Goal: Information Seeking & Learning: Learn about a topic

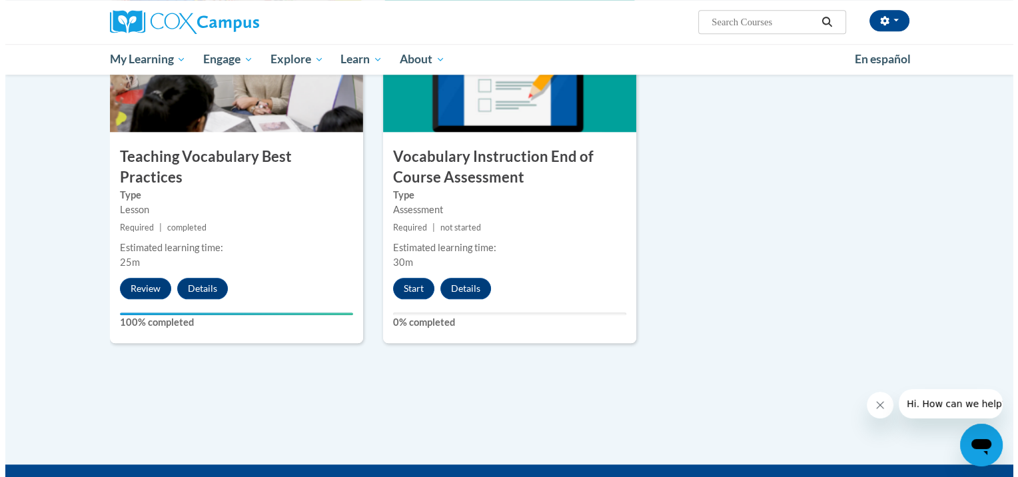
scroll to position [1465, 0]
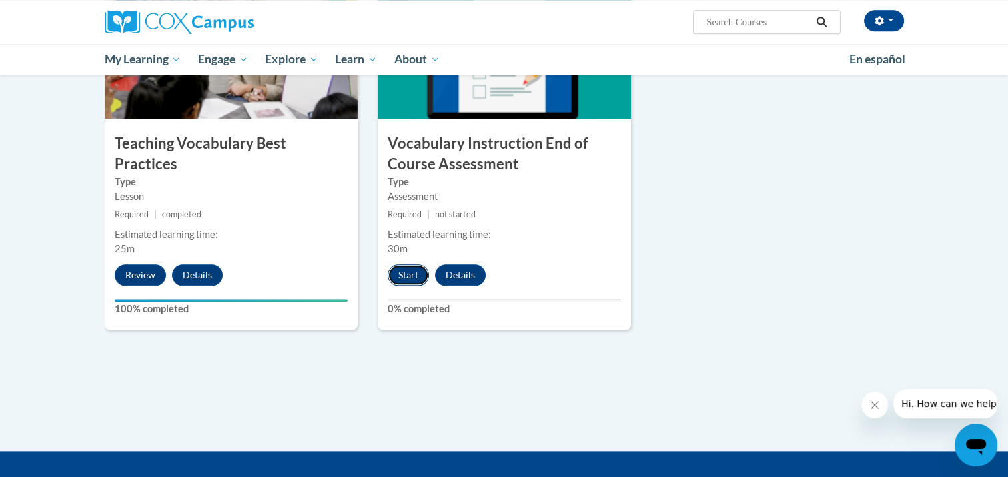
click at [405, 274] on button "Start" at bounding box center [408, 274] width 41 height 21
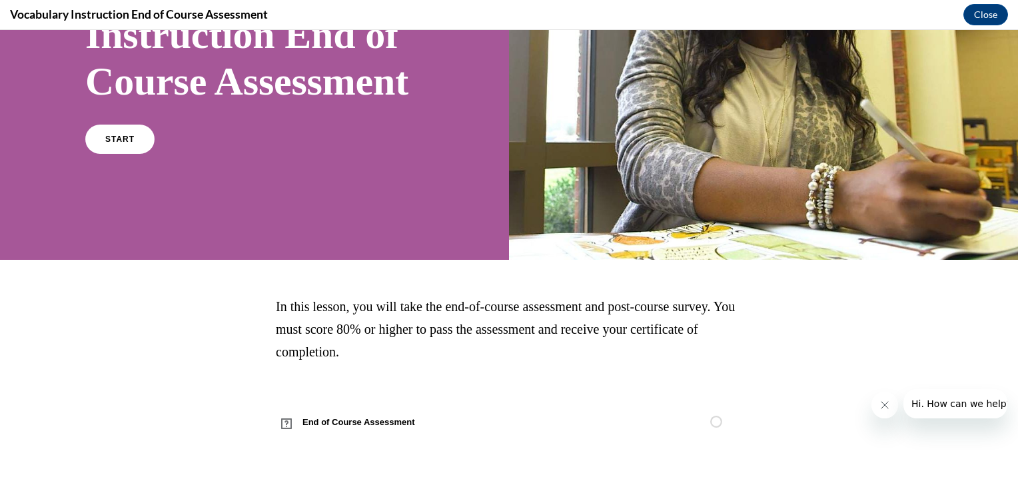
scroll to position [200, 0]
click at [123, 155] on link "START" at bounding box center [119, 139] width 73 height 31
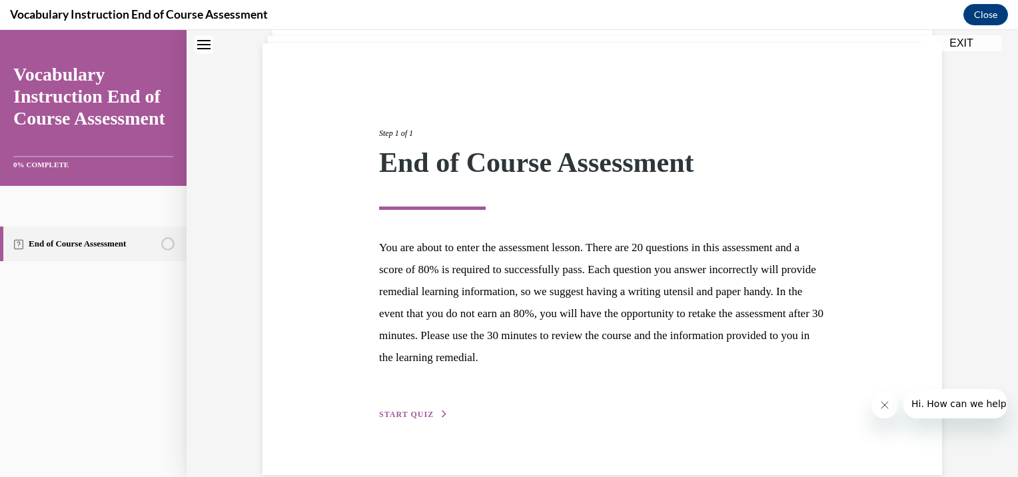
scroll to position [112, 0]
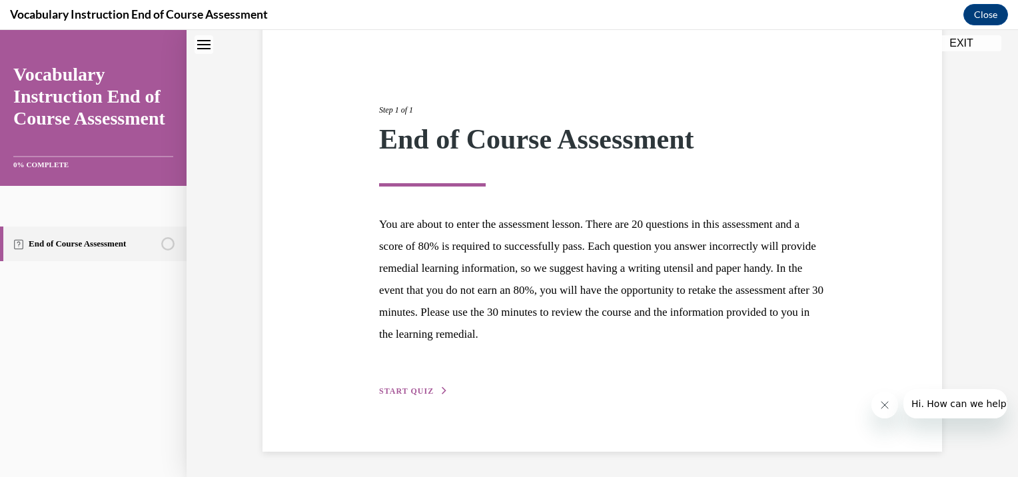
click at [405, 388] on span "START QUIZ" at bounding box center [406, 390] width 55 height 9
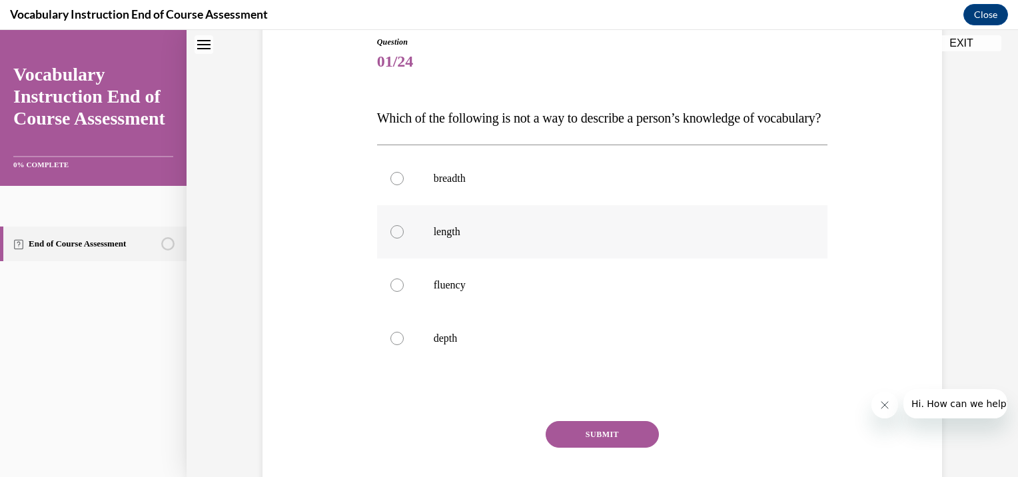
scroll to position [179, 0]
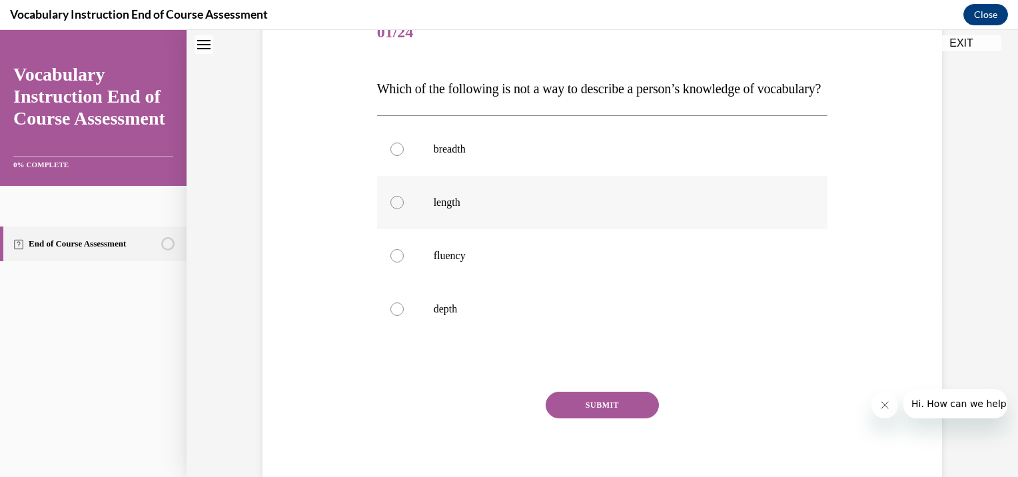
click at [390, 209] on div at bounding box center [396, 202] width 13 height 13
click at [390, 209] on input "length" at bounding box center [396, 202] width 13 height 13
radio input "true"
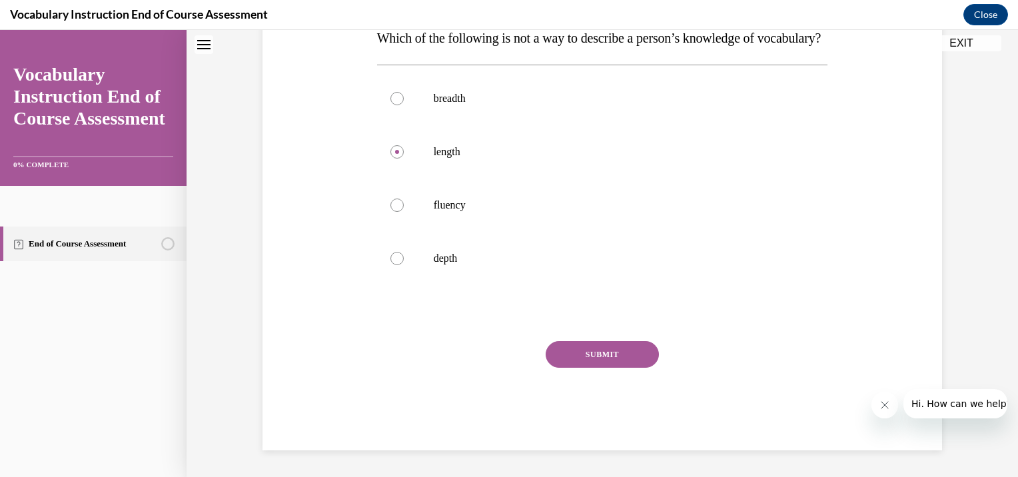
click at [590, 350] on button "SUBMIT" at bounding box center [602, 354] width 113 height 27
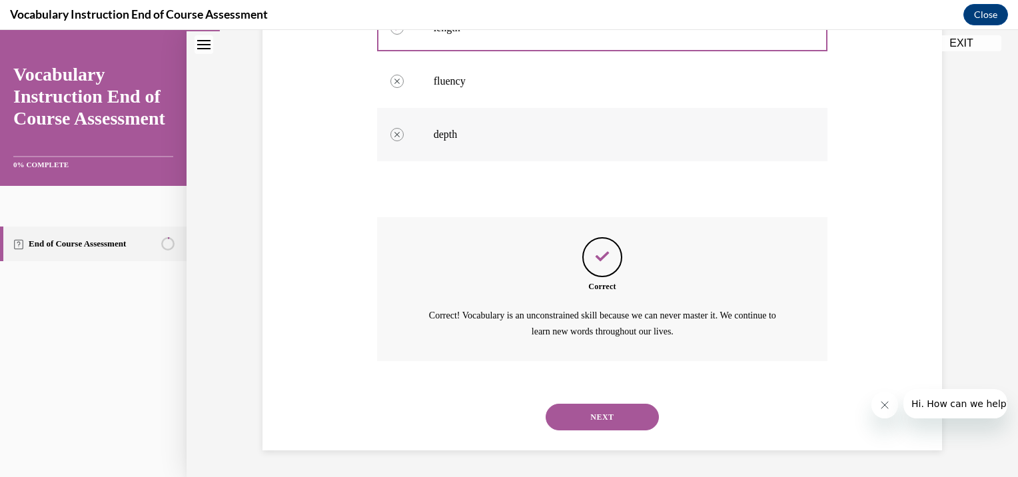
scroll to position [379, 0]
click at [604, 408] on button "NEXT" at bounding box center [602, 417] width 113 height 27
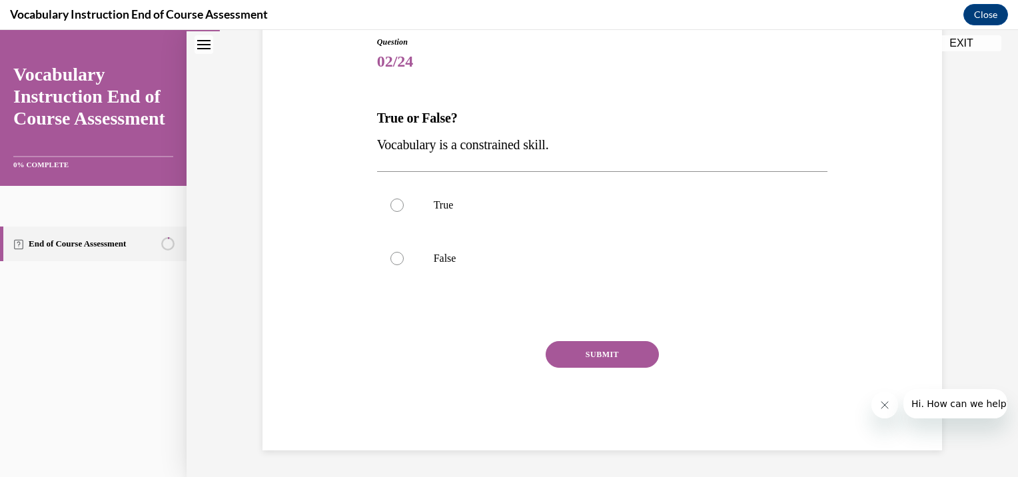
scroll to position [147, 0]
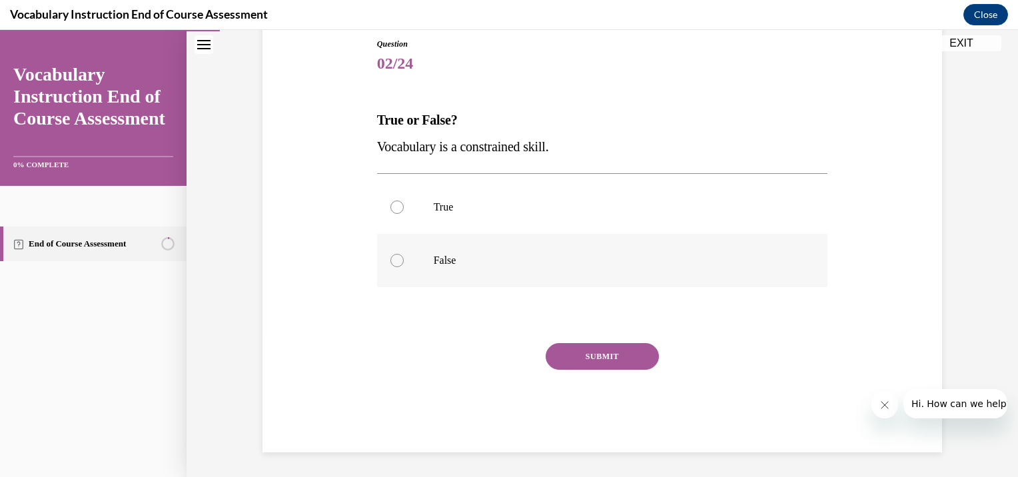
click at [396, 260] on div at bounding box center [396, 260] width 13 height 13
click at [396, 260] on input "False" at bounding box center [396, 260] width 13 height 13
radio input "true"
click at [594, 363] on button "SUBMIT" at bounding box center [602, 356] width 113 height 27
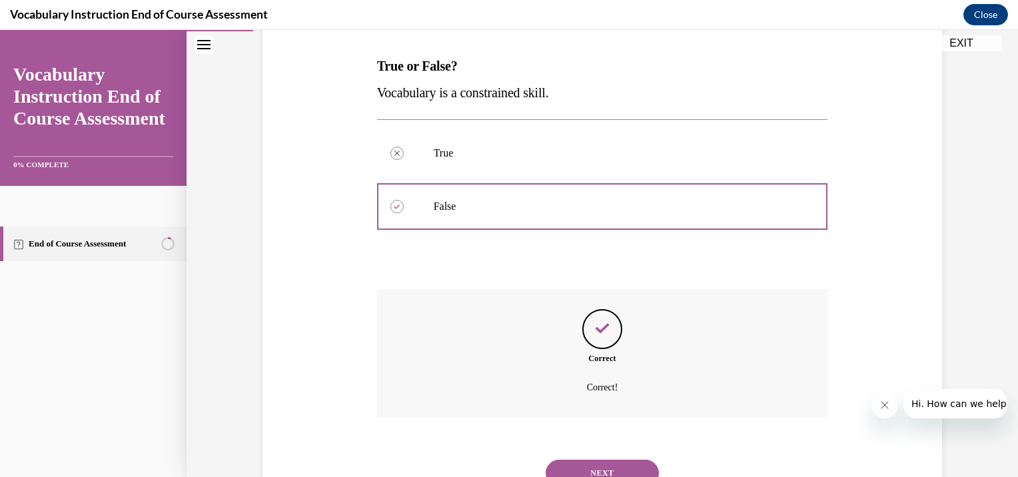
scroll to position [256, 0]
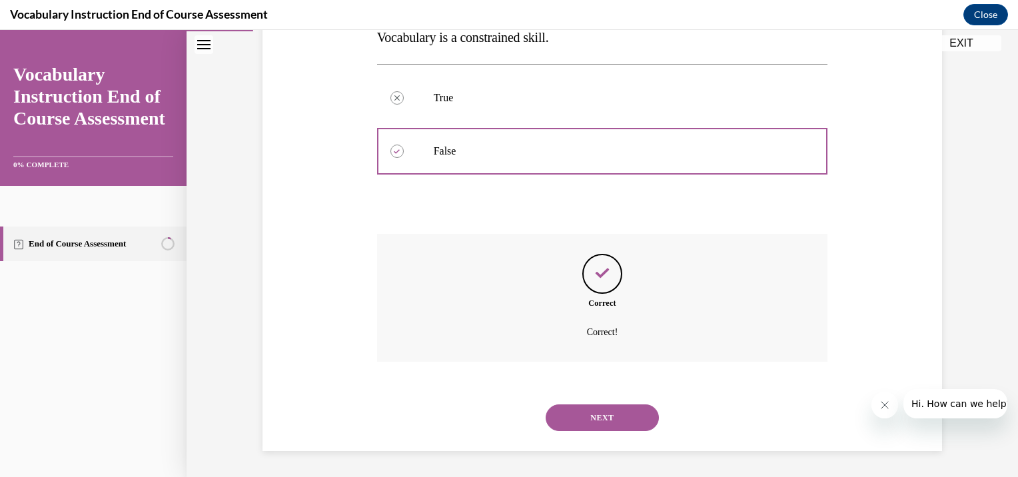
drag, startPoint x: 605, startPoint y: 417, endPoint x: 608, endPoint y: 403, distance: 14.4
click at [607, 416] on button "NEXT" at bounding box center [602, 417] width 113 height 27
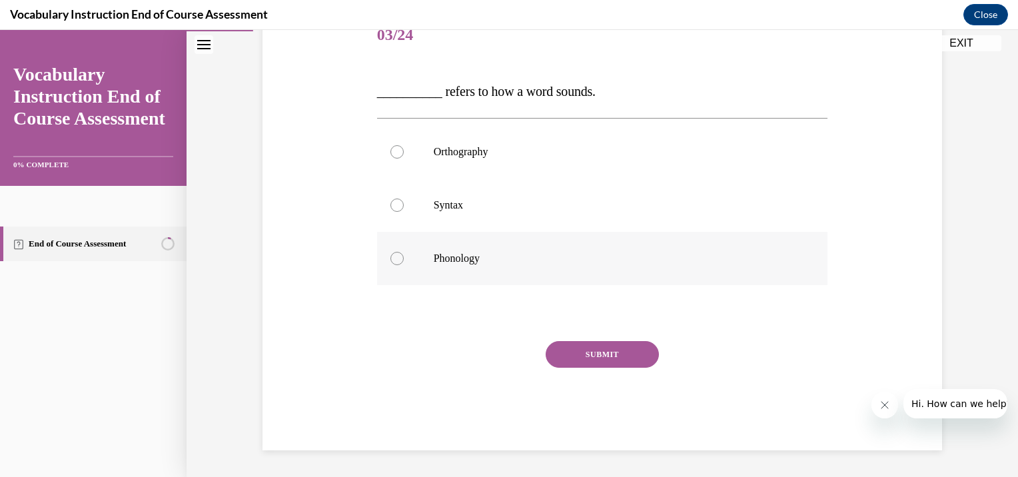
scroll to position [148, 0]
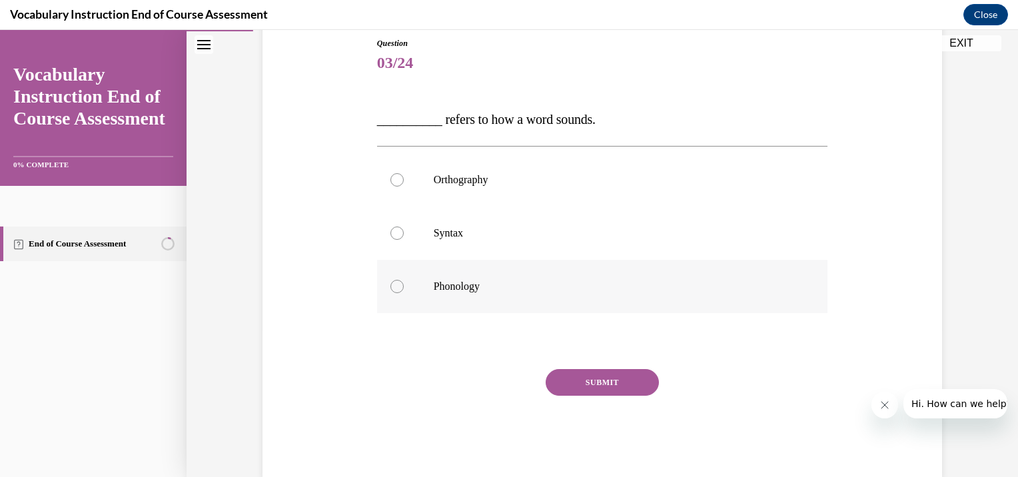
click at [469, 288] on p "Phonology" at bounding box center [614, 286] width 361 height 13
click at [404, 288] on input "Phonology" at bounding box center [396, 286] width 13 height 13
radio input "true"
click at [586, 383] on button "SUBMIT" at bounding box center [602, 382] width 113 height 27
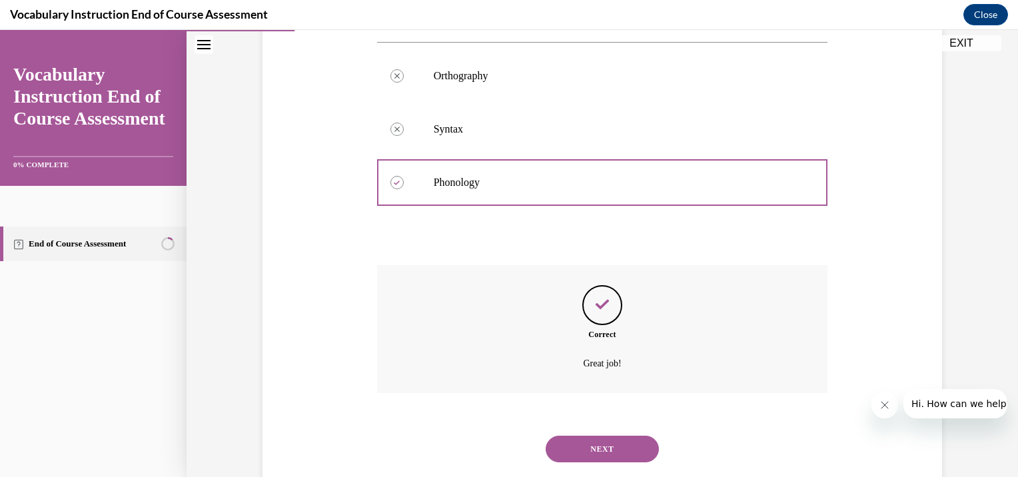
scroll to position [283, 0]
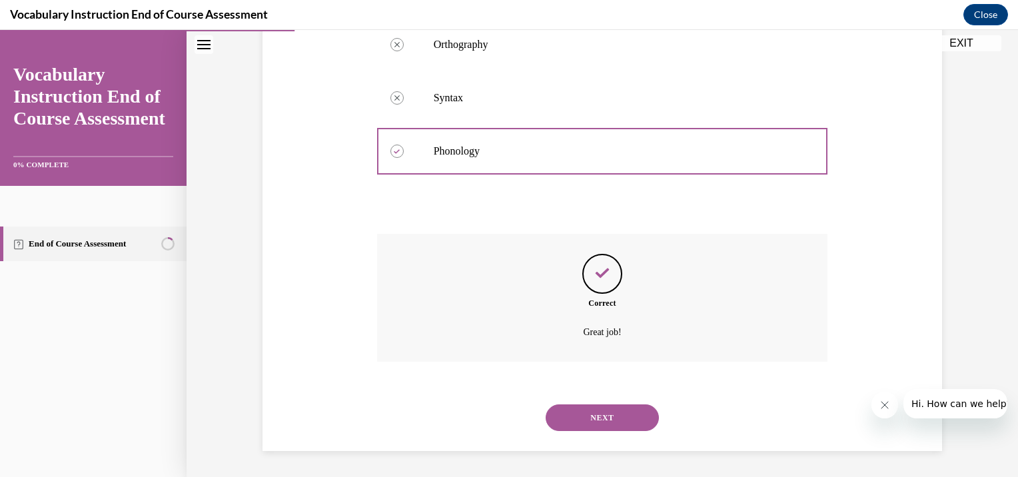
click at [602, 415] on button "NEXT" at bounding box center [602, 417] width 113 height 27
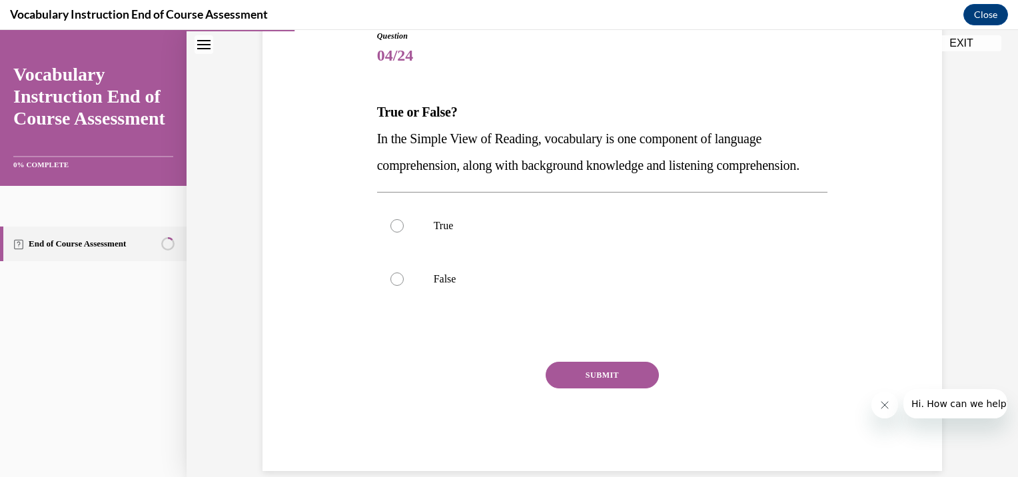
scroll to position [136, 0]
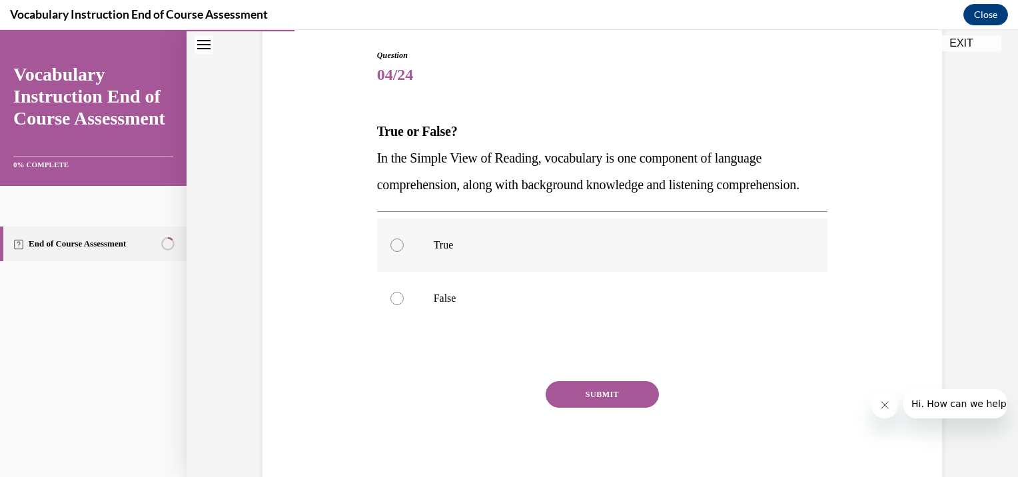
click at [395, 252] on div at bounding box center [396, 244] width 13 height 13
click at [395, 252] on input "True" at bounding box center [396, 244] width 13 height 13
radio input "true"
click at [583, 408] on button "SUBMIT" at bounding box center [602, 394] width 113 height 27
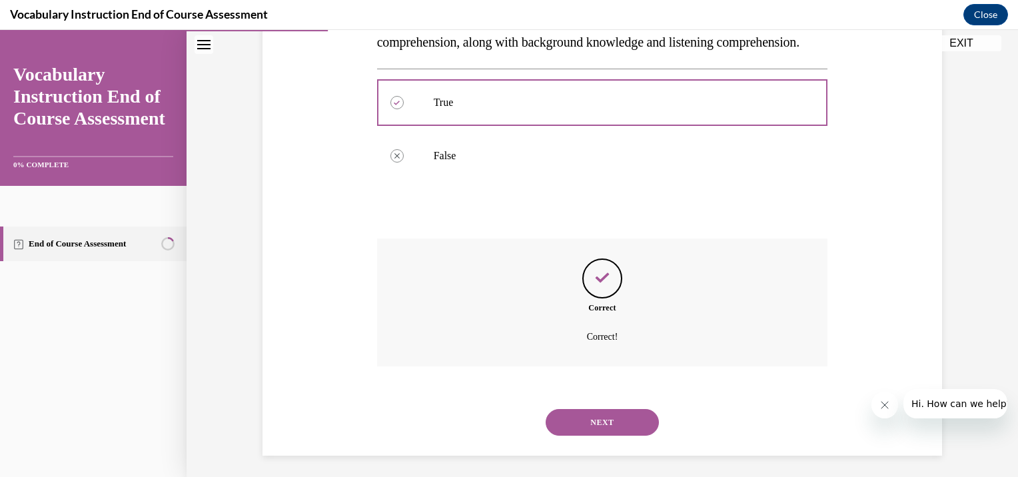
scroll to position [310, 0]
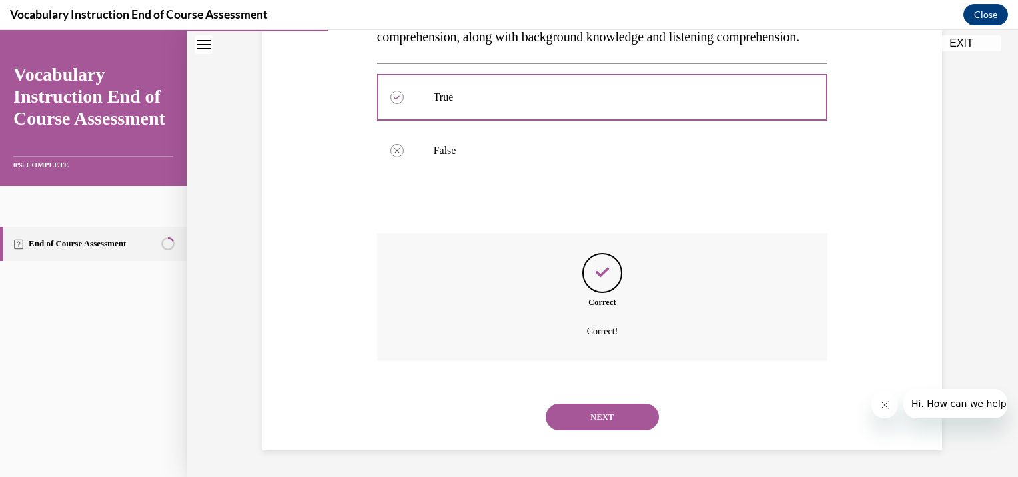
click at [591, 418] on button "NEXT" at bounding box center [602, 417] width 113 height 27
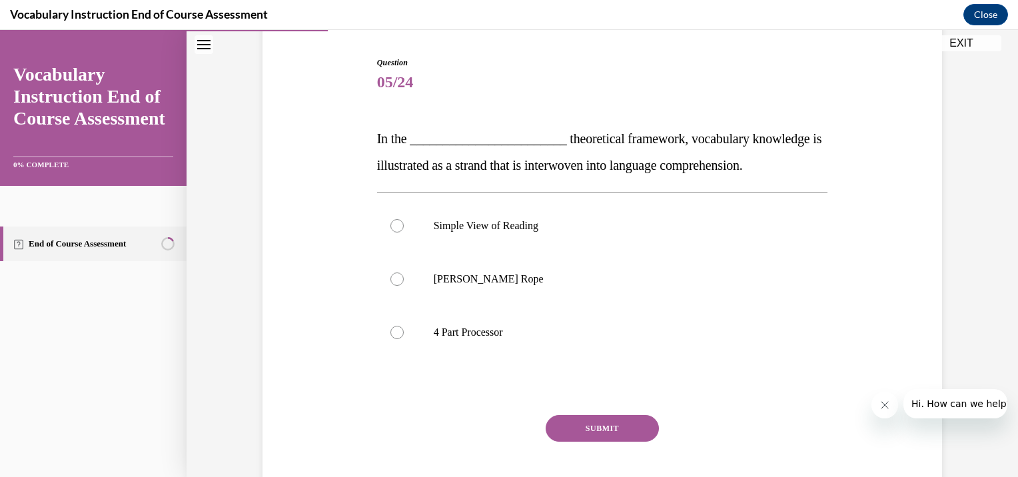
scroll to position [133, 0]
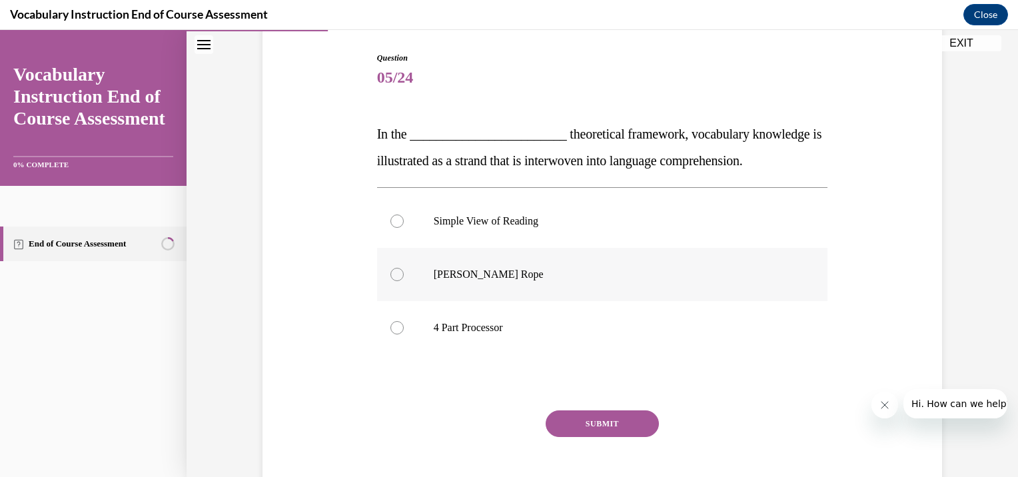
click at [390, 272] on div at bounding box center [396, 274] width 13 height 13
click at [390, 272] on input "[PERSON_NAME] Rope" at bounding box center [396, 274] width 13 height 13
radio input "true"
click at [605, 423] on button "SUBMIT" at bounding box center [602, 423] width 113 height 27
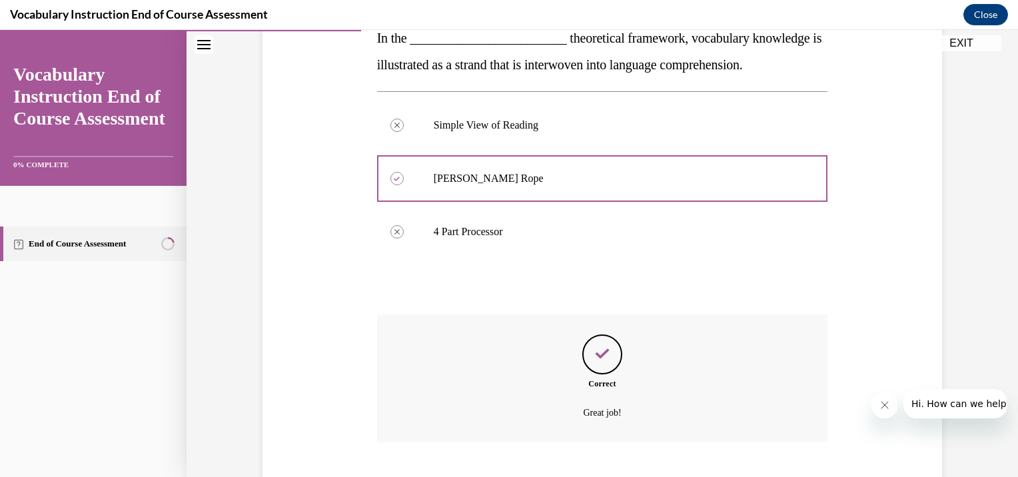
scroll to position [310, 0]
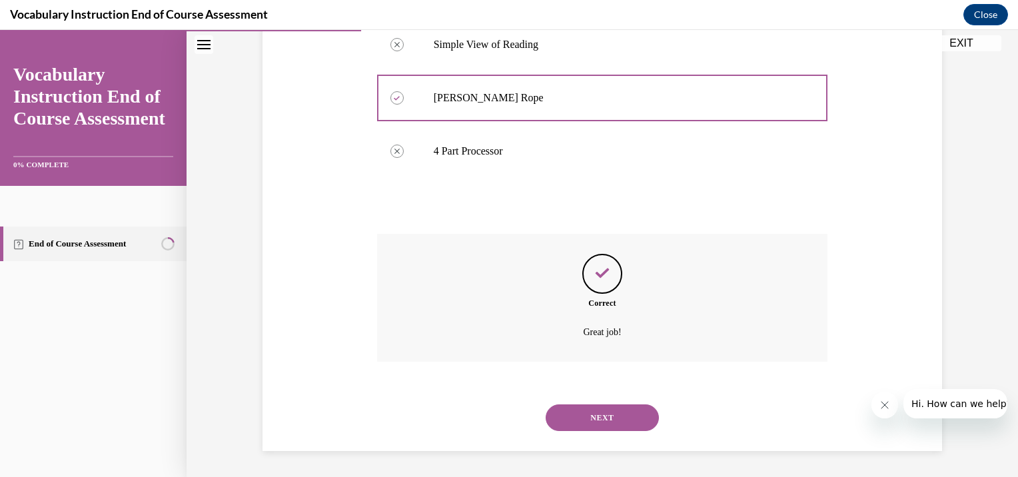
click at [603, 418] on button "NEXT" at bounding box center [602, 417] width 113 height 27
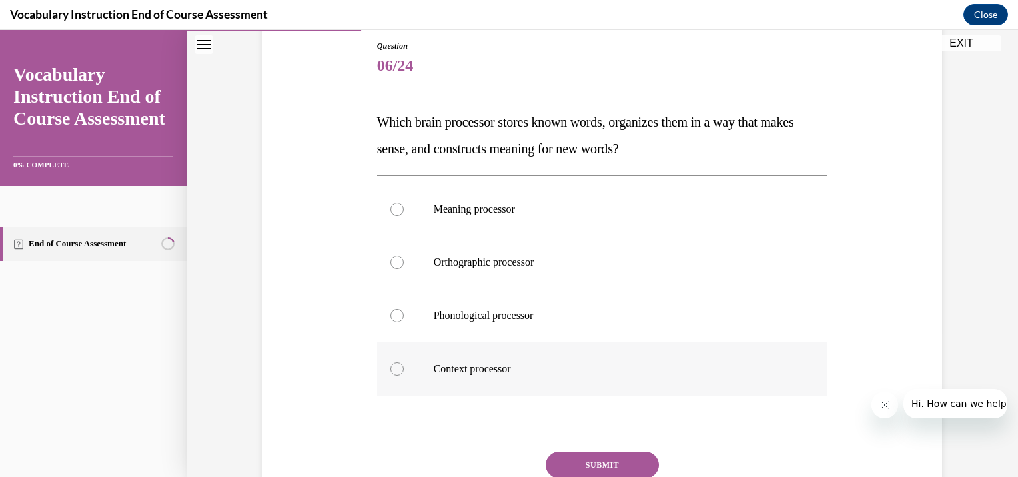
scroll to position [123, 0]
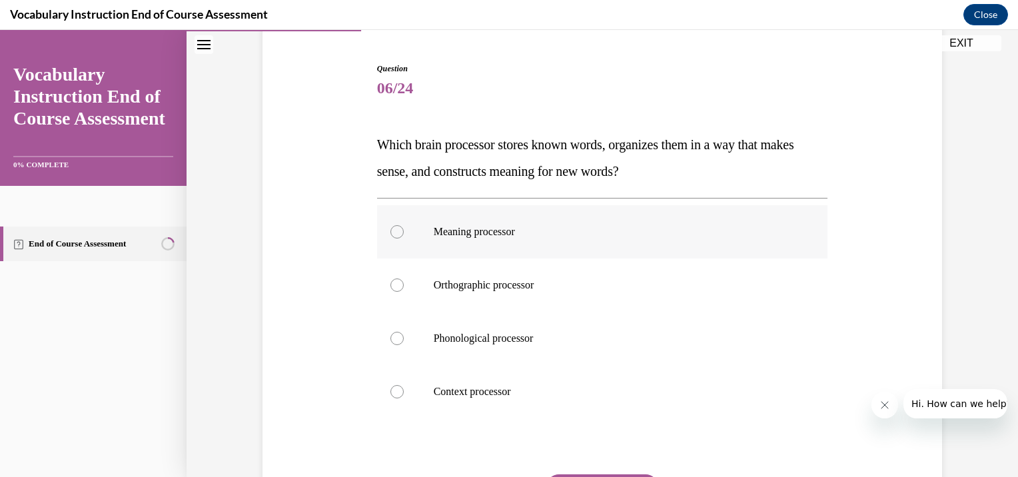
click at [394, 229] on div at bounding box center [396, 231] width 13 height 13
click at [394, 229] on input "Meaning processor" at bounding box center [396, 231] width 13 height 13
radio input "true"
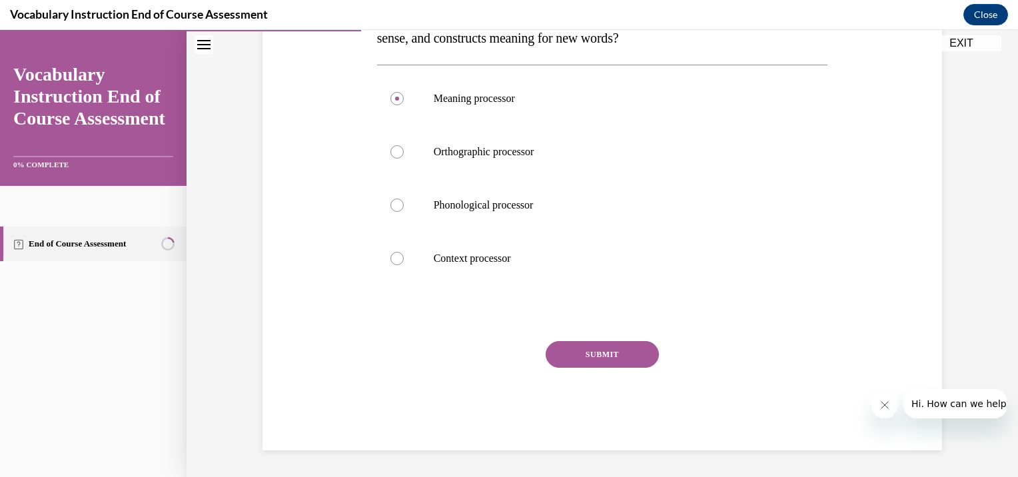
click at [602, 354] on button "SUBMIT" at bounding box center [602, 354] width 113 height 27
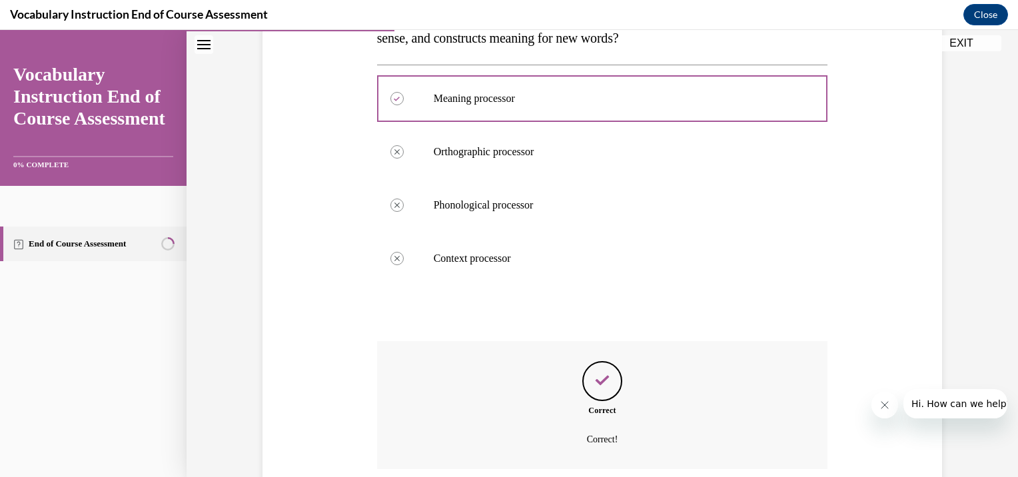
scroll to position [363, 0]
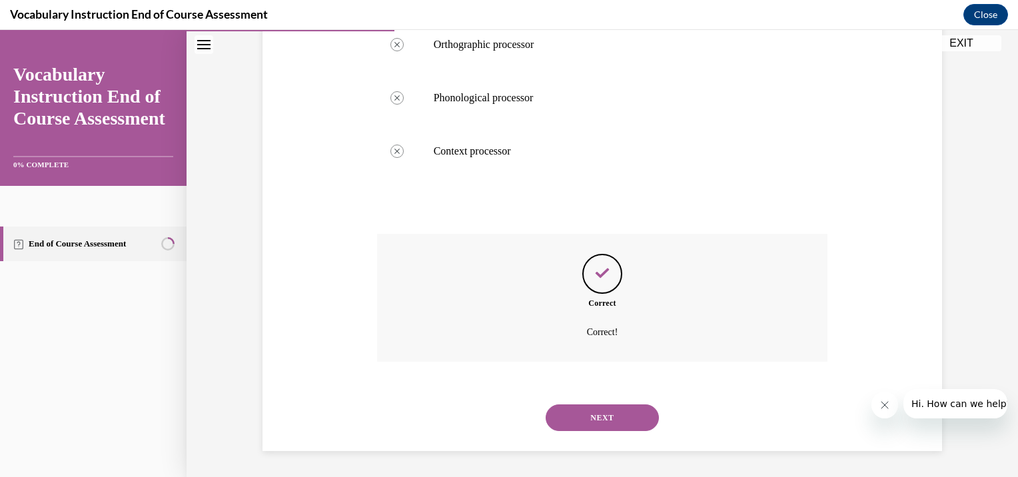
click at [607, 409] on button "NEXT" at bounding box center [602, 417] width 113 height 27
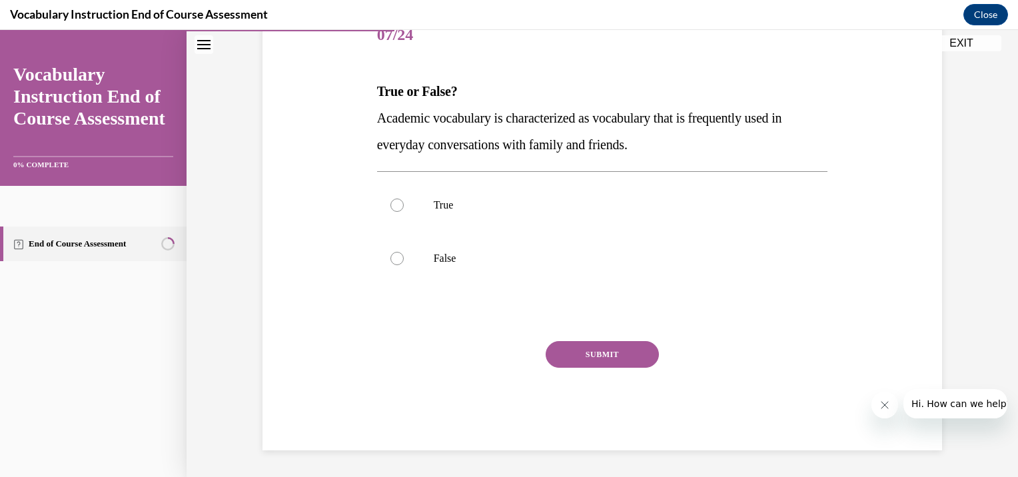
scroll to position [148, 0]
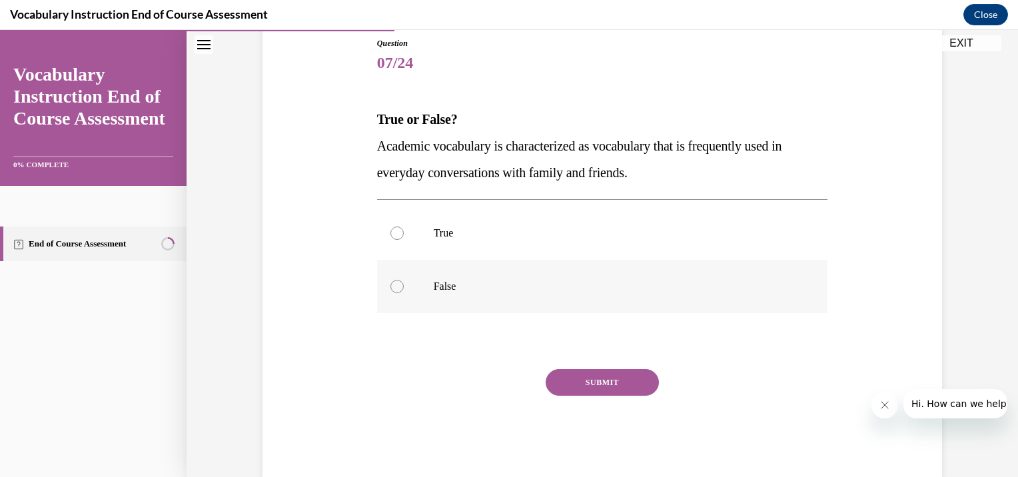
click at [392, 284] on div at bounding box center [396, 286] width 13 height 13
click at [392, 284] on input "False" at bounding box center [396, 286] width 13 height 13
radio input "true"
click at [610, 384] on button "SUBMIT" at bounding box center [602, 382] width 113 height 27
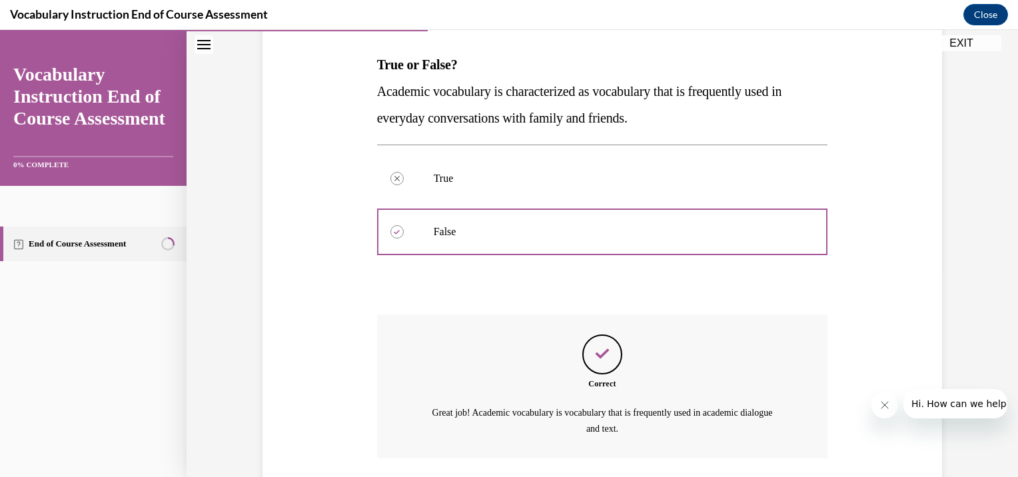
scroll to position [299, 0]
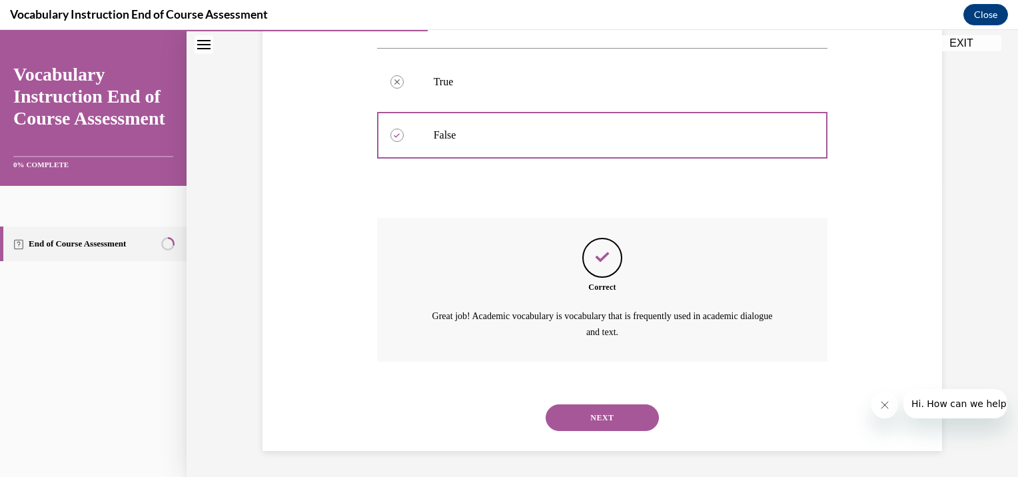
click at [618, 416] on button "NEXT" at bounding box center [602, 417] width 113 height 27
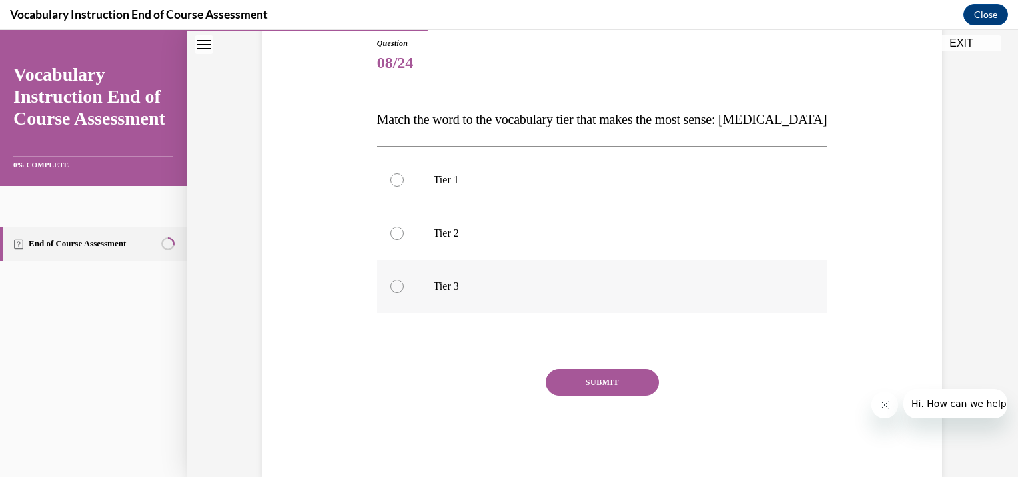
click at [396, 285] on div at bounding box center [396, 286] width 13 height 13
click at [396, 285] on input "Tier 3" at bounding box center [396, 286] width 13 height 13
radio input "true"
click at [610, 378] on button "SUBMIT" at bounding box center [602, 382] width 113 height 27
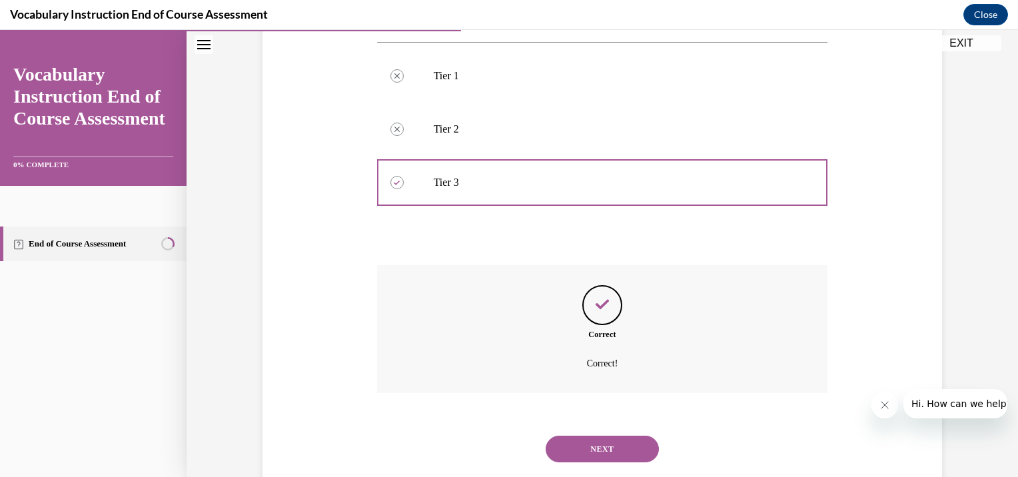
scroll to position [283, 0]
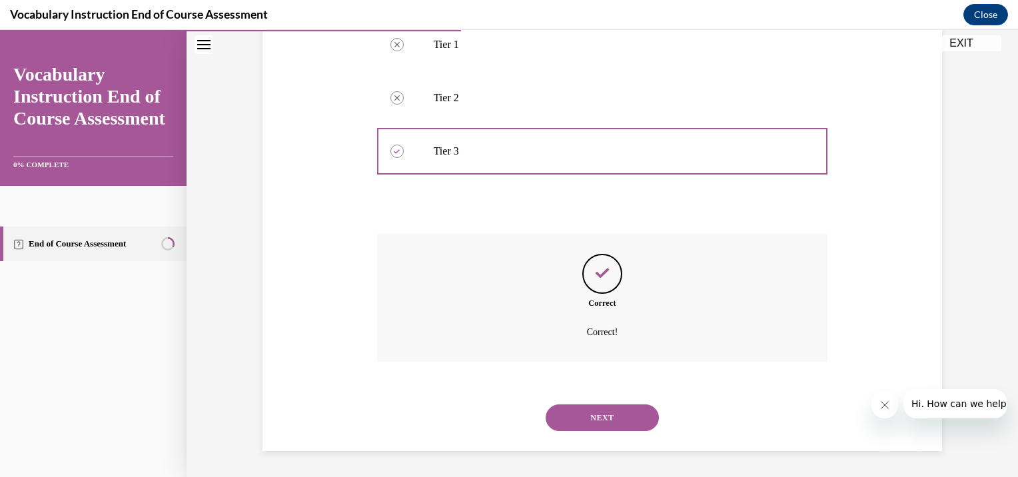
click at [608, 414] on button "NEXT" at bounding box center [602, 417] width 113 height 27
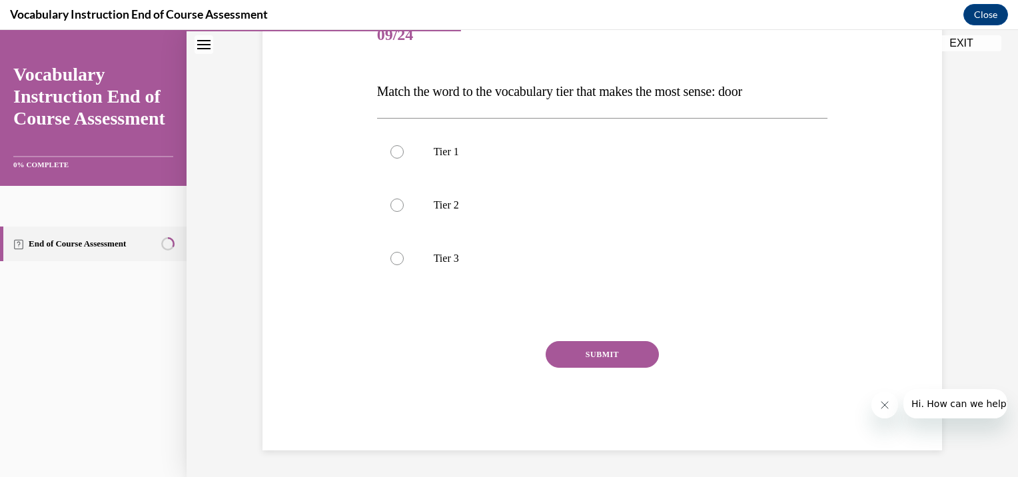
scroll to position [148, 0]
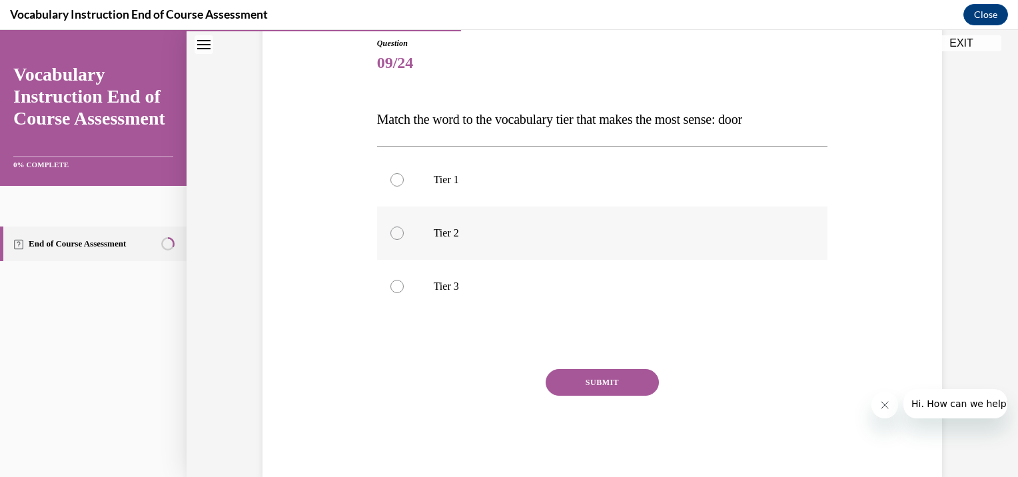
click at [394, 232] on div at bounding box center [396, 232] width 13 height 13
click at [394, 232] on input "Tier 2" at bounding box center [396, 232] width 13 height 13
radio input "true"
click at [392, 181] on div at bounding box center [396, 179] width 13 height 13
click at [392, 181] on input "Tier 1" at bounding box center [396, 179] width 13 height 13
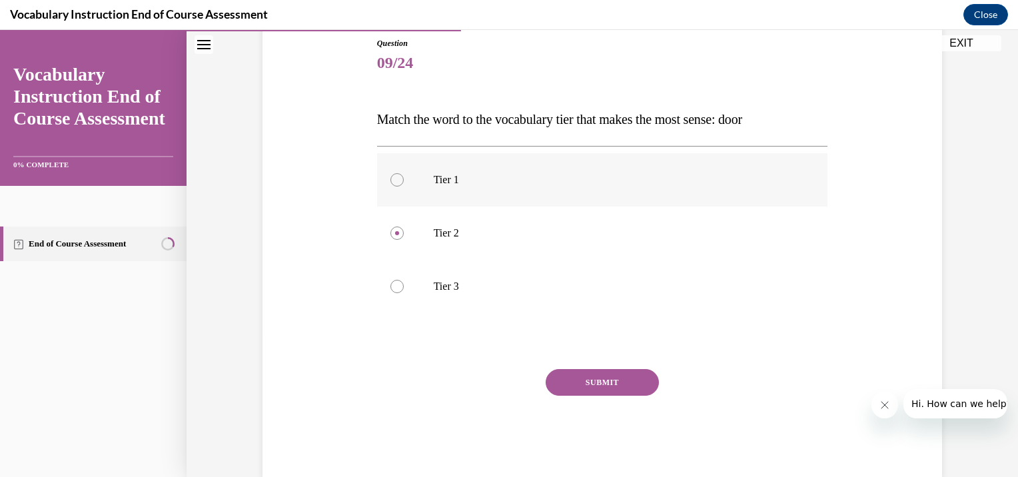
radio input "true"
click at [601, 379] on button "SUBMIT" at bounding box center [602, 382] width 113 height 27
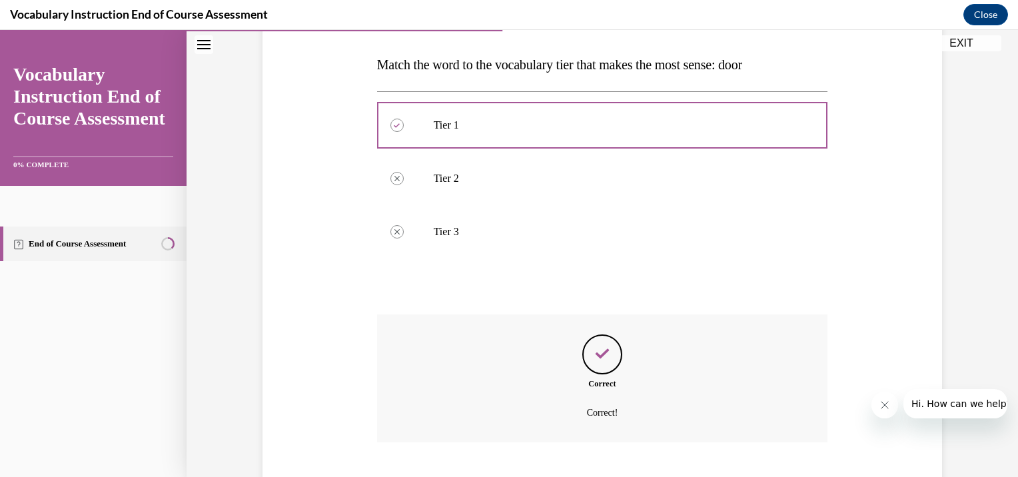
scroll to position [283, 0]
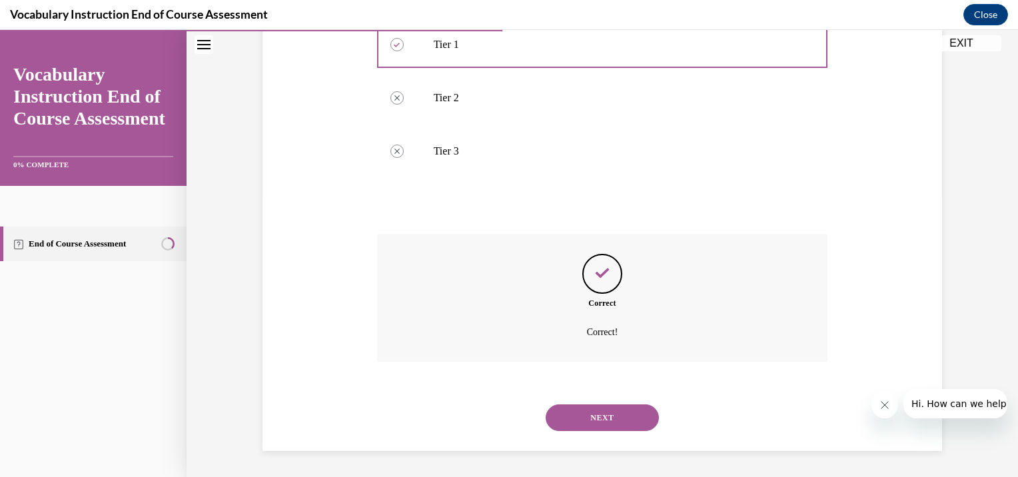
click at [619, 414] on button "NEXT" at bounding box center [602, 417] width 113 height 27
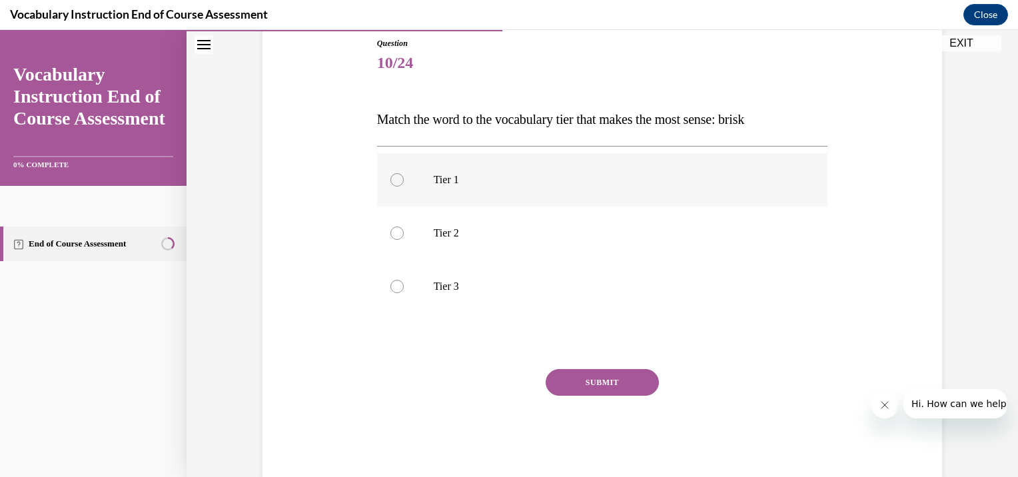
click at [390, 181] on div at bounding box center [396, 179] width 13 height 13
click at [390, 181] on input "Tier 1" at bounding box center [396, 179] width 13 height 13
radio input "true"
click at [602, 378] on button "SUBMIT" at bounding box center [602, 382] width 113 height 27
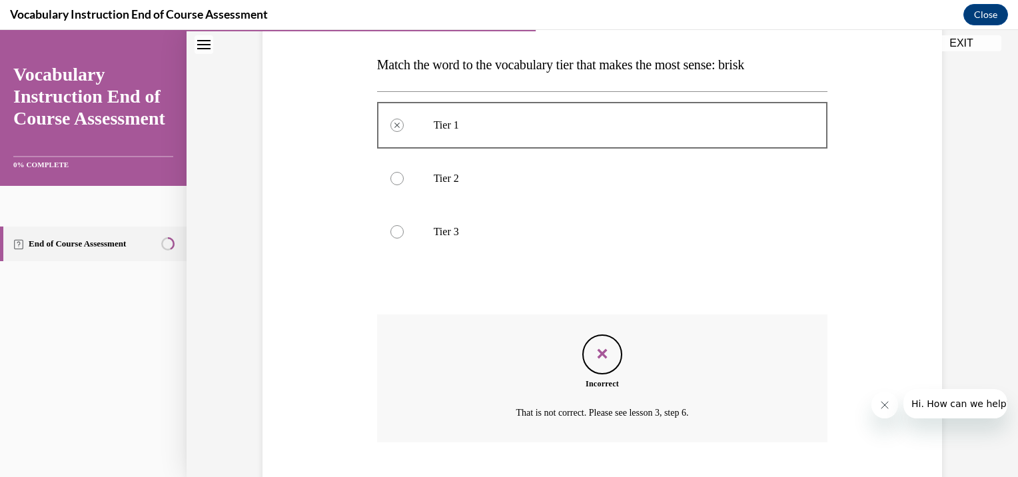
scroll to position [283, 0]
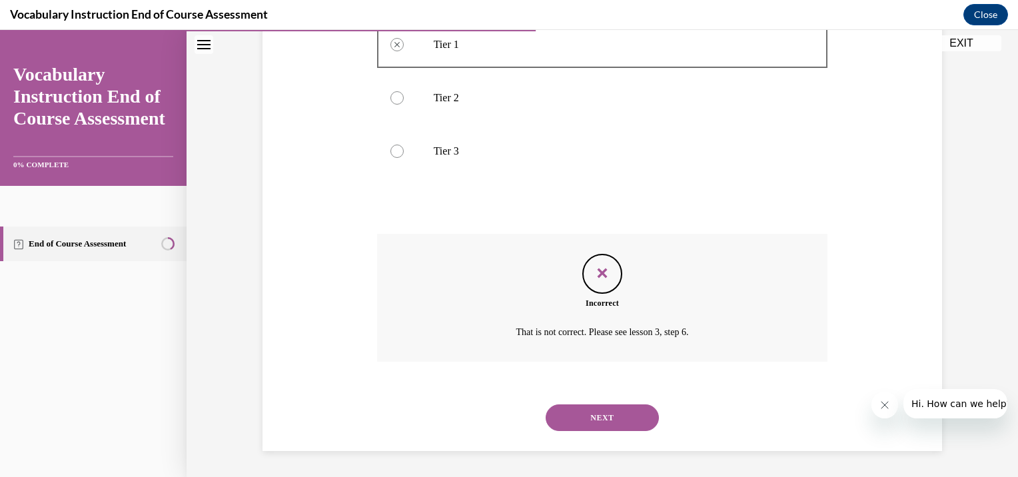
click at [621, 406] on button "NEXT" at bounding box center [602, 417] width 113 height 27
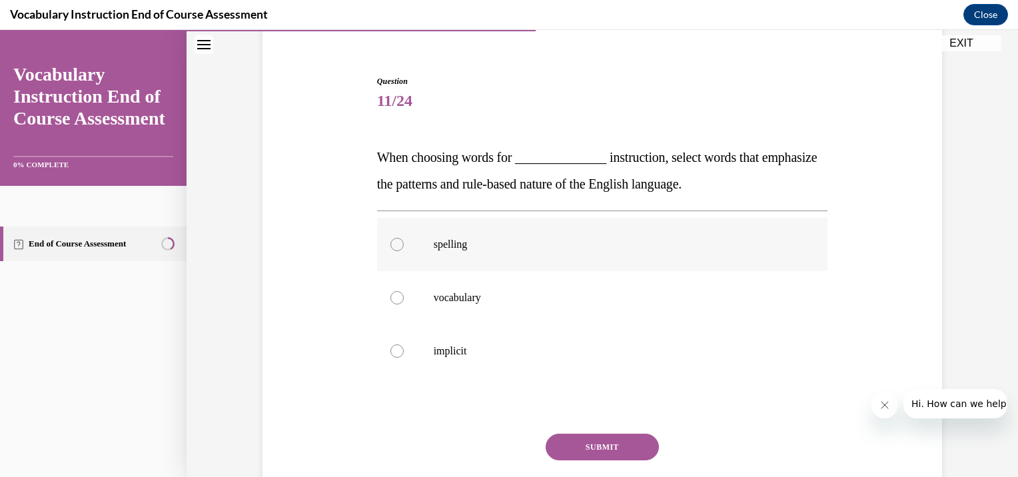
scroll to position [133, 0]
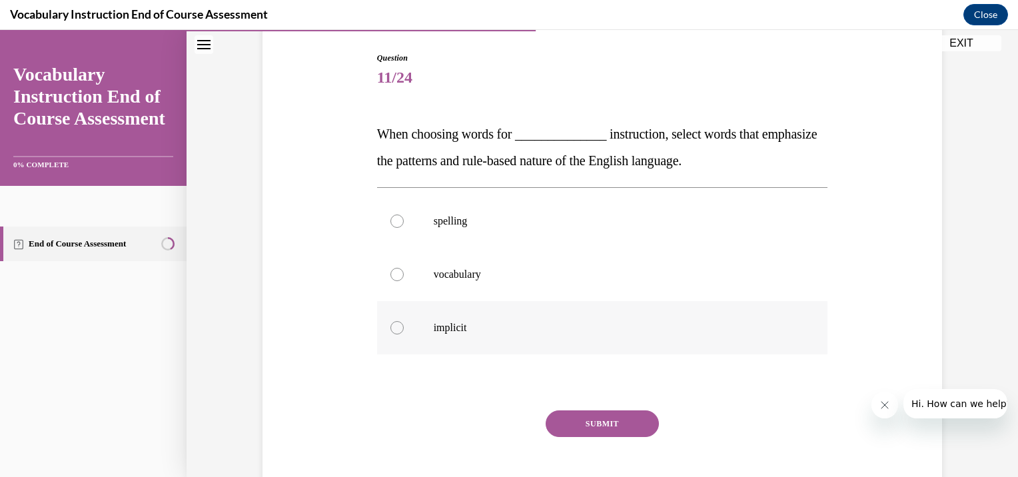
click at [392, 325] on div at bounding box center [396, 327] width 13 height 13
click at [392, 325] on input "implicit" at bounding box center [396, 327] width 13 height 13
radio input "true"
drag, startPoint x: 626, startPoint y: 424, endPoint x: 633, endPoint y: 389, distance: 35.9
click at [625, 420] on button "SUBMIT" at bounding box center [602, 423] width 113 height 27
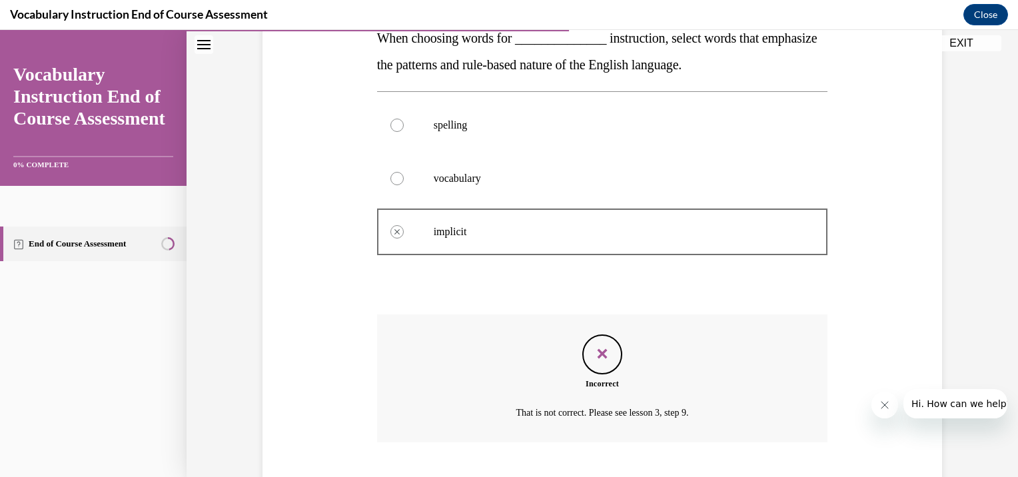
scroll to position [310, 0]
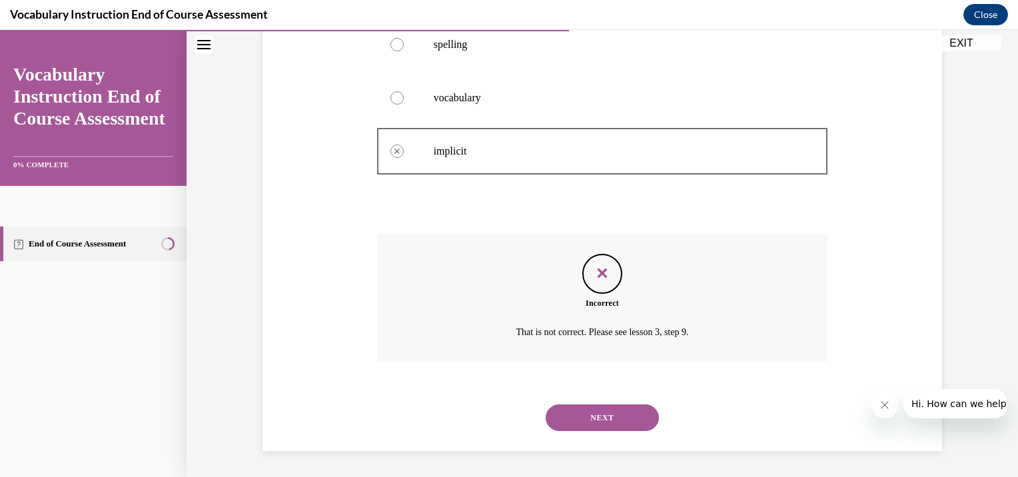
click at [612, 411] on button "NEXT" at bounding box center [602, 417] width 113 height 27
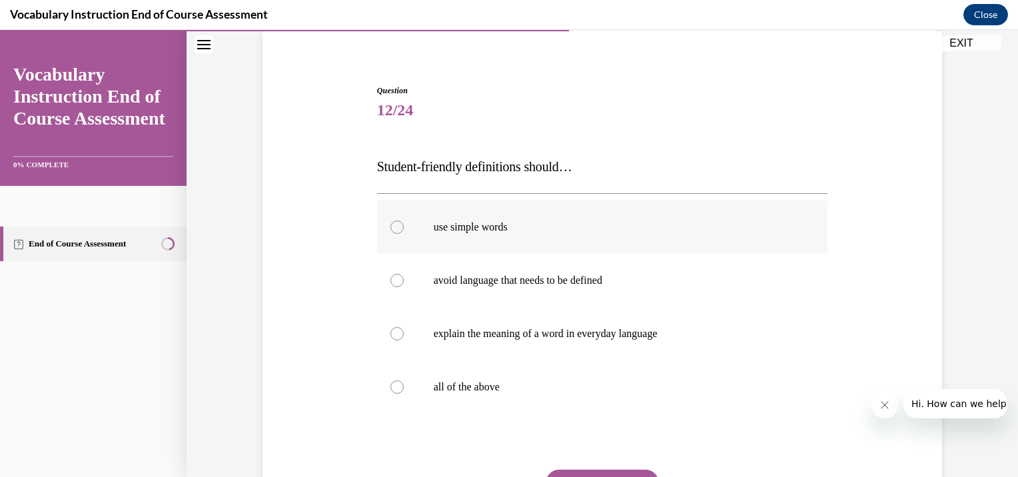
scroll to position [133, 0]
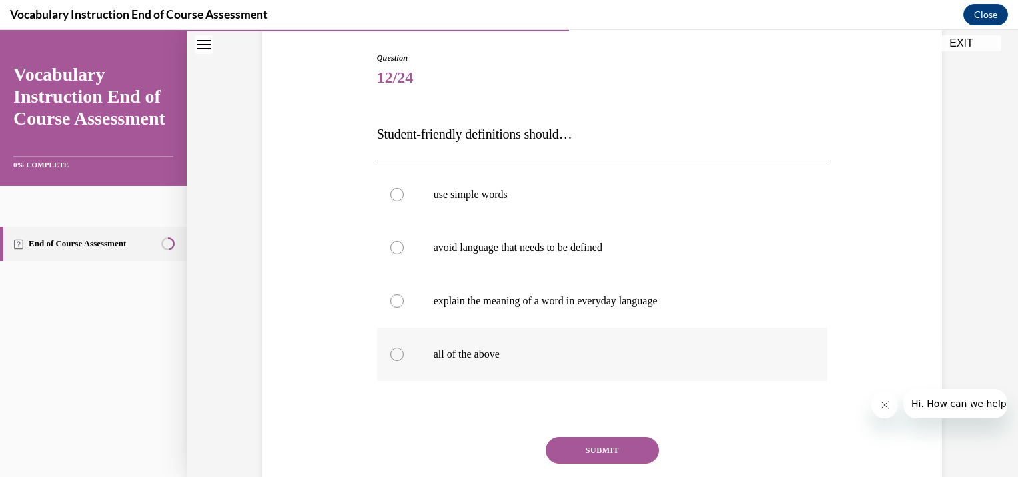
click at [394, 354] on div at bounding box center [396, 354] width 13 height 13
click at [394, 354] on input "all of the above" at bounding box center [396, 354] width 13 height 13
radio input "true"
click at [604, 442] on button "SUBMIT" at bounding box center [602, 450] width 113 height 27
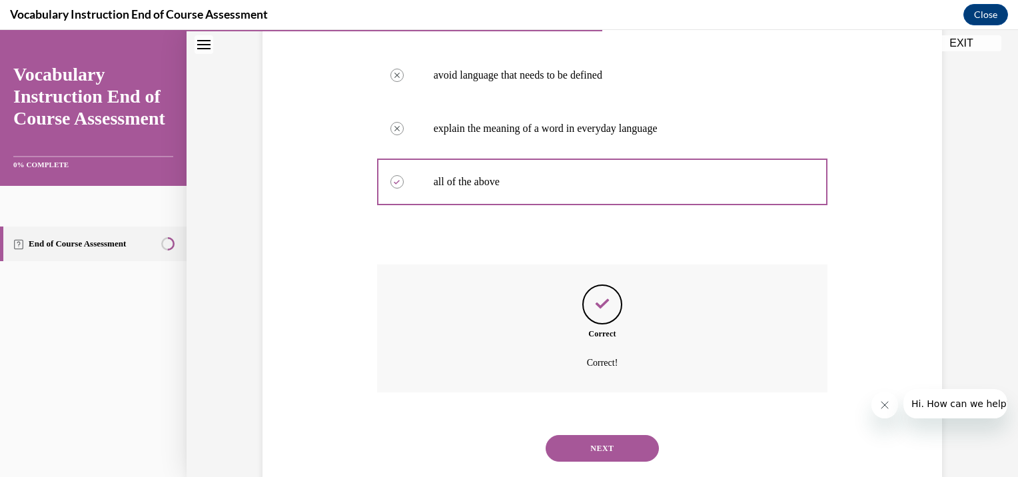
scroll to position [336, 0]
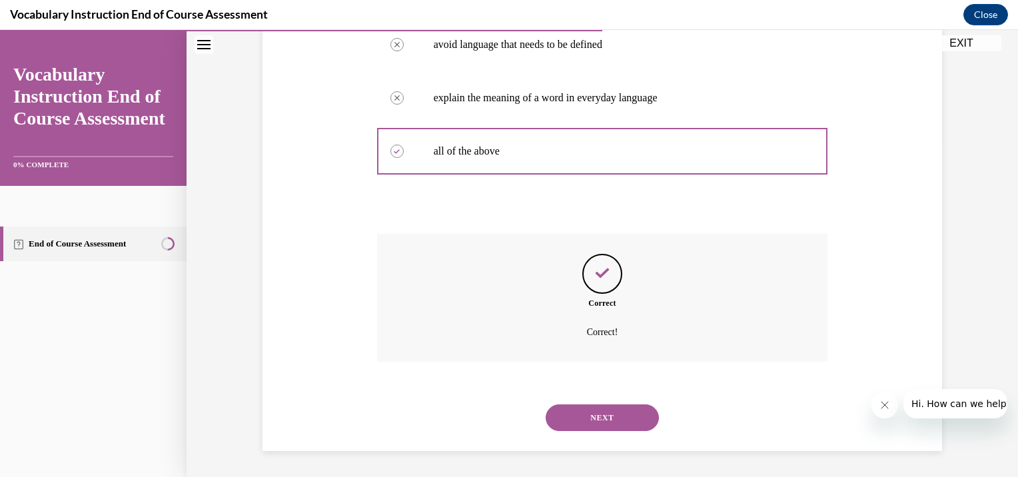
click at [614, 414] on button "NEXT" at bounding box center [602, 417] width 113 height 27
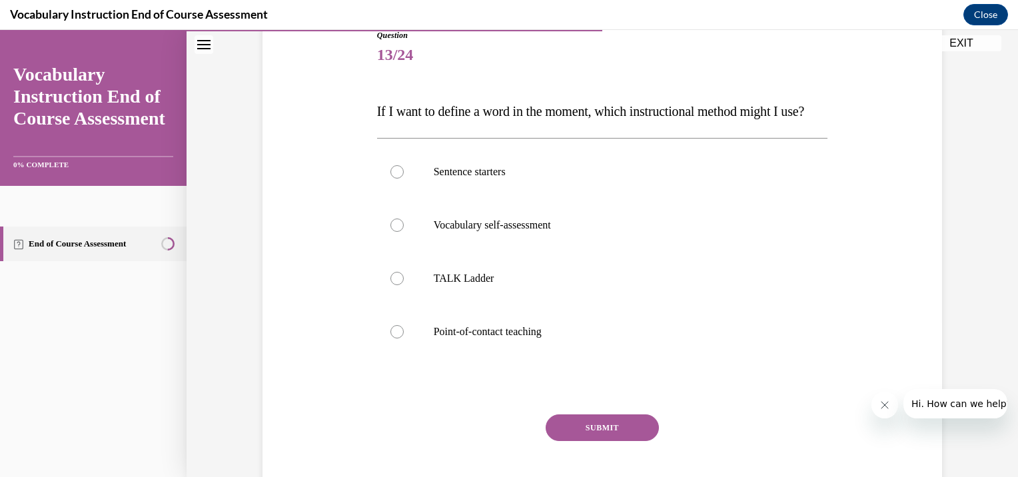
scroll to position [133, 0]
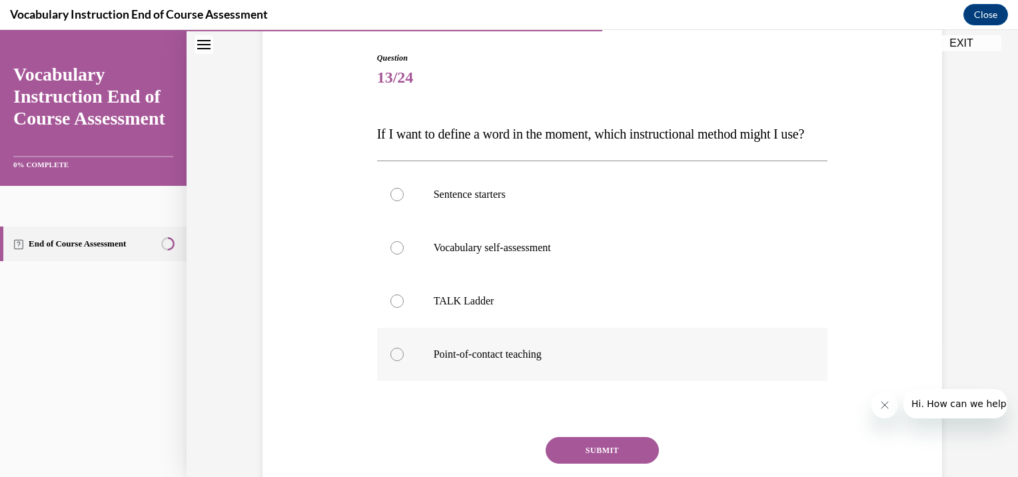
click at [392, 361] on div at bounding box center [396, 354] width 13 height 13
click at [392, 361] on input "Point-of-contact teaching" at bounding box center [396, 354] width 13 height 13
radio input "true"
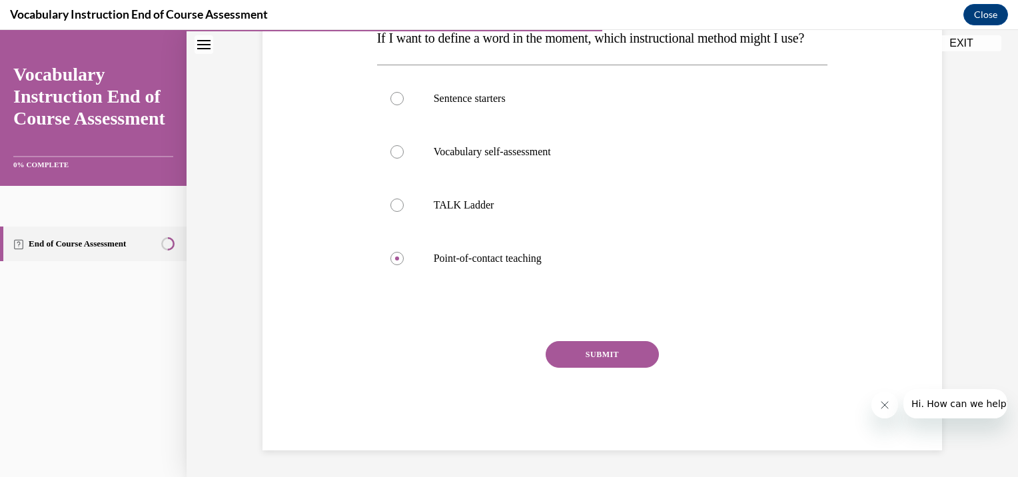
click at [605, 354] on button "SUBMIT" at bounding box center [602, 354] width 113 height 27
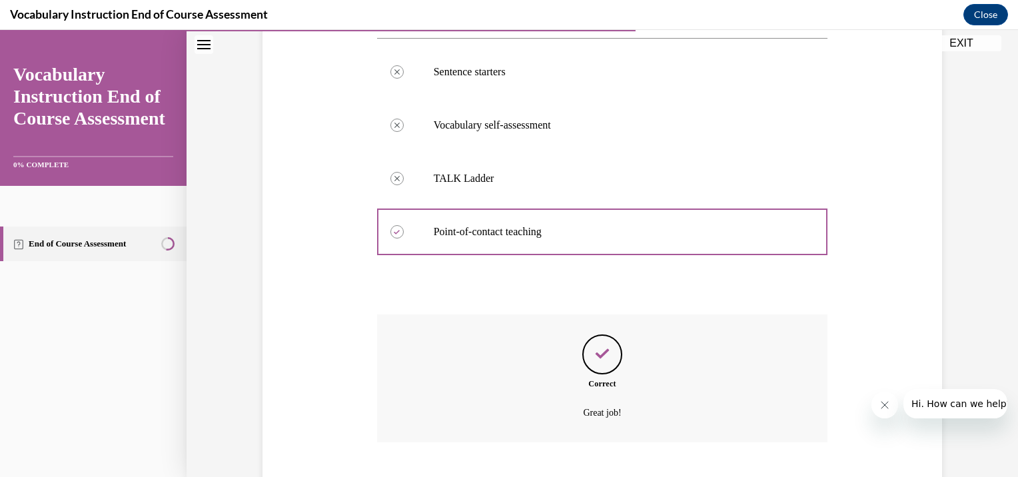
scroll to position [363, 0]
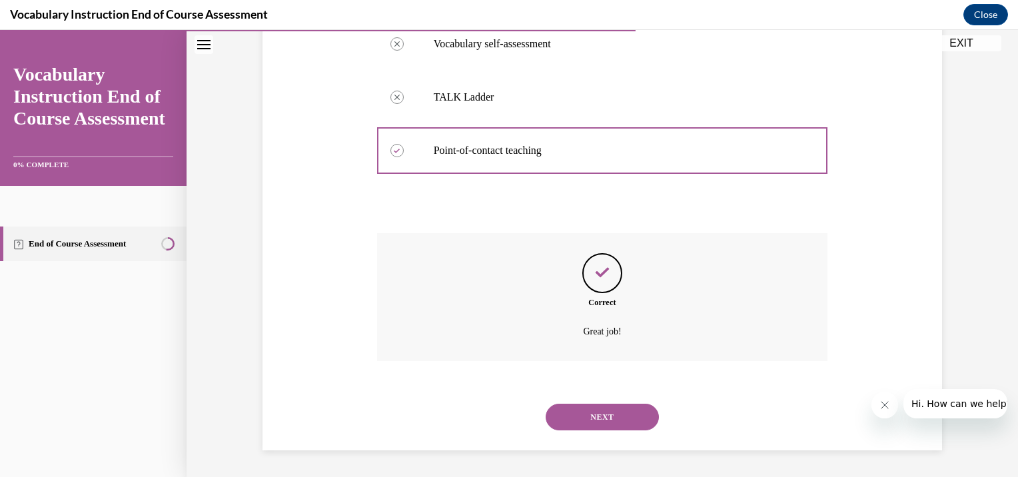
click at [600, 414] on button "NEXT" at bounding box center [602, 417] width 113 height 27
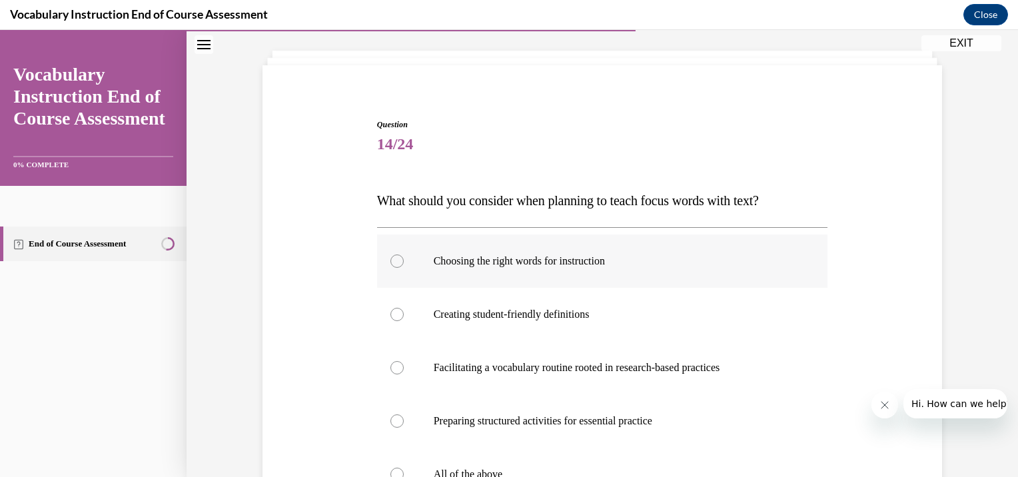
scroll to position [133, 0]
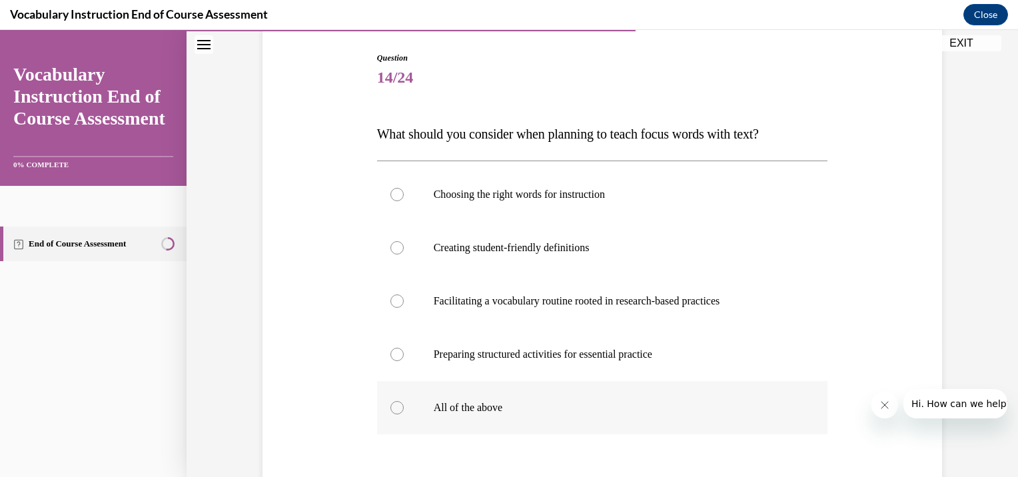
click at [393, 408] on div at bounding box center [396, 407] width 13 height 13
click at [393, 408] on input "All of the above" at bounding box center [396, 407] width 13 height 13
radio input "true"
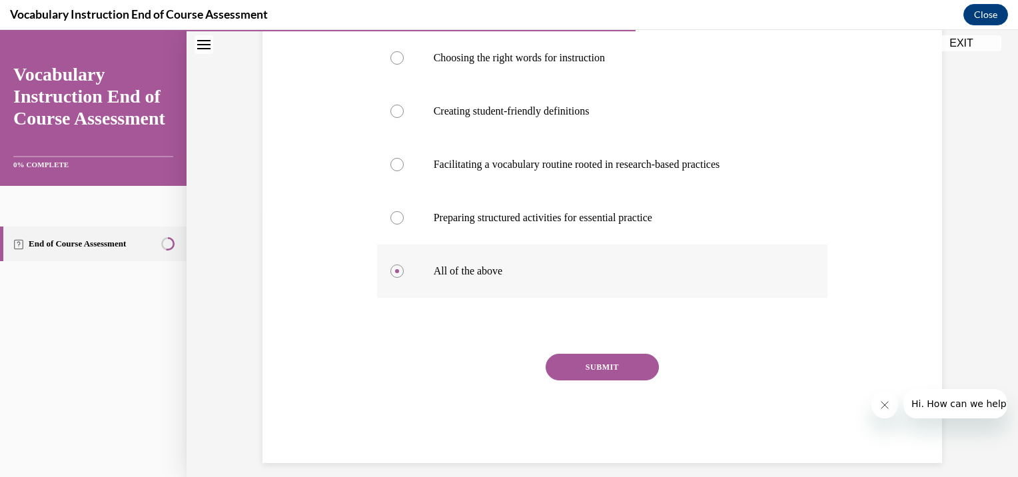
scroll to position [282, 0]
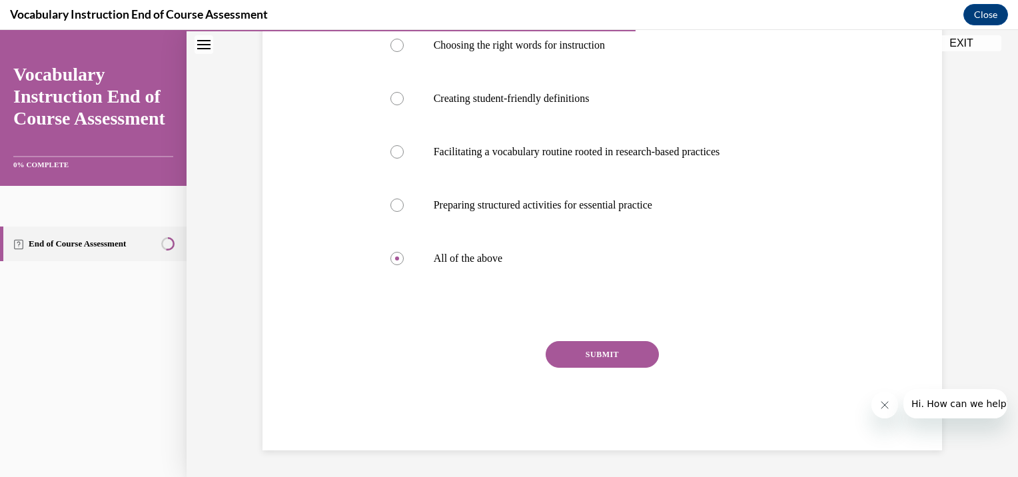
click at [605, 358] on button "SUBMIT" at bounding box center [602, 354] width 113 height 27
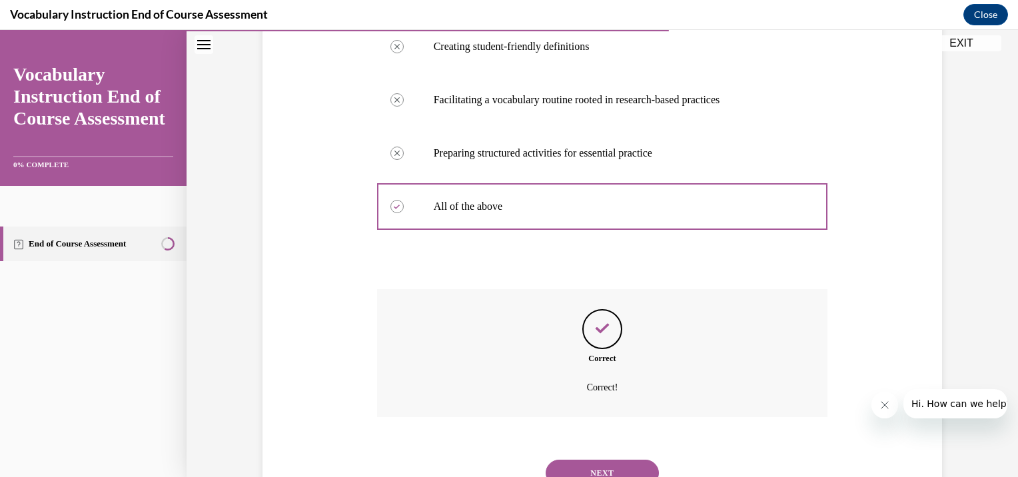
scroll to position [390, 0]
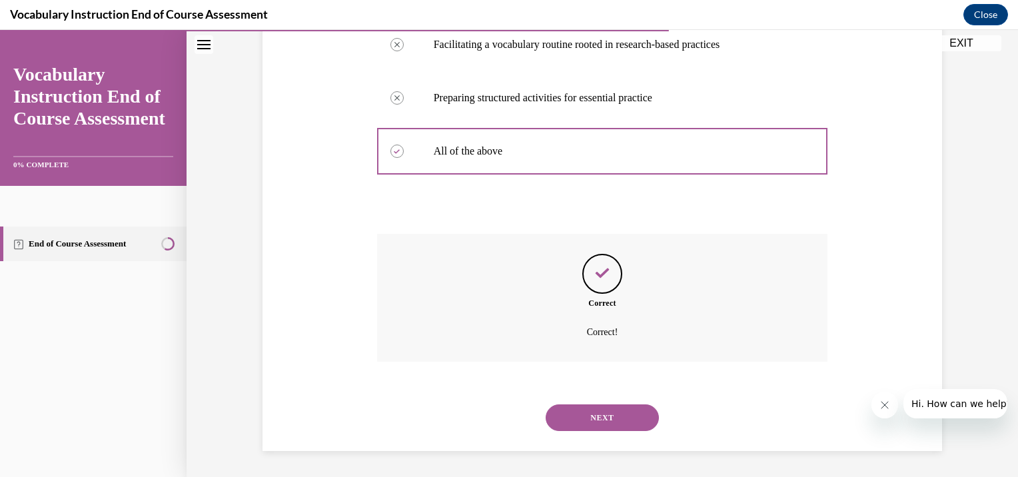
click at [604, 410] on button "NEXT" at bounding box center [602, 417] width 113 height 27
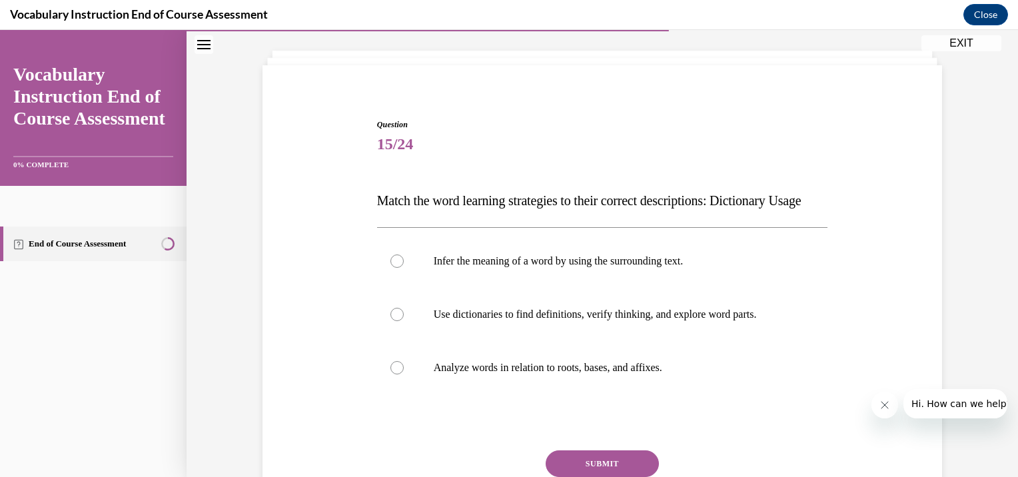
scroll to position [133, 0]
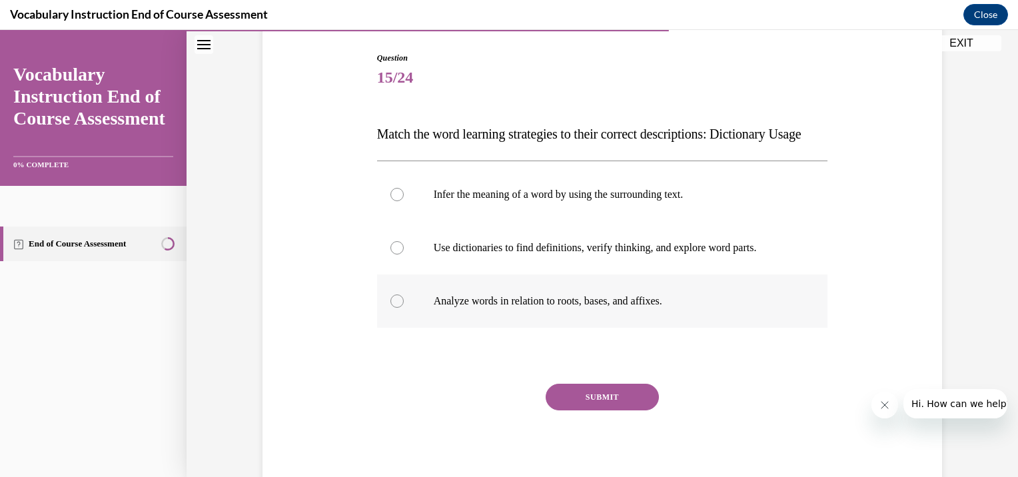
click at [396, 308] on div at bounding box center [396, 300] width 13 height 13
click at [396, 308] on input "Analyze words in relation to roots, bases, and affixes." at bounding box center [396, 300] width 13 height 13
radio input "true"
click at [594, 410] on button "SUBMIT" at bounding box center [602, 397] width 113 height 27
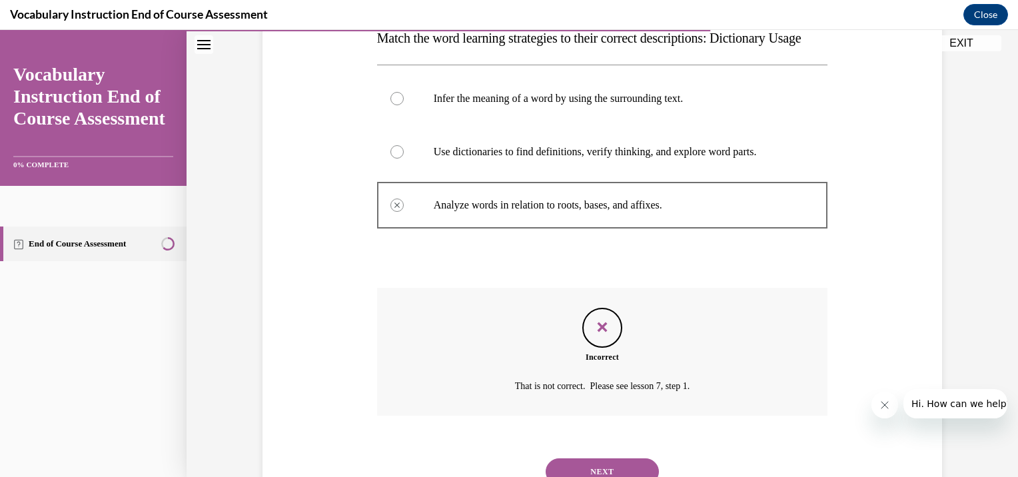
scroll to position [310, 0]
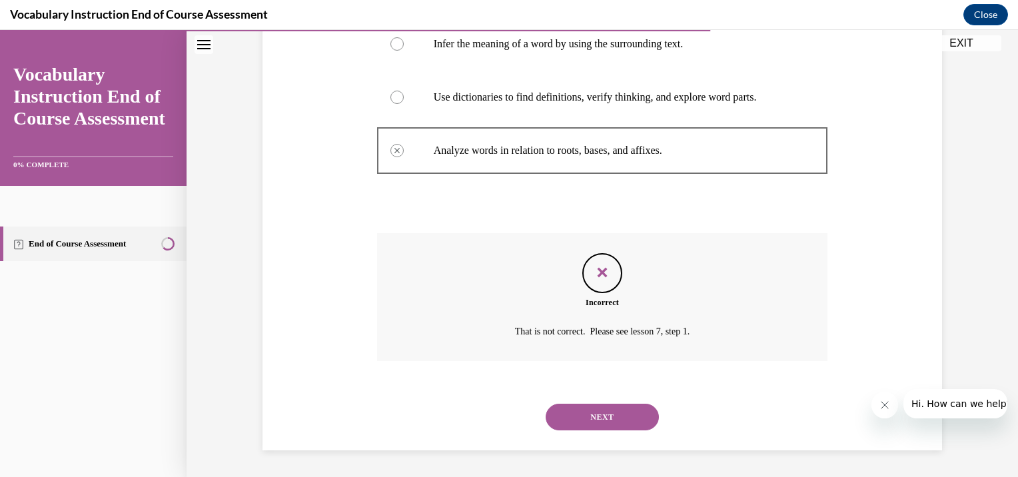
click at [627, 420] on button "NEXT" at bounding box center [602, 417] width 113 height 27
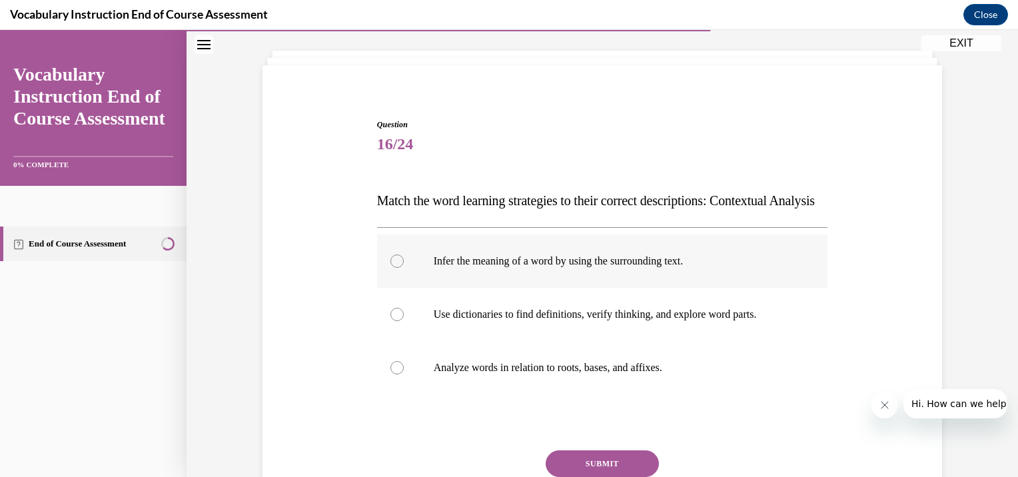
scroll to position [133, 0]
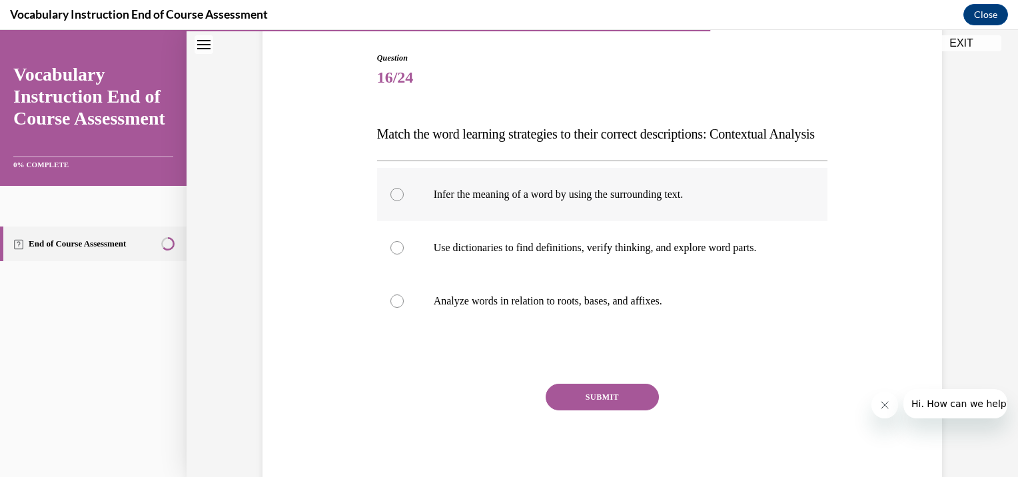
click at [392, 201] on div at bounding box center [396, 194] width 13 height 13
click at [392, 201] on input "Infer the meaning of a word by using the surrounding text." at bounding box center [396, 194] width 13 height 13
radio input "true"
click at [600, 410] on button "SUBMIT" at bounding box center [602, 397] width 113 height 27
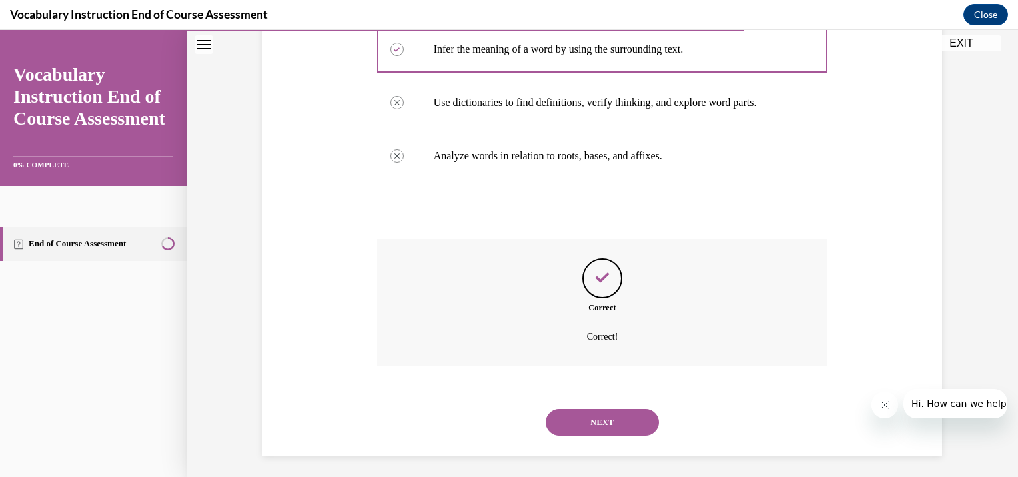
scroll to position [310, 0]
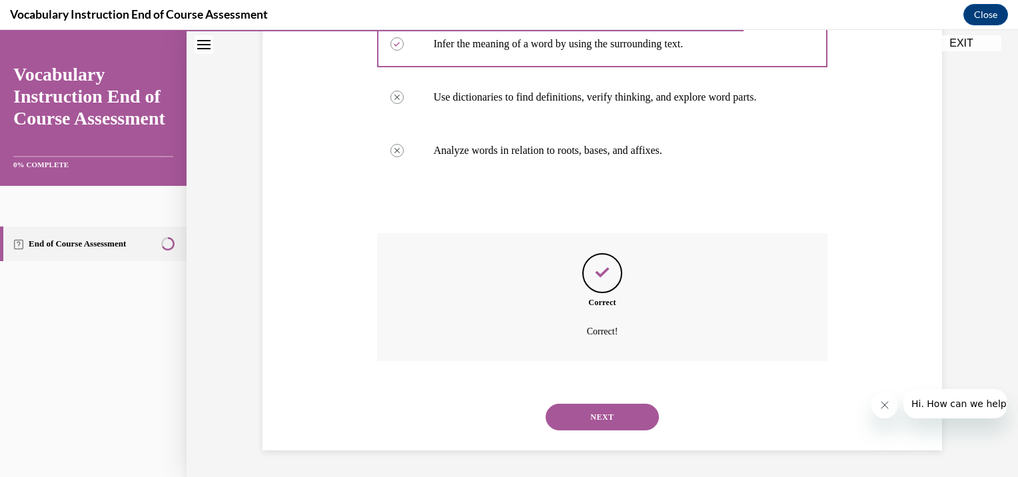
click at [610, 412] on button "NEXT" at bounding box center [602, 417] width 113 height 27
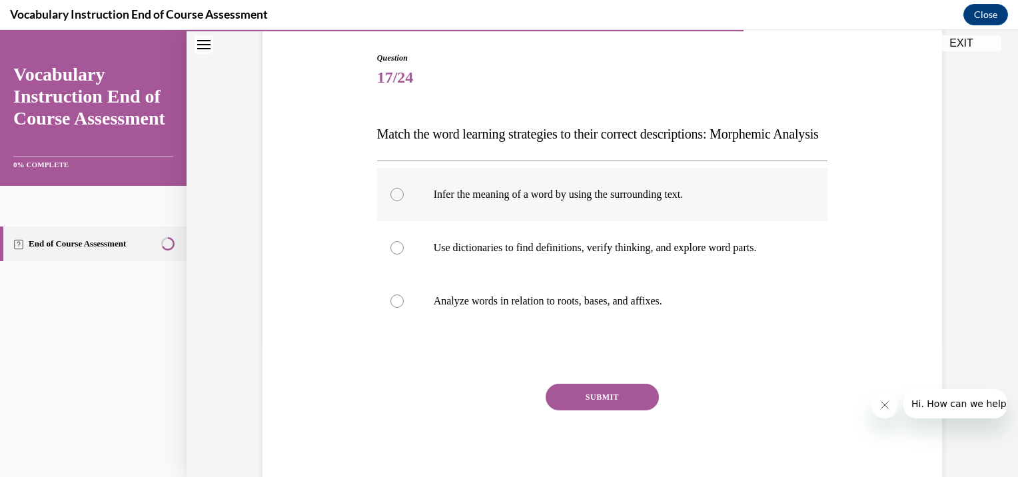
scroll to position [200, 0]
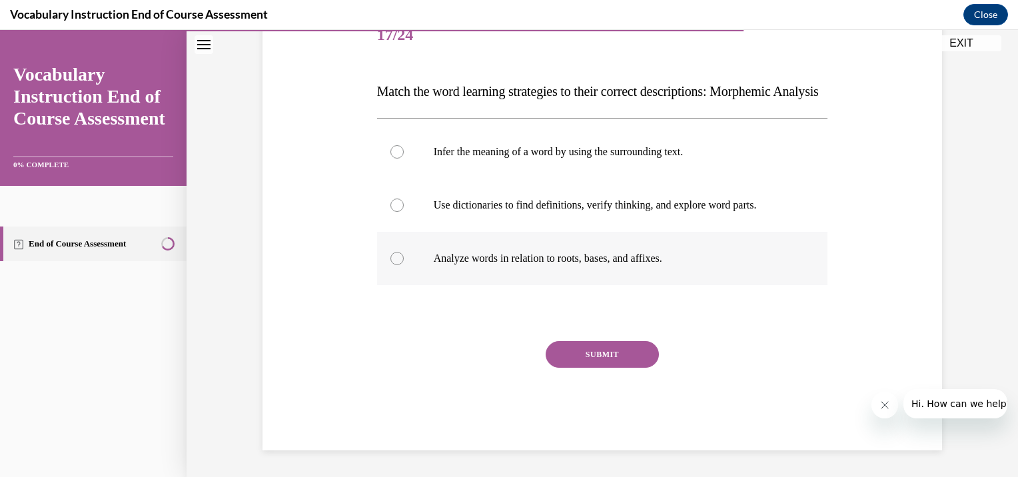
click at [499, 257] on p "Analyze words in relation to roots, bases, and affixes." at bounding box center [614, 258] width 361 height 13
click at [404, 257] on input "Analyze words in relation to roots, bases, and affixes." at bounding box center [396, 258] width 13 height 13
radio input "true"
click at [606, 361] on button "SUBMIT" at bounding box center [602, 354] width 113 height 27
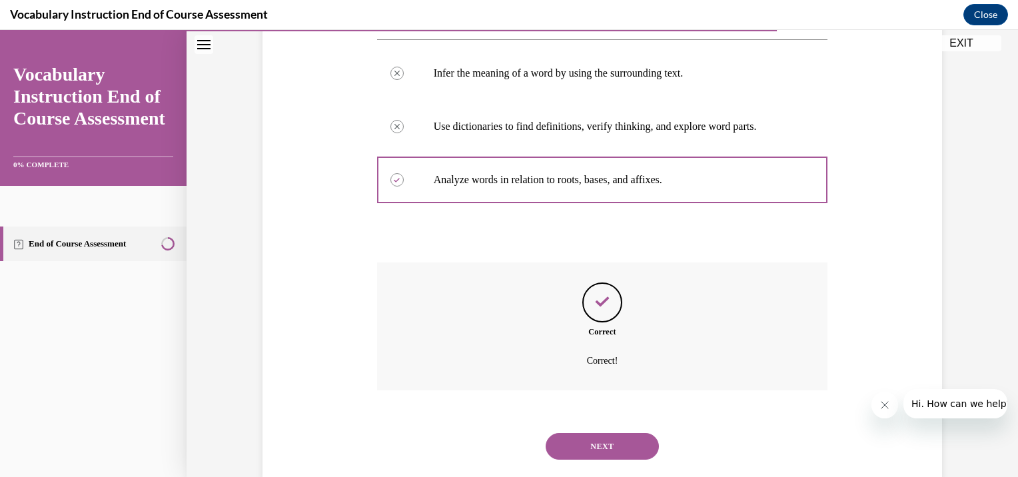
scroll to position [310, 0]
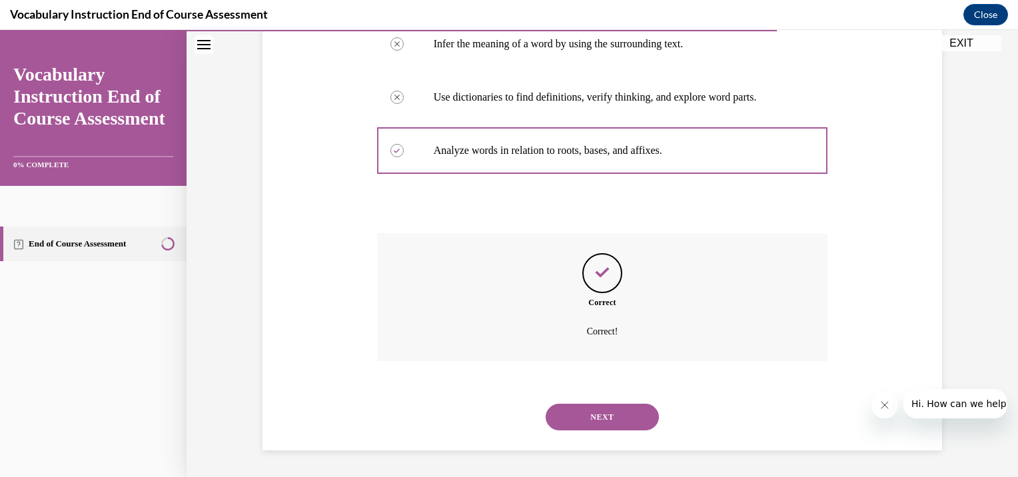
click at [602, 408] on button "NEXT" at bounding box center [602, 417] width 113 height 27
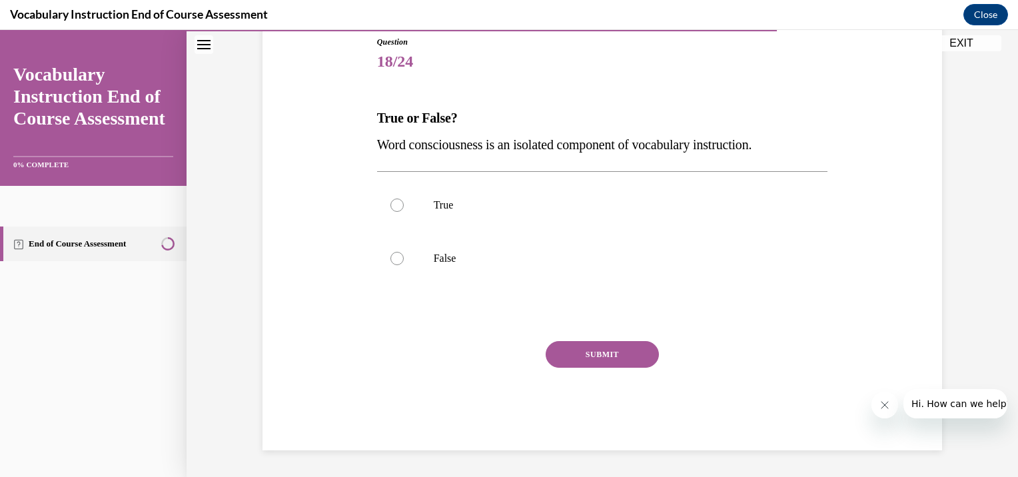
scroll to position [147, 0]
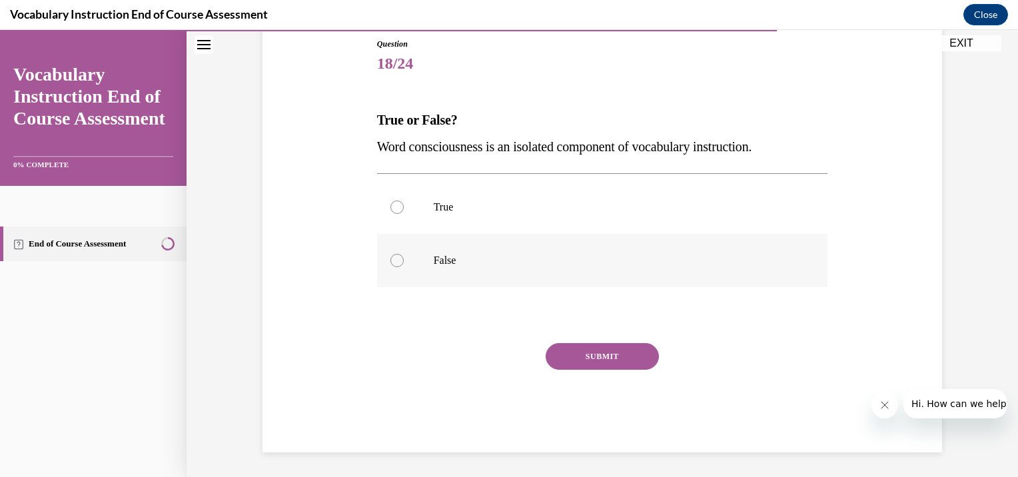
click at [392, 259] on div at bounding box center [396, 260] width 13 height 13
click at [392, 259] on input "False" at bounding box center [396, 260] width 13 height 13
radio input "true"
click at [594, 349] on button "SUBMIT" at bounding box center [602, 356] width 113 height 27
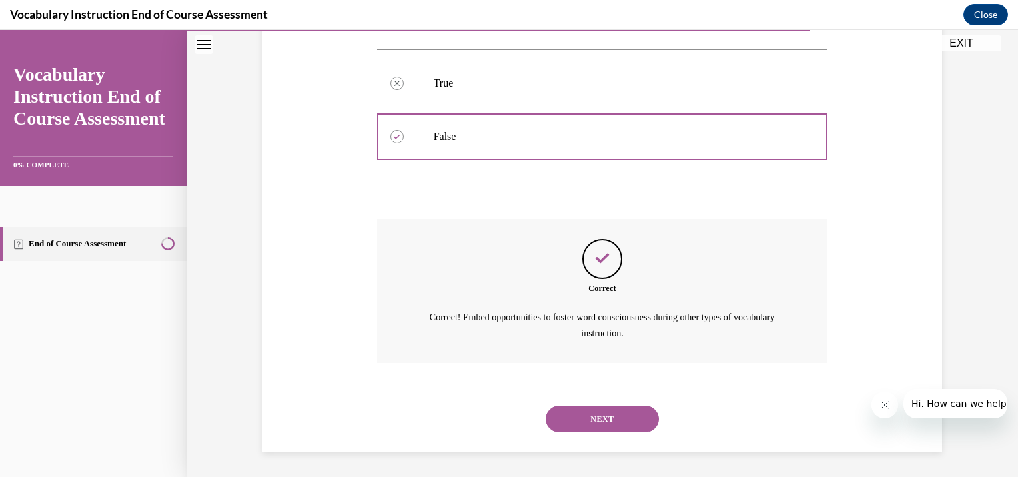
scroll to position [272, 0]
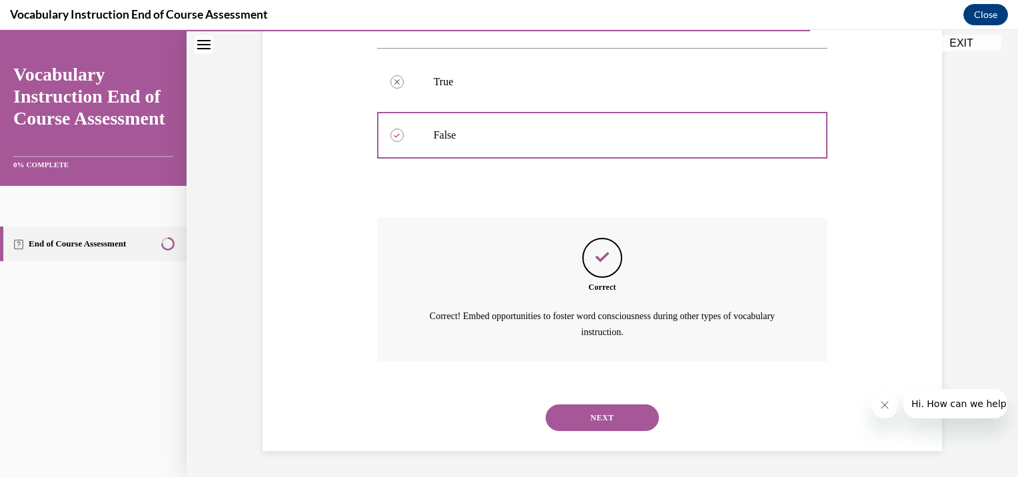
click at [603, 414] on button "NEXT" at bounding box center [602, 417] width 113 height 27
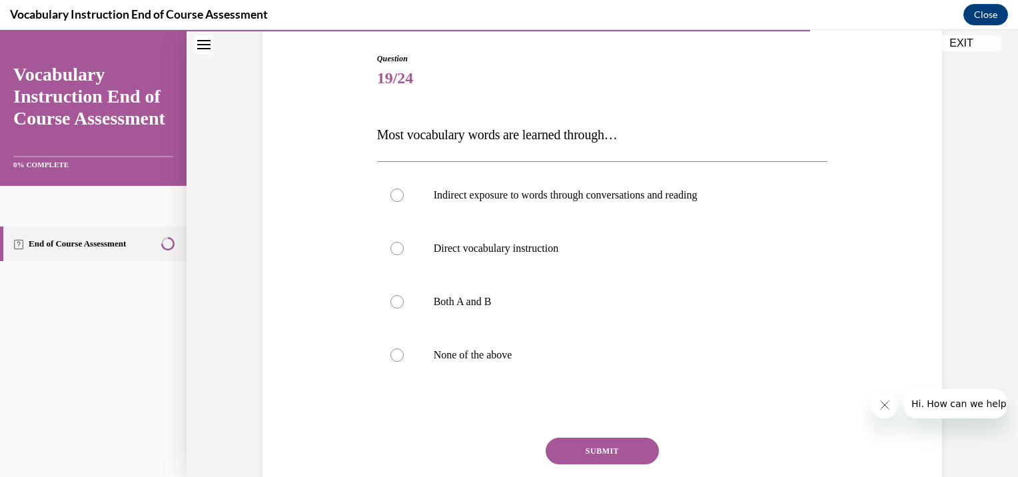
scroll to position [133, 0]
click at [394, 306] on div at bounding box center [396, 300] width 13 height 13
click at [394, 306] on input "Both A and B" at bounding box center [396, 300] width 13 height 13
radio input "true"
click at [571, 452] on button "SUBMIT" at bounding box center [602, 450] width 113 height 27
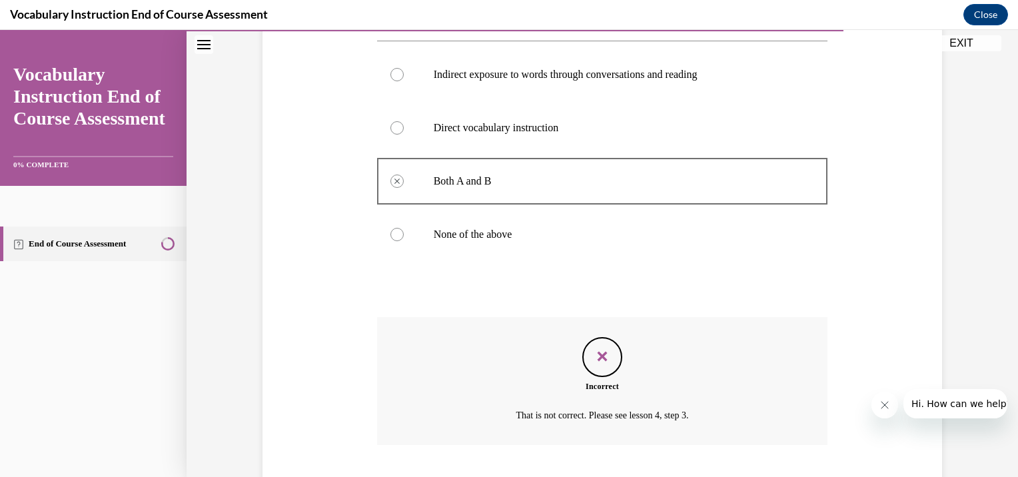
scroll to position [336, 0]
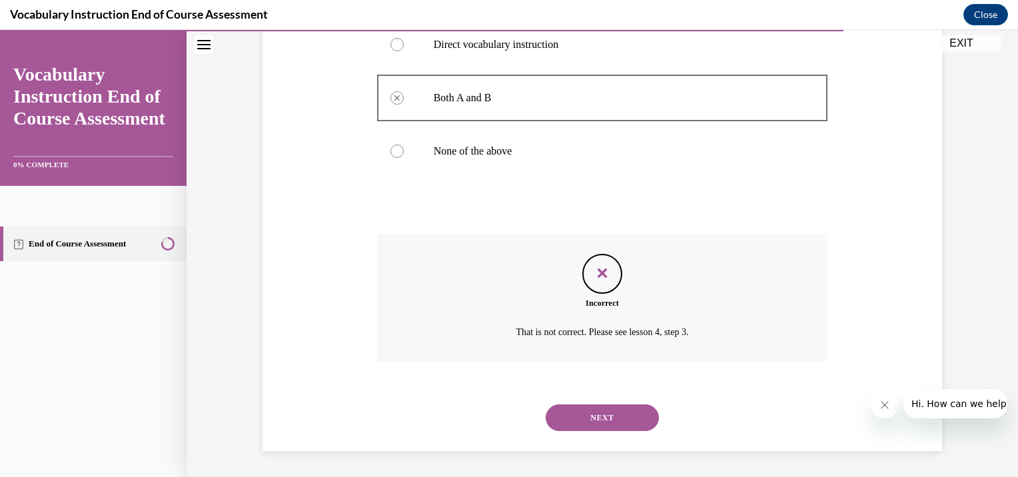
click at [618, 413] on button "NEXT" at bounding box center [602, 417] width 113 height 27
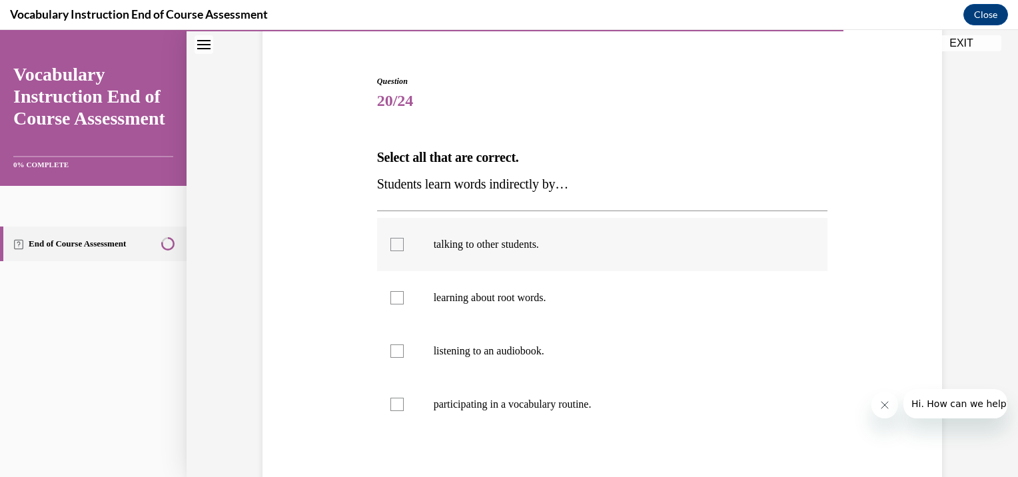
scroll to position [133, 0]
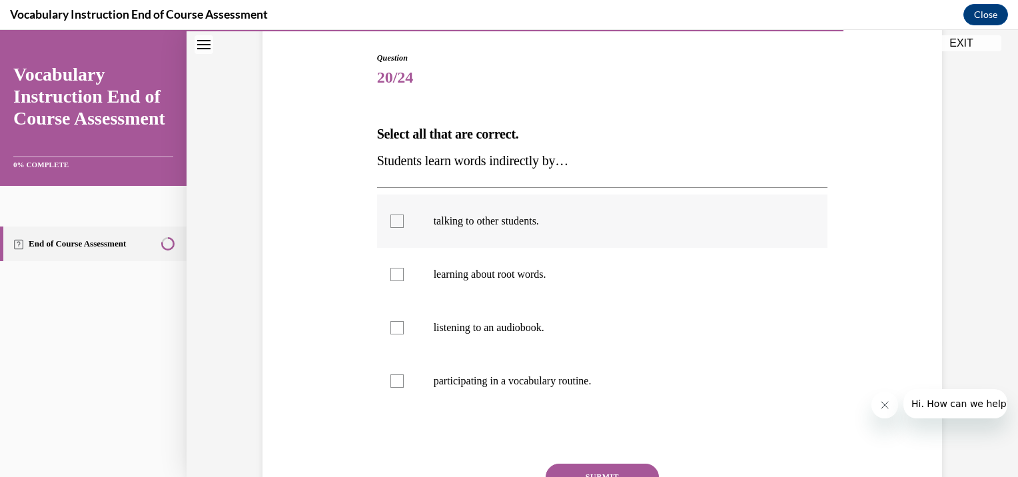
click at [390, 224] on div at bounding box center [396, 220] width 13 height 13
click at [390, 224] on input "talking to other students." at bounding box center [396, 220] width 13 height 13
checkbox input "true"
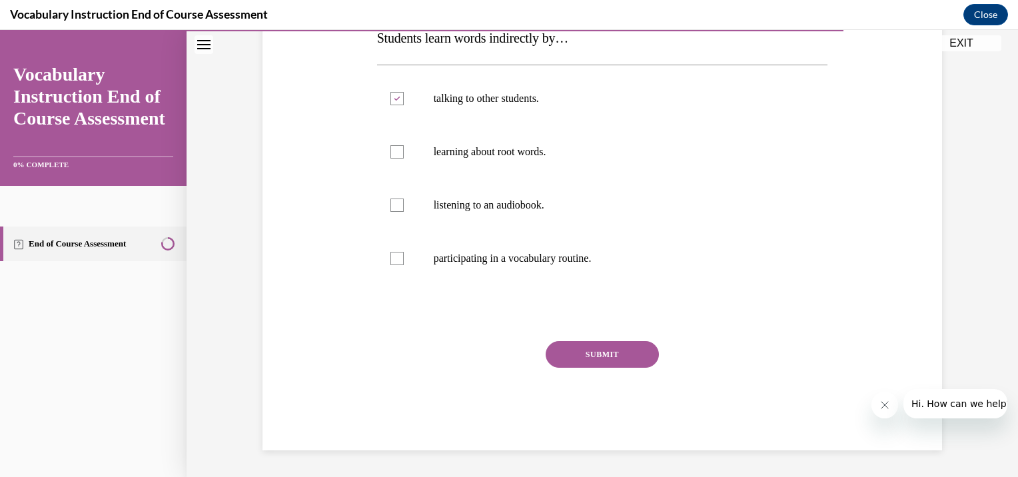
click at [594, 350] on button "SUBMIT" at bounding box center [602, 354] width 113 height 27
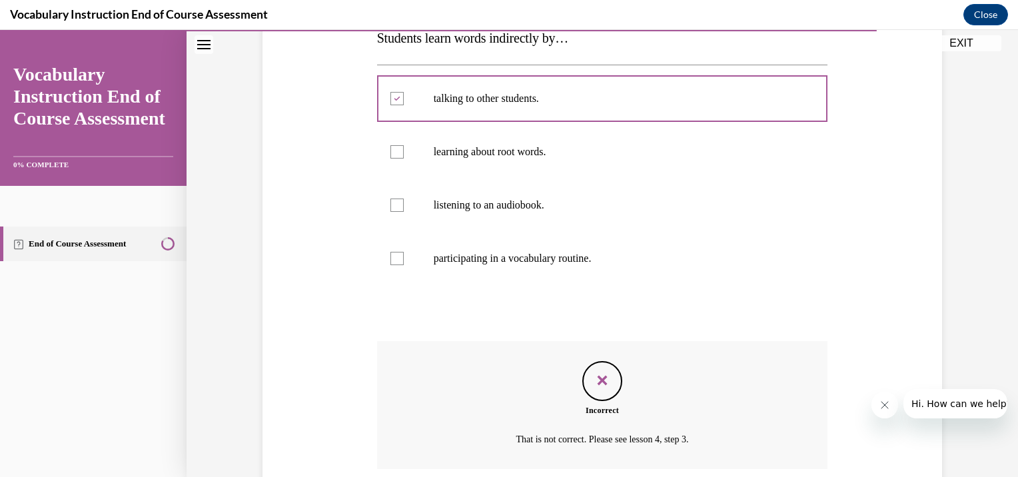
scroll to position [363, 0]
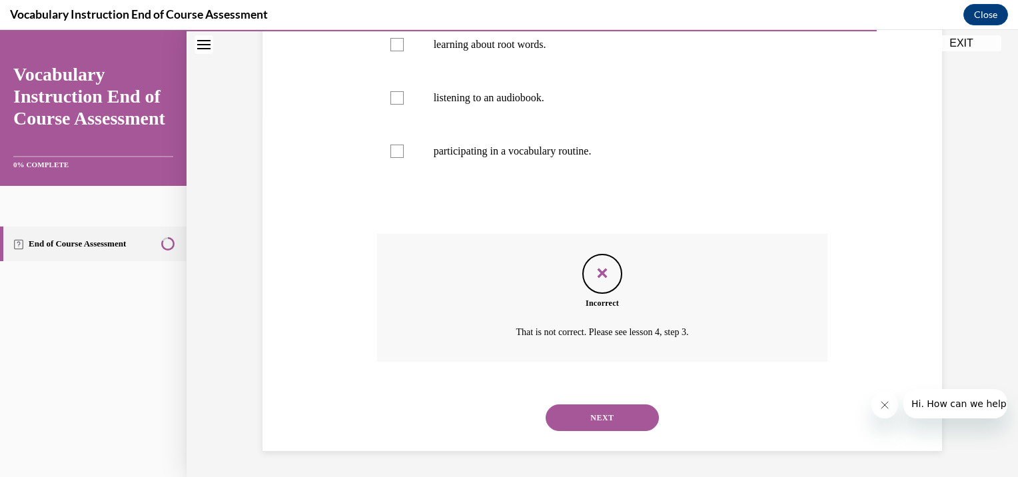
click at [600, 412] on button "NEXT" at bounding box center [602, 417] width 113 height 27
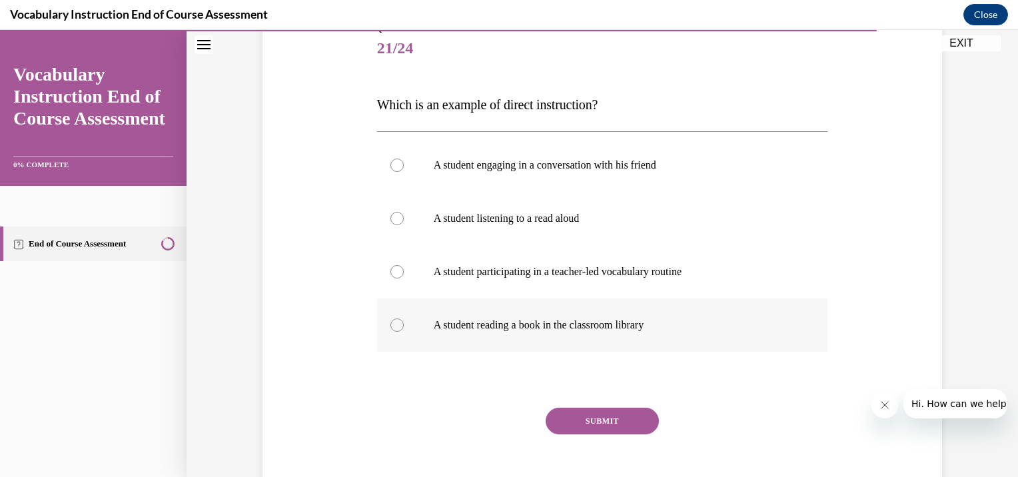
scroll to position [133, 0]
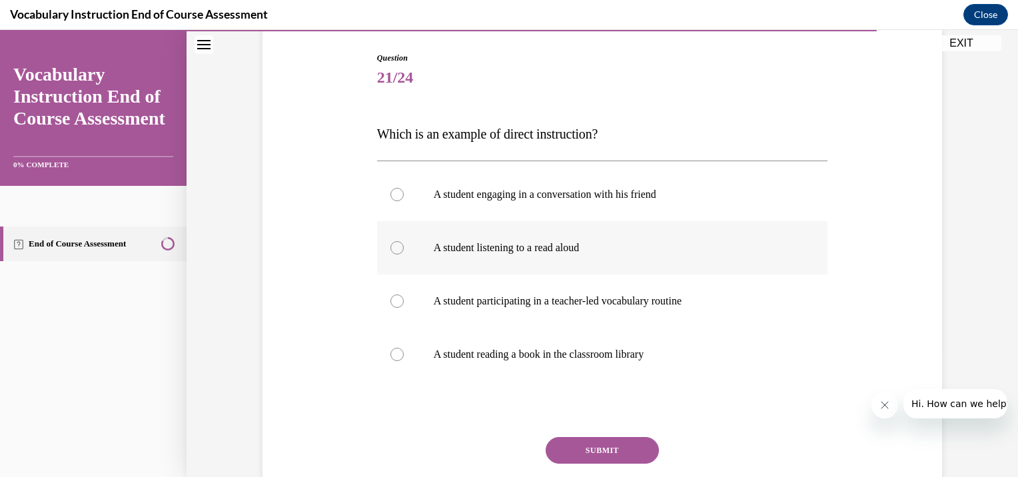
click at [586, 245] on p "A student listening to a read aloud" at bounding box center [614, 247] width 361 height 13
click at [404, 245] on input "A student listening to a read aloud" at bounding box center [396, 247] width 13 height 13
radio input "true"
click at [615, 452] on button "SUBMIT" at bounding box center [602, 450] width 113 height 27
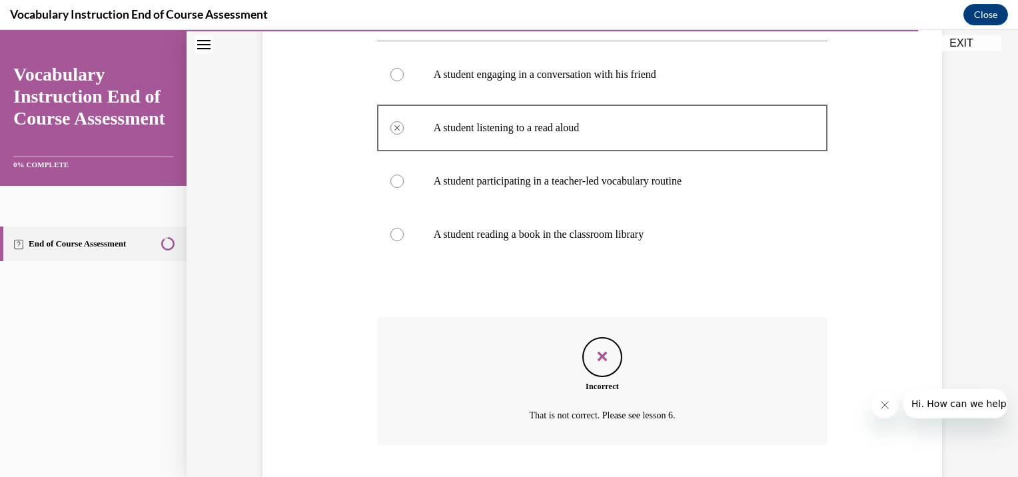
scroll to position [336, 0]
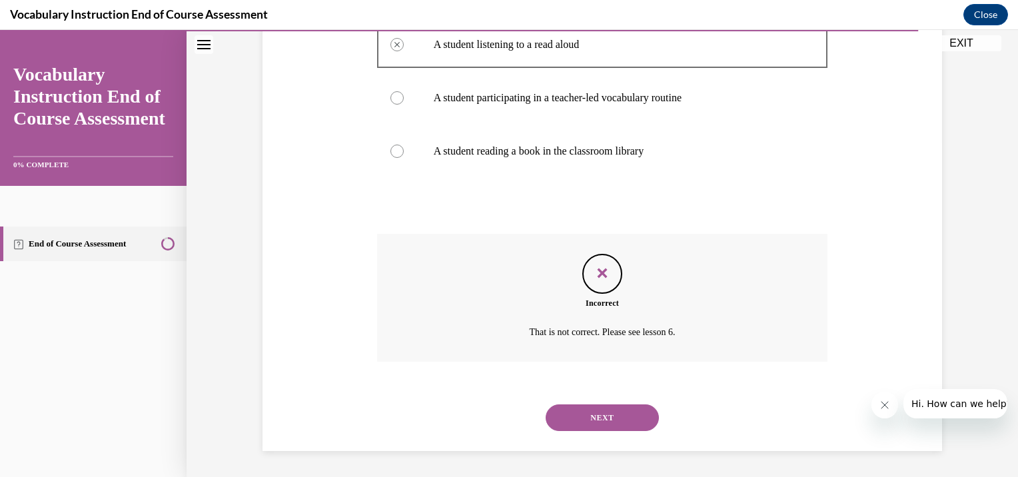
click at [616, 408] on button "NEXT" at bounding box center [602, 417] width 113 height 27
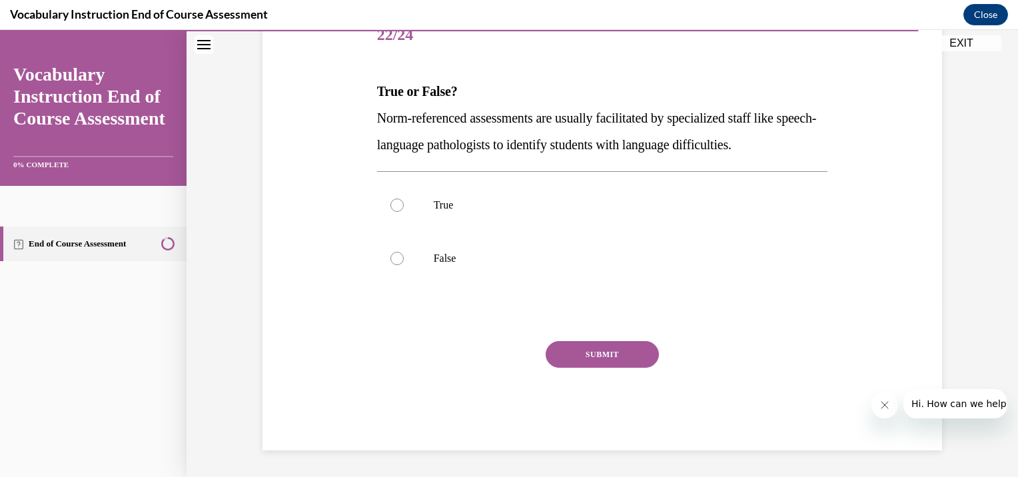
scroll to position [148, 0]
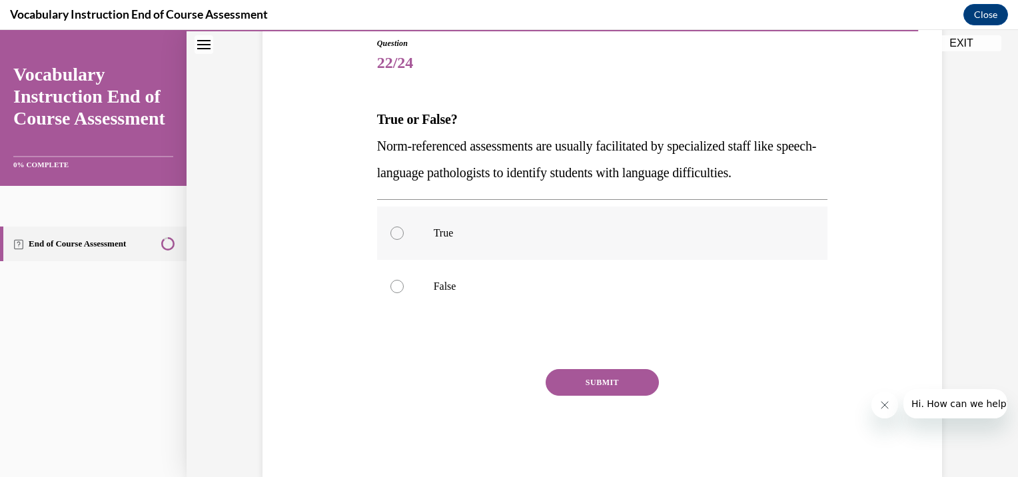
click at [392, 234] on div at bounding box center [396, 232] width 13 height 13
click at [392, 234] on input "True" at bounding box center [396, 232] width 13 height 13
radio input "true"
click at [594, 382] on button "SUBMIT" at bounding box center [602, 382] width 113 height 27
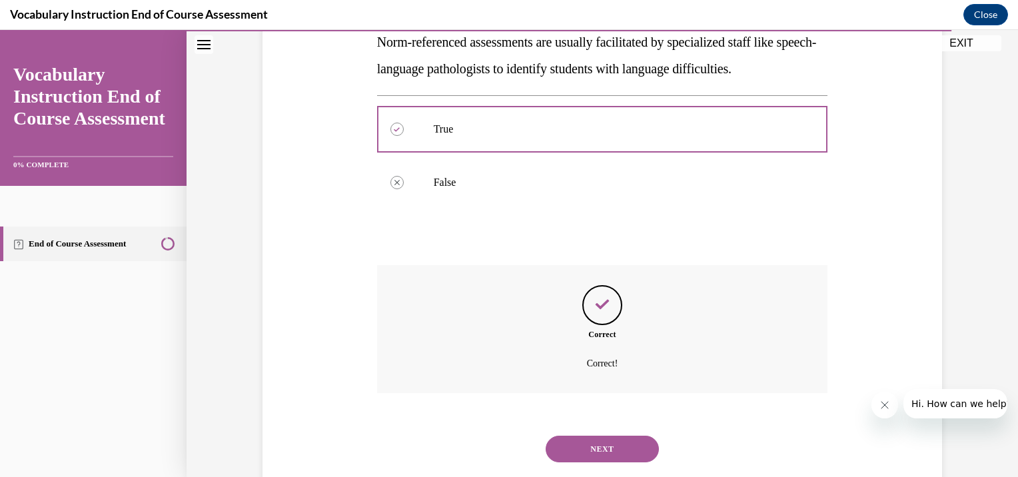
scroll to position [283, 0]
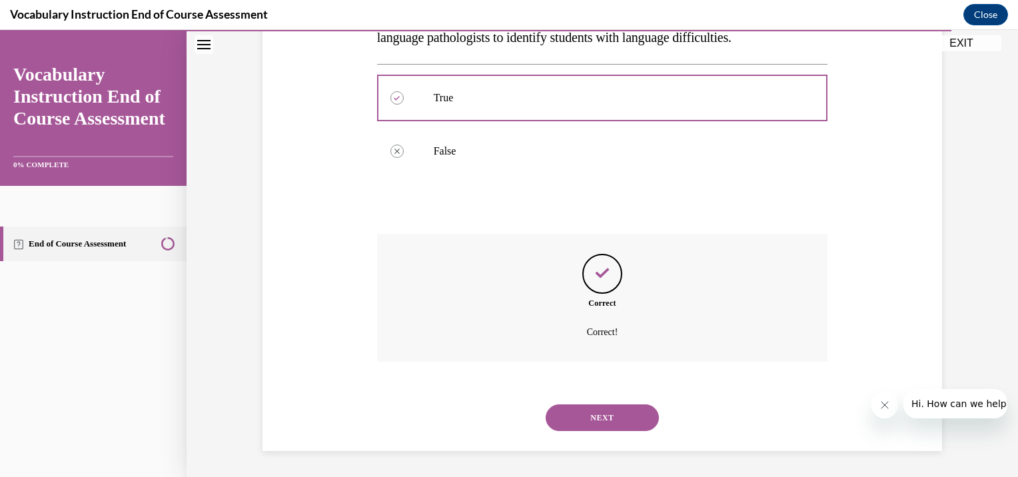
click at [613, 414] on button "NEXT" at bounding box center [602, 417] width 113 height 27
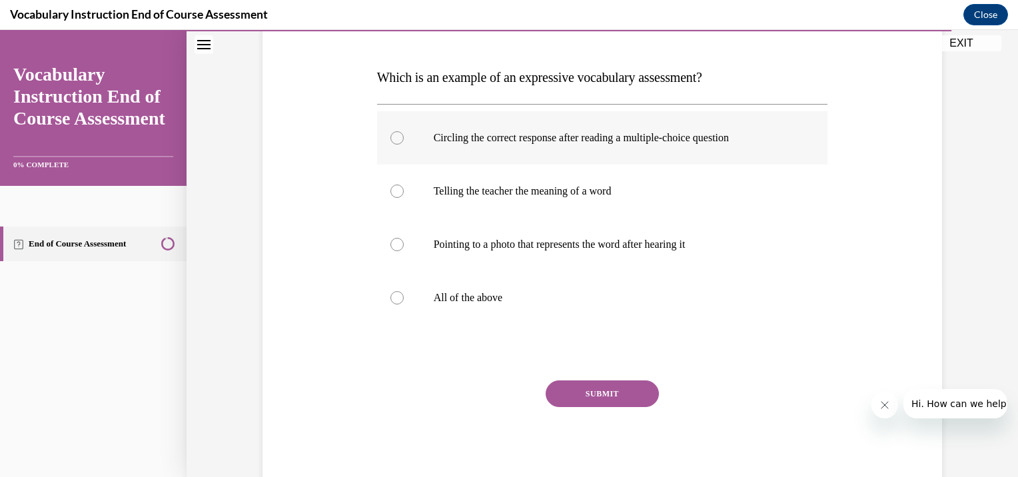
scroll to position [200, 0]
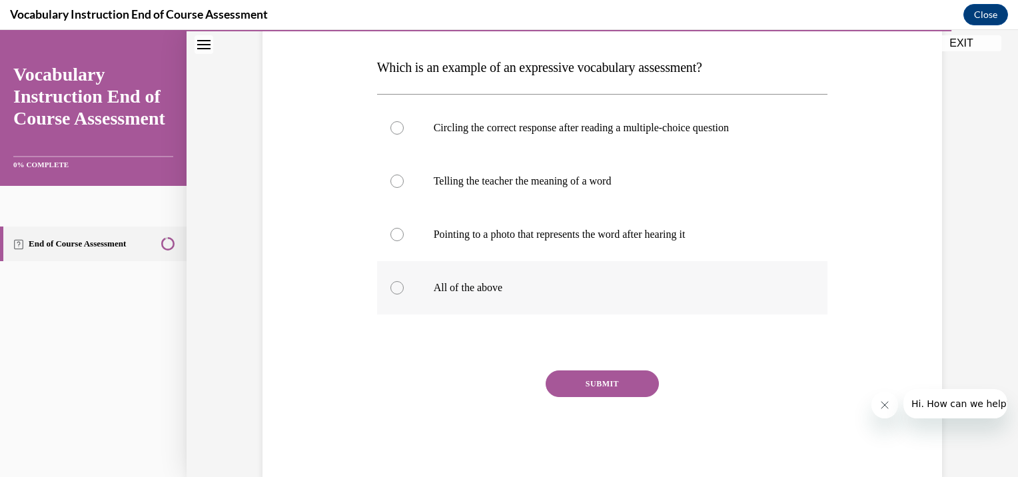
click at [393, 290] on div at bounding box center [396, 287] width 13 height 13
click at [393, 290] on input "All of the above" at bounding box center [396, 287] width 13 height 13
radio input "true"
click at [624, 387] on button "SUBMIT" at bounding box center [602, 383] width 113 height 27
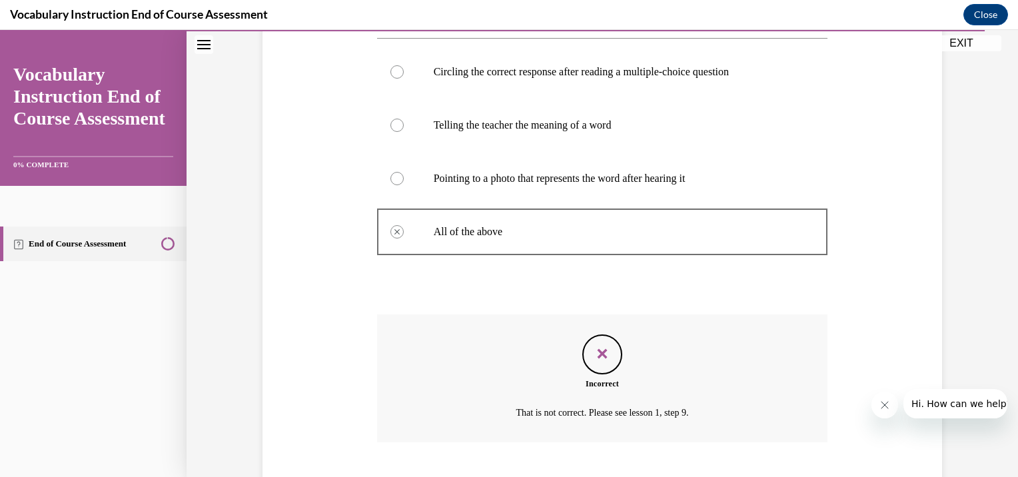
scroll to position [336, 0]
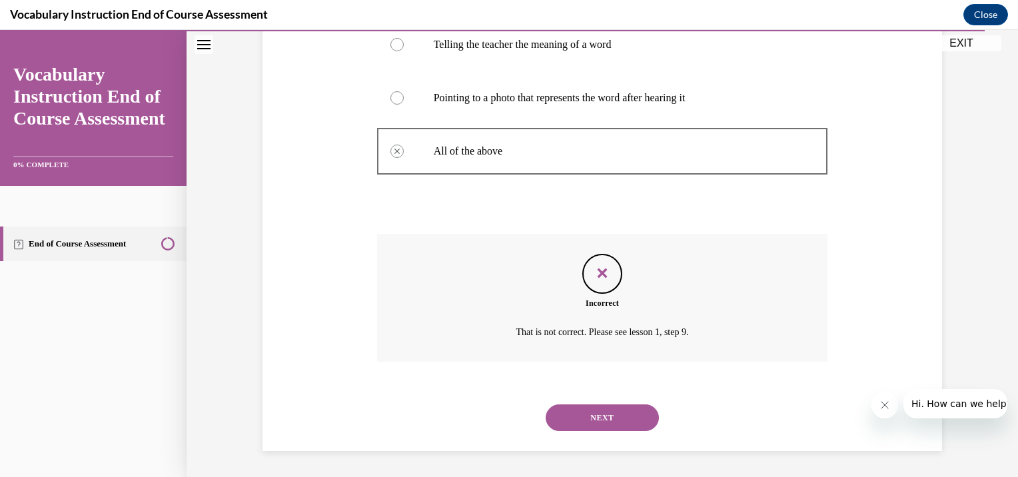
click at [634, 411] on button "NEXT" at bounding box center [602, 417] width 113 height 27
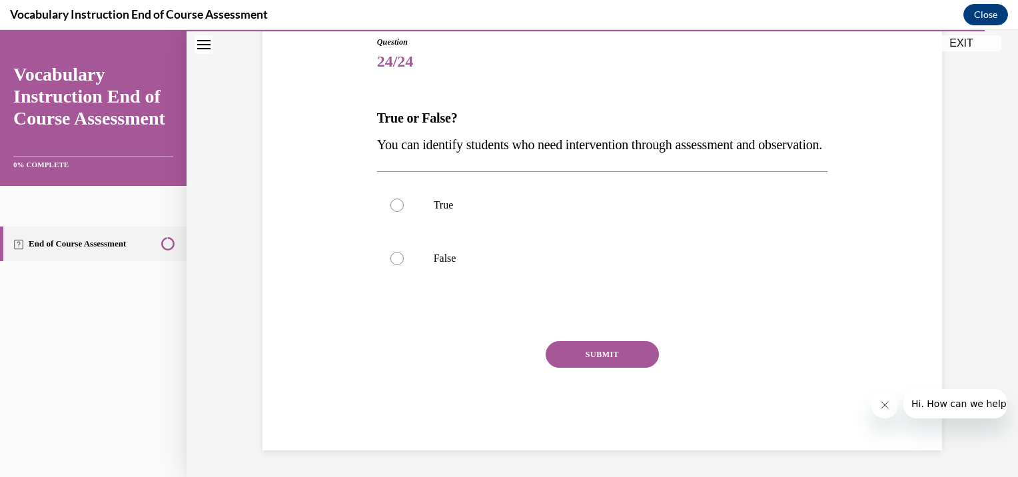
scroll to position [148, 0]
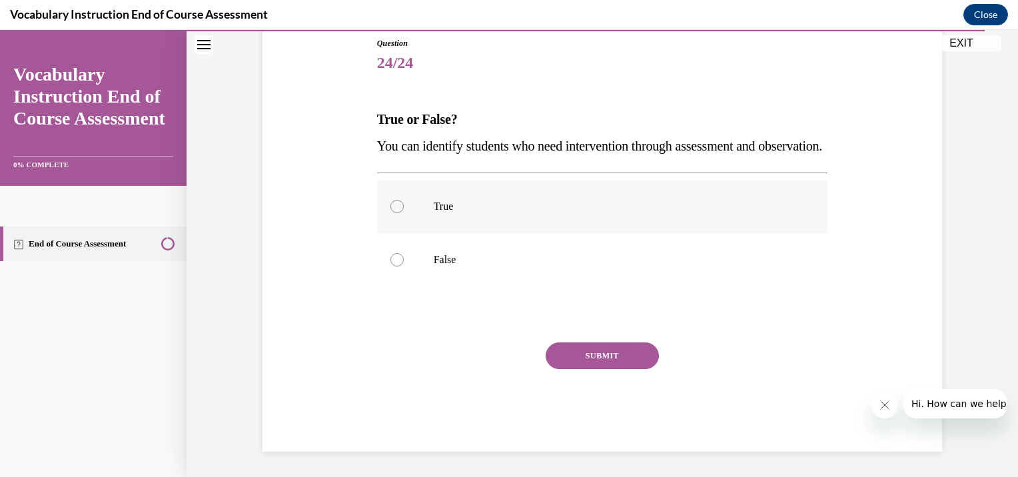
click at [397, 233] on label "True" at bounding box center [602, 206] width 451 height 53
click at [397, 213] on input "True" at bounding box center [396, 206] width 13 height 13
radio input "true"
click at [596, 369] on button "SUBMIT" at bounding box center [602, 355] width 113 height 27
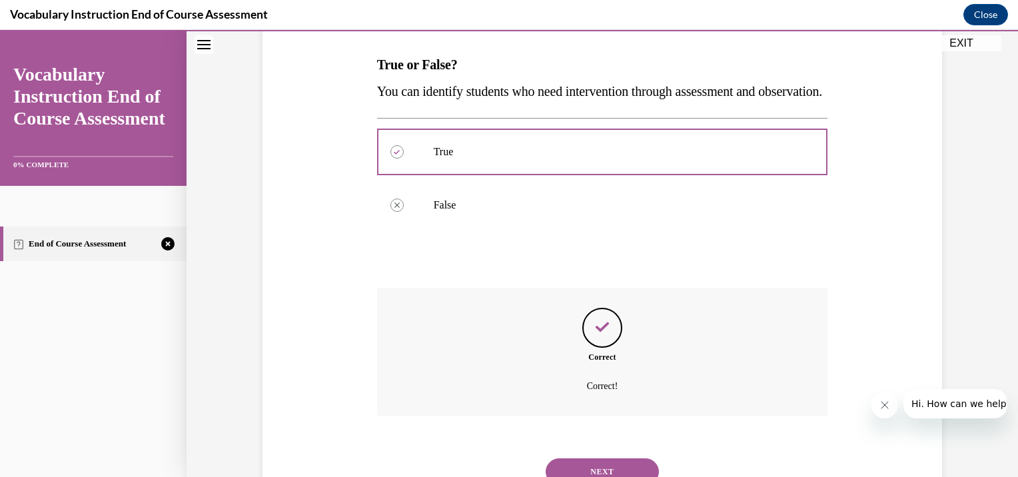
scroll to position [283, 0]
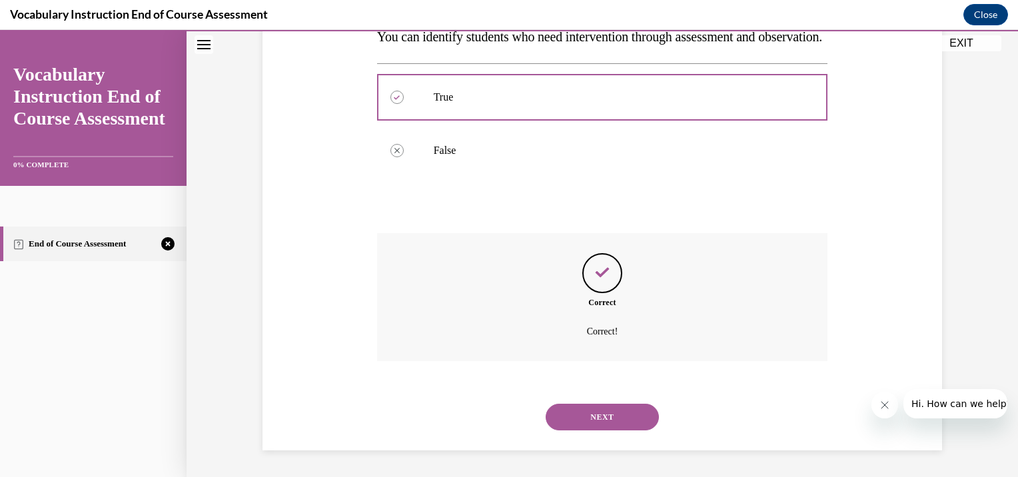
click at [604, 416] on button "NEXT" at bounding box center [602, 417] width 113 height 27
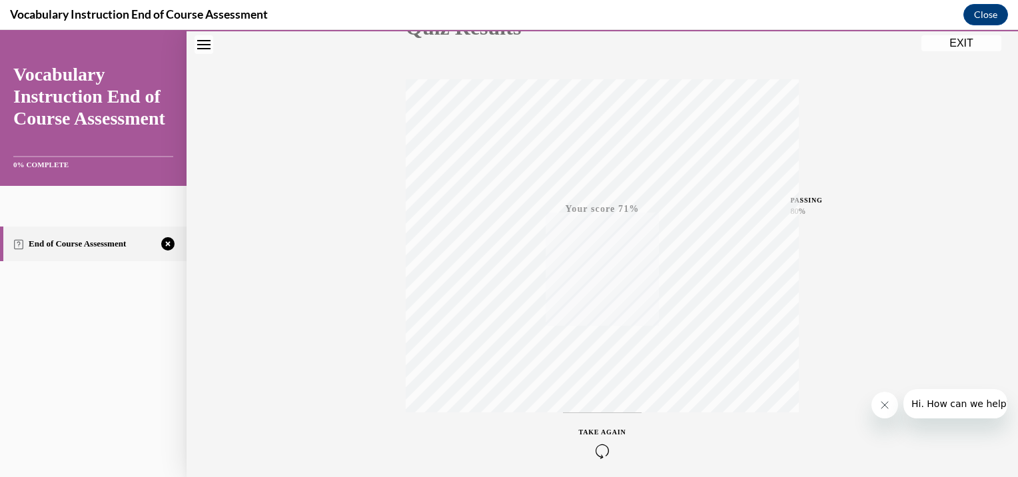
scroll to position [235, 0]
click at [592, 394] on icon "button" at bounding box center [602, 396] width 47 height 15
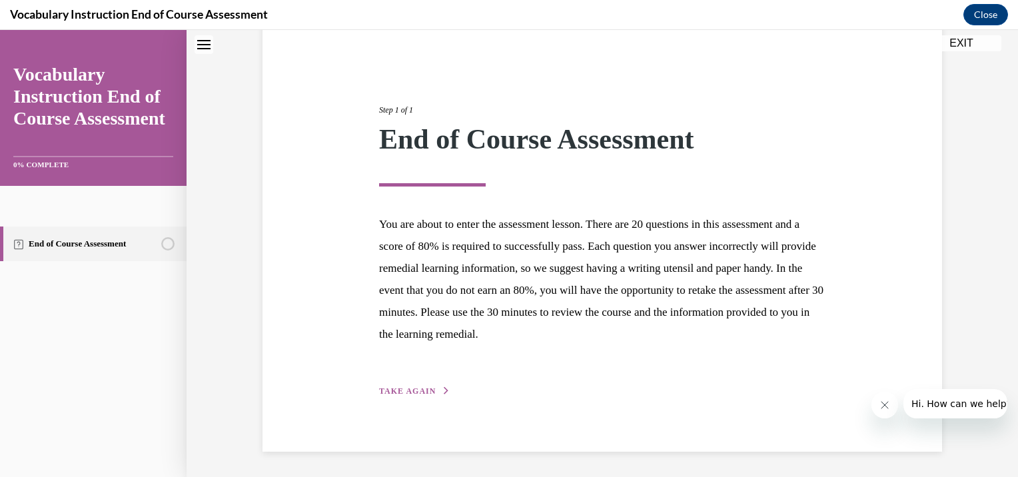
click at [391, 389] on span "TAKE AGAIN" at bounding box center [407, 390] width 57 height 9
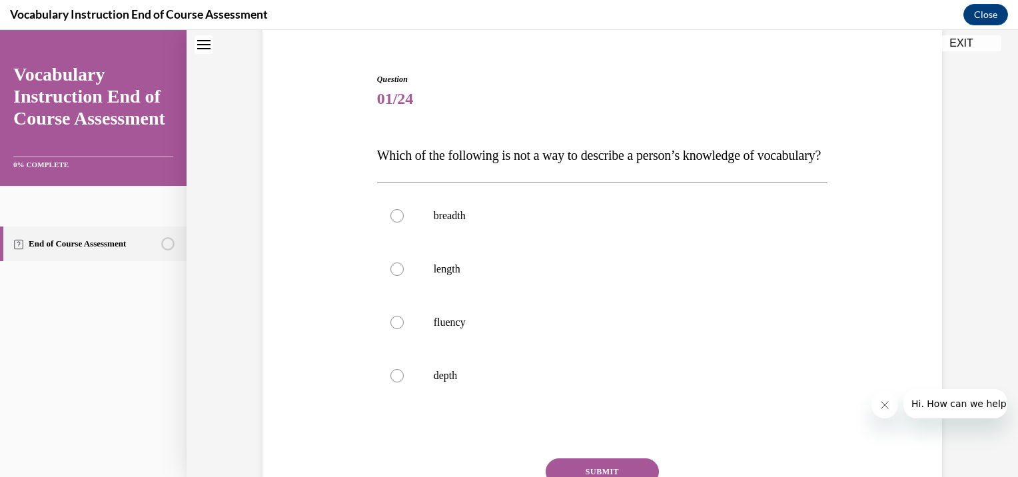
scroll to position [179, 0]
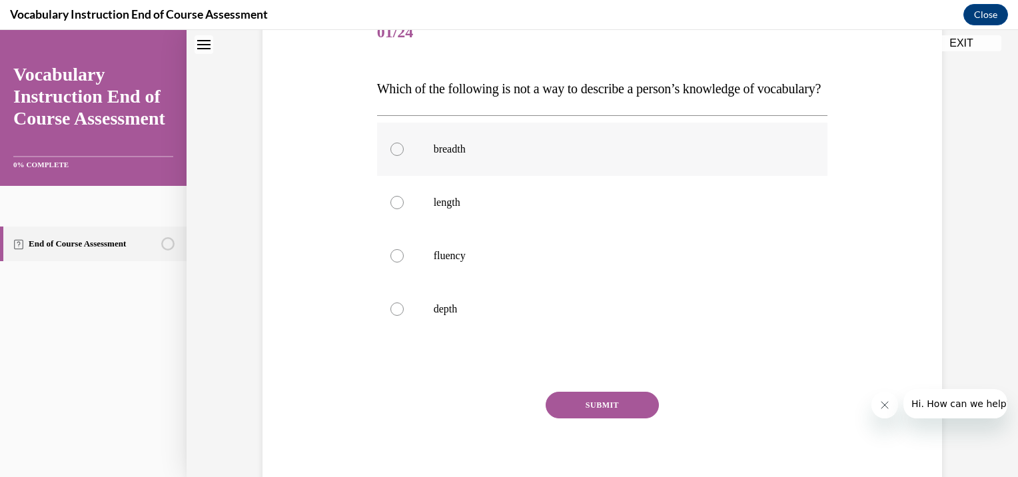
click at [392, 156] on div at bounding box center [396, 149] width 13 height 13
click at [392, 156] on input "breadth" at bounding box center [396, 149] width 13 height 13
radio input "true"
click at [390, 209] on div at bounding box center [396, 202] width 13 height 13
click at [390, 209] on input "length" at bounding box center [396, 202] width 13 height 13
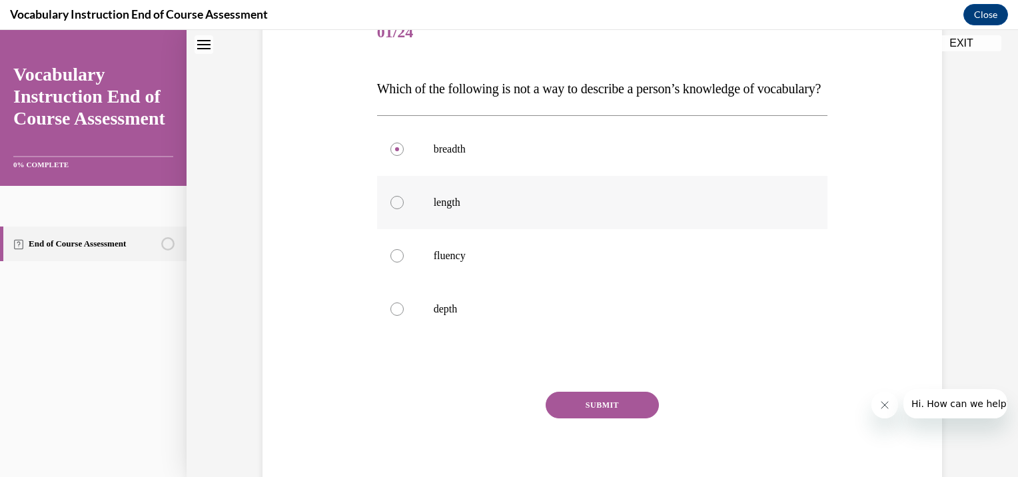
radio input "true"
click at [612, 418] on button "SUBMIT" at bounding box center [602, 405] width 113 height 27
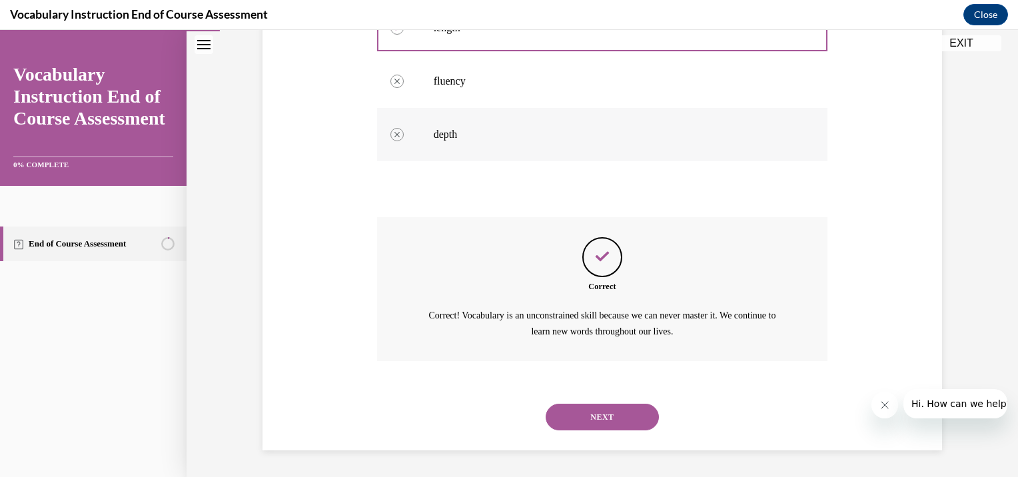
scroll to position [379, 0]
click at [619, 424] on button "NEXT" at bounding box center [602, 417] width 113 height 27
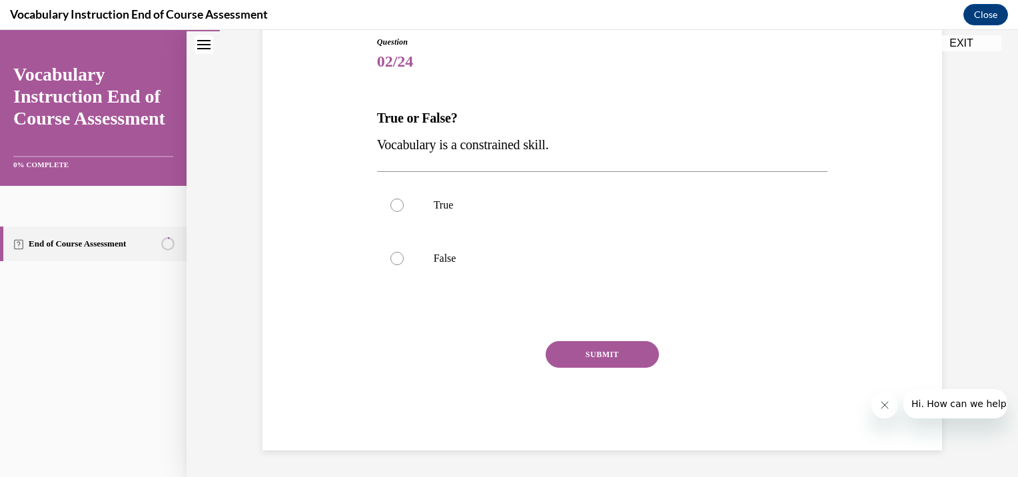
scroll to position [147, 0]
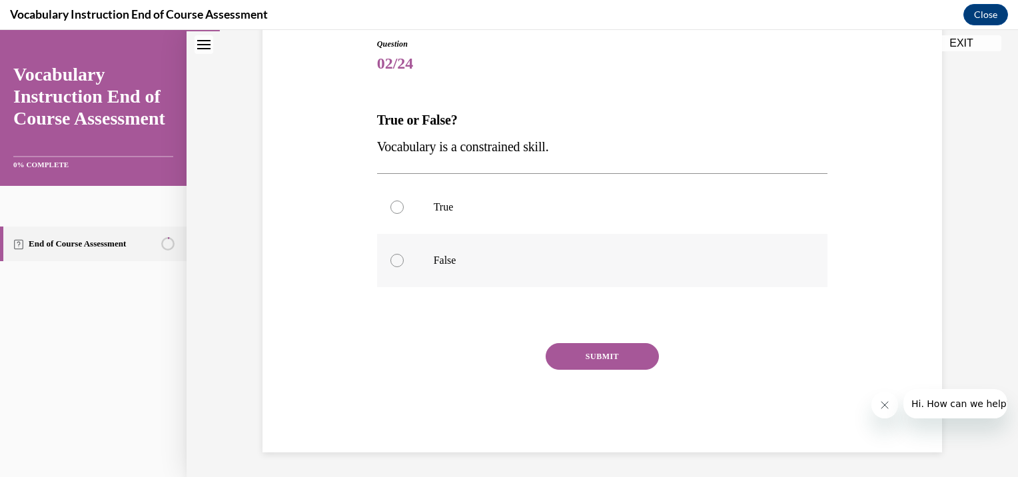
click at [392, 260] on div at bounding box center [396, 260] width 13 height 13
click at [392, 260] on input "False" at bounding box center [396, 260] width 13 height 13
radio input "true"
click at [570, 357] on button "SUBMIT" at bounding box center [602, 356] width 113 height 27
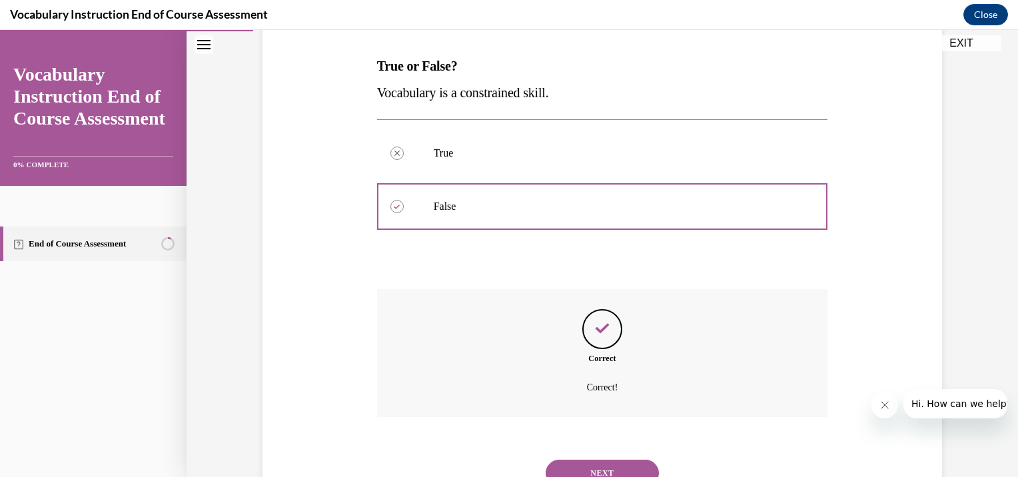
scroll to position [256, 0]
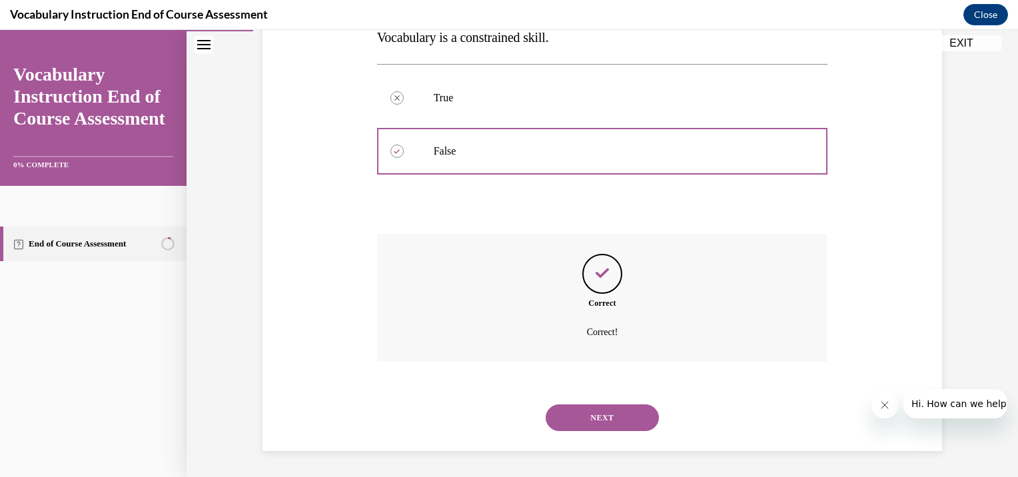
click at [617, 416] on button "NEXT" at bounding box center [602, 417] width 113 height 27
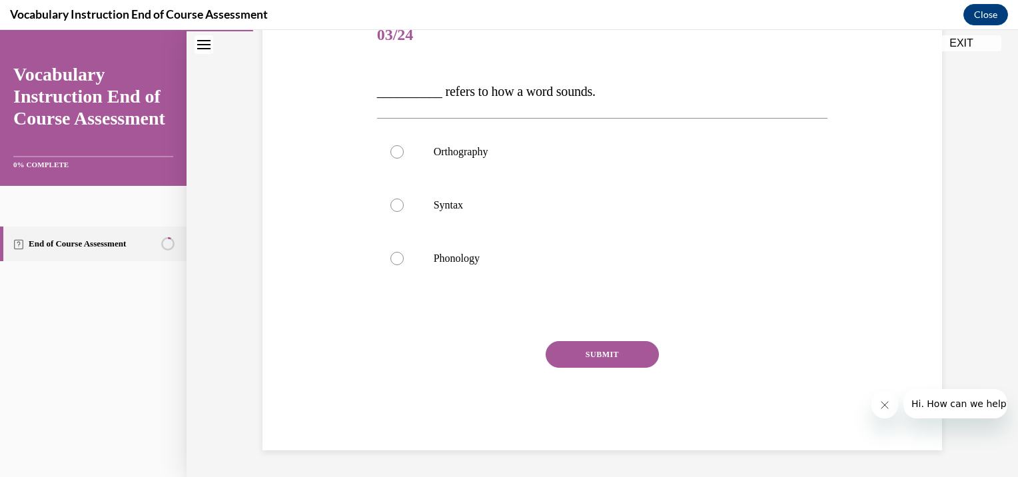
scroll to position [148, 0]
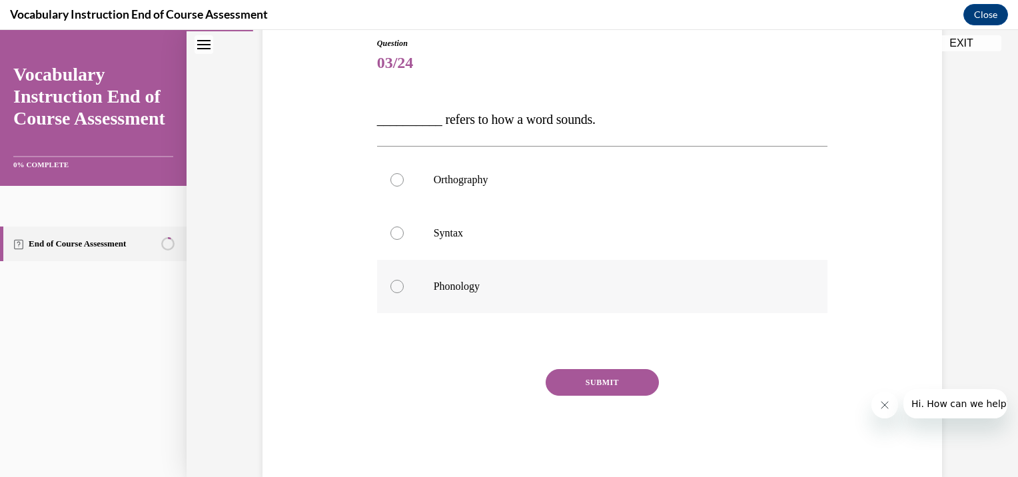
click at [453, 283] on p "Phonology" at bounding box center [614, 286] width 361 height 13
click at [404, 283] on input "Phonology" at bounding box center [396, 286] width 13 height 13
radio input "true"
click at [619, 373] on button "SUBMIT" at bounding box center [602, 382] width 113 height 27
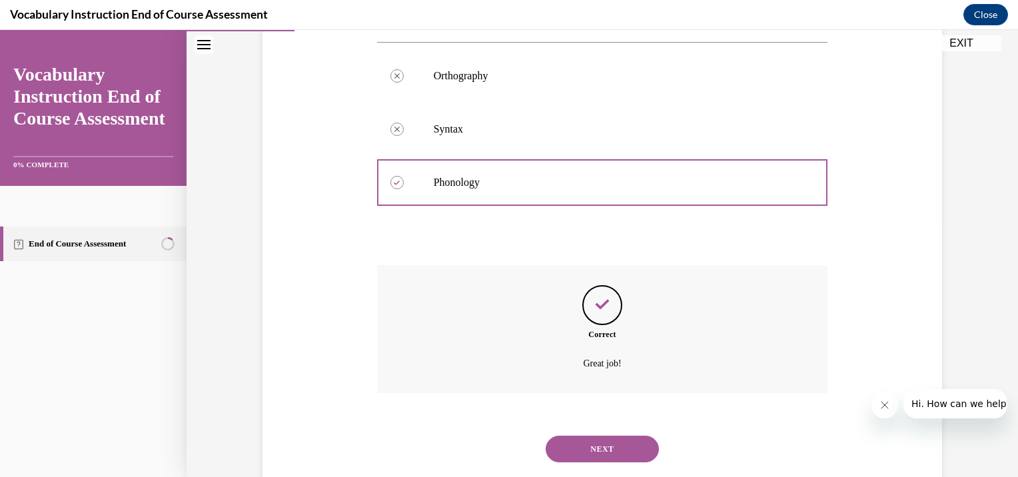
scroll to position [283, 0]
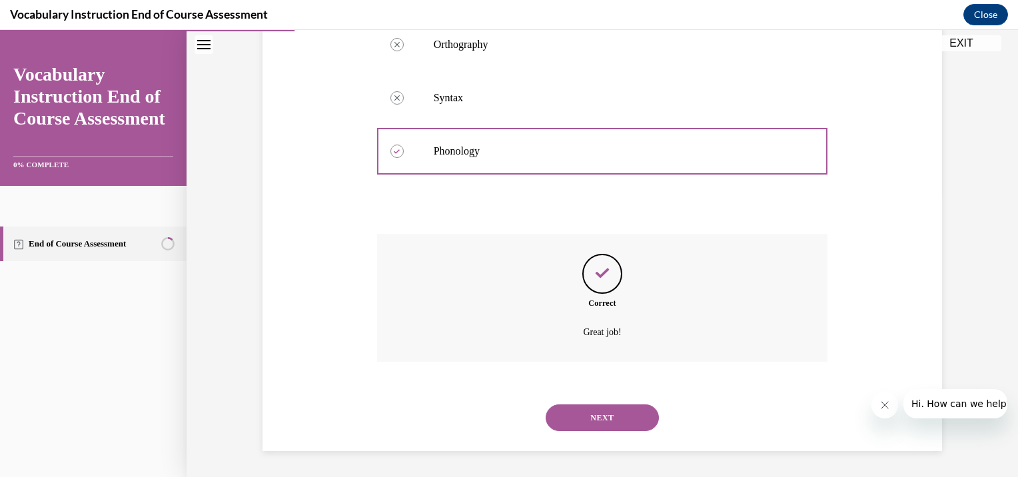
click at [608, 410] on button "NEXT" at bounding box center [602, 417] width 113 height 27
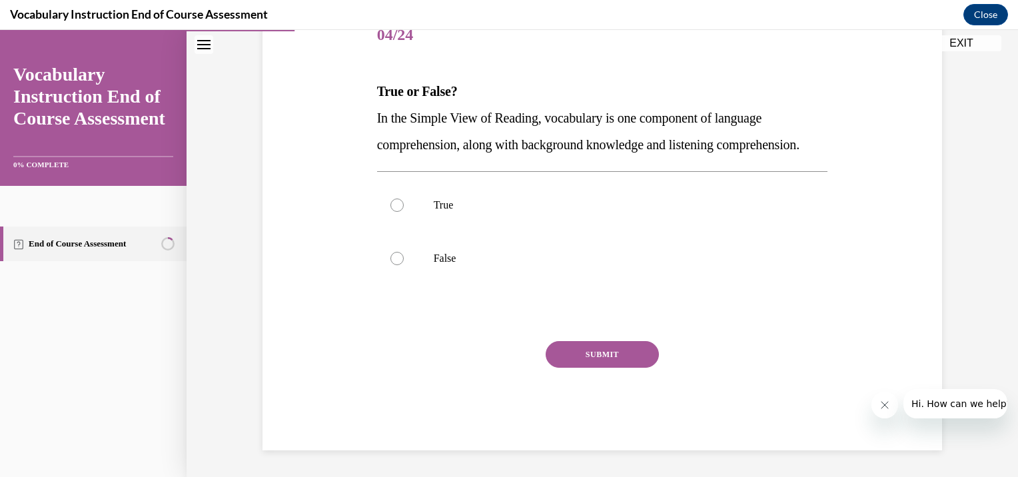
scroll to position [200, 0]
click at [390, 207] on div at bounding box center [396, 205] width 13 height 13
click at [390, 207] on input "True" at bounding box center [396, 205] width 13 height 13
radio input "true"
click at [595, 355] on button "SUBMIT" at bounding box center [602, 354] width 113 height 27
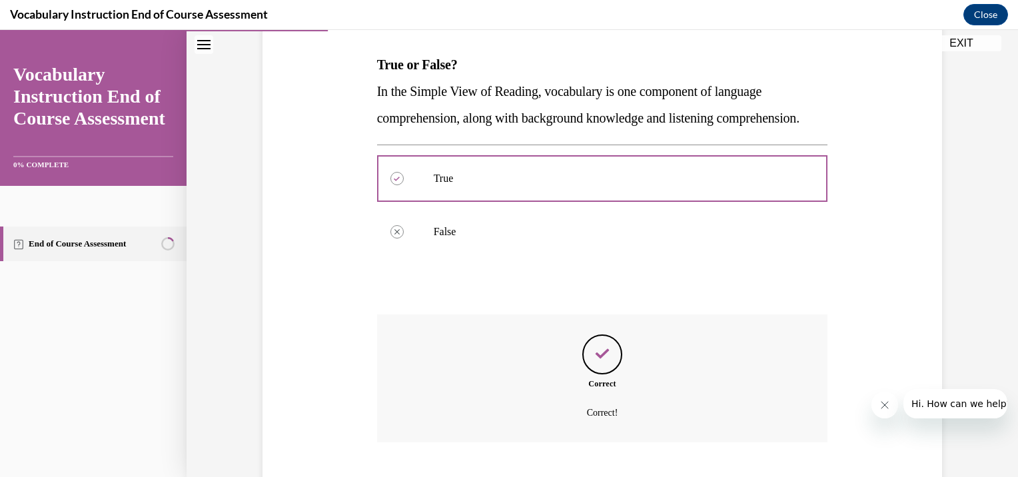
scroll to position [310, 0]
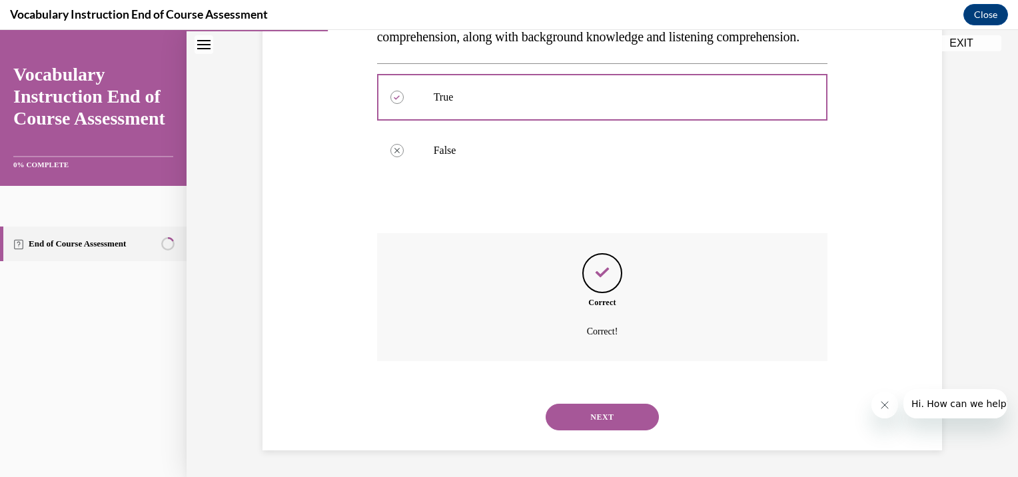
click at [607, 412] on button "NEXT" at bounding box center [602, 417] width 113 height 27
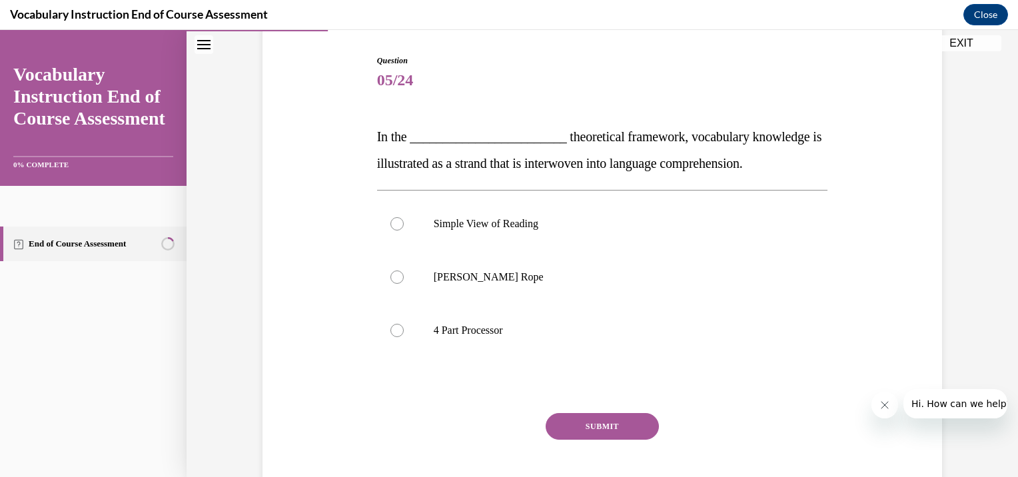
scroll to position [133, 0]
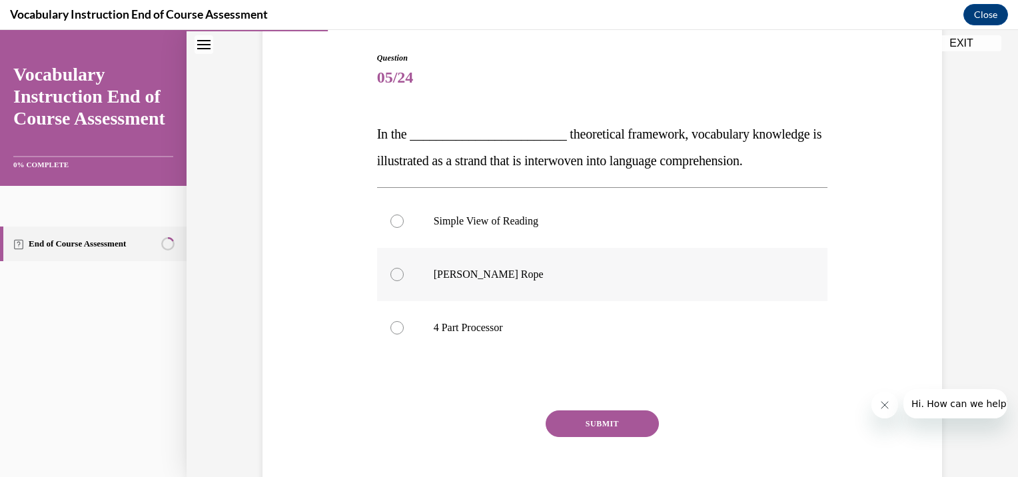
click at [390, 270] on div at bounding box center [396, 274] width 13 height 13
click at [390, 270] on input "[PERSON_NAME] Rope" at bounding box center [396, 274] width 13 height 13
radio input "true"
click at [592, 418] on button "SUBMIT" at bounding box center [602, 423] width 113 height 27
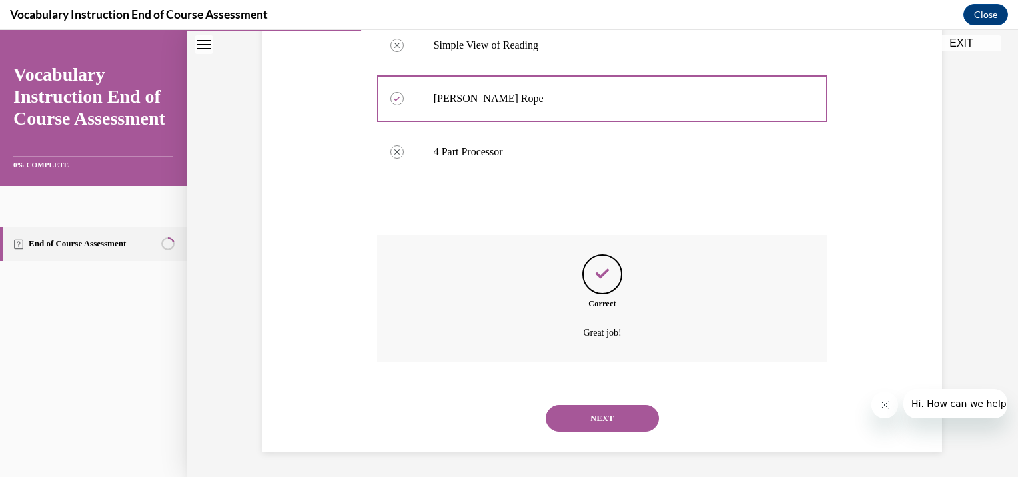
scroll to position [310, 0]
click at [616, 416] on button "NEXT" at bounding box center [602, 417] width 113 height 27
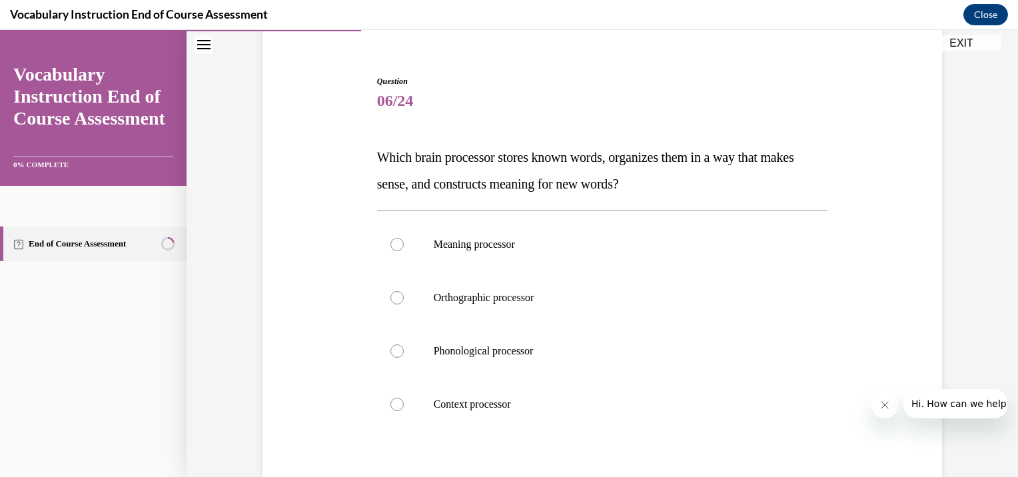
scroll to position [133, 0]
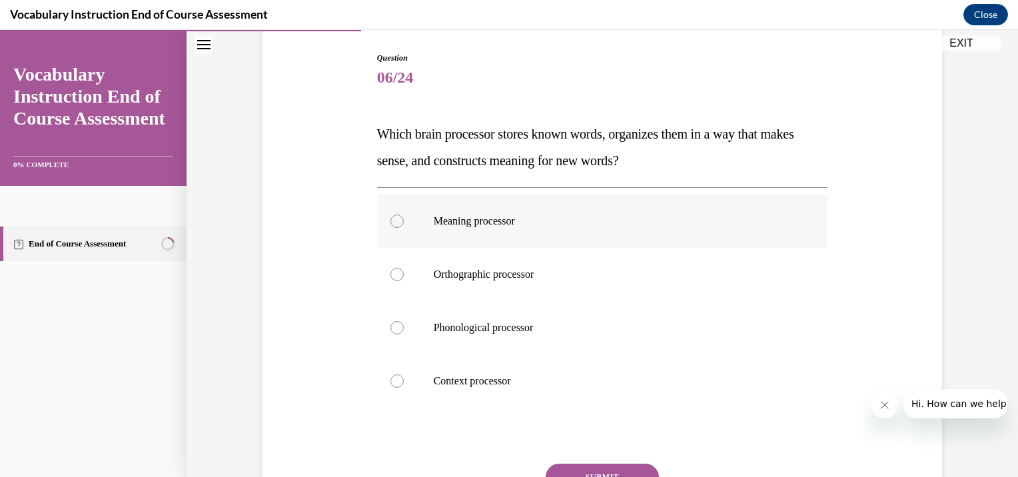
click at [392, 220] on div at bounding box center [396, 220] width 13 height 13
click at [392, 220] on input "Meaning processor" at bounding box center [396, 220] width 13 height 13
radio input "true"
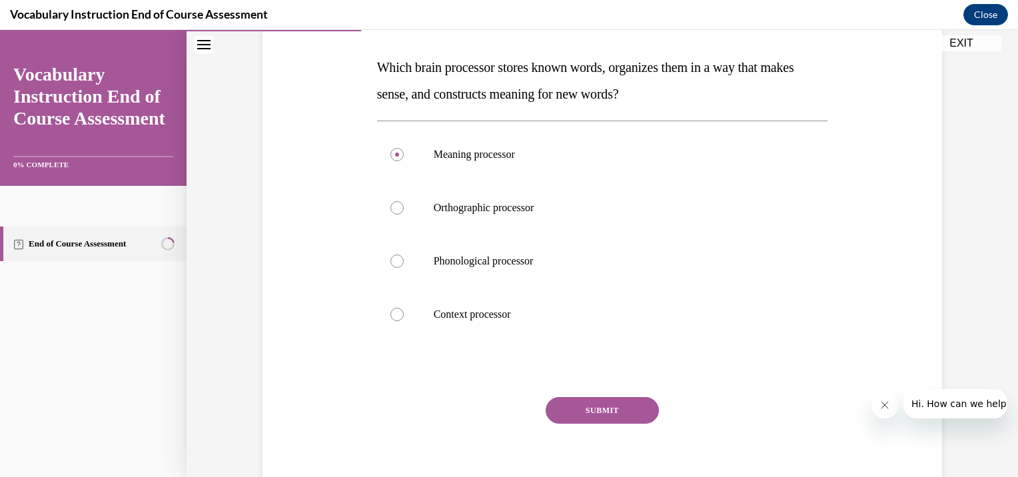
click at [591, 411] on button "SUBMIT" at bounding box center [602, 410] width 113 height 27
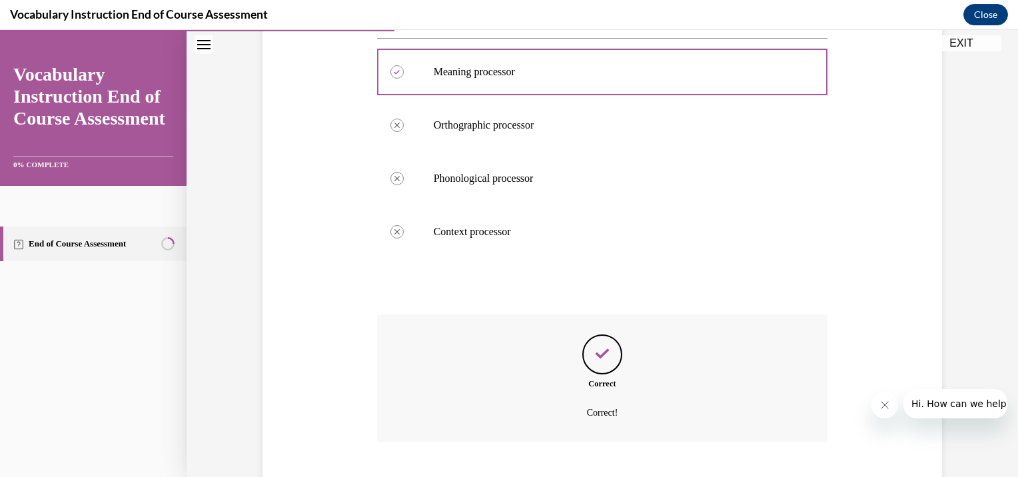
scroll to position [363, 0]
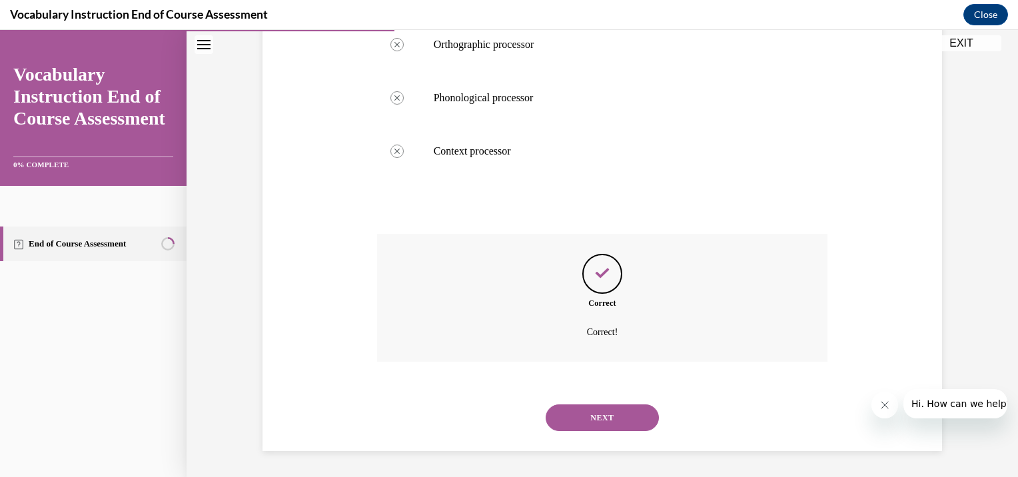
click at [608, 413] on button "NEXT" at bounding box center [602, 417] width 113 height 27
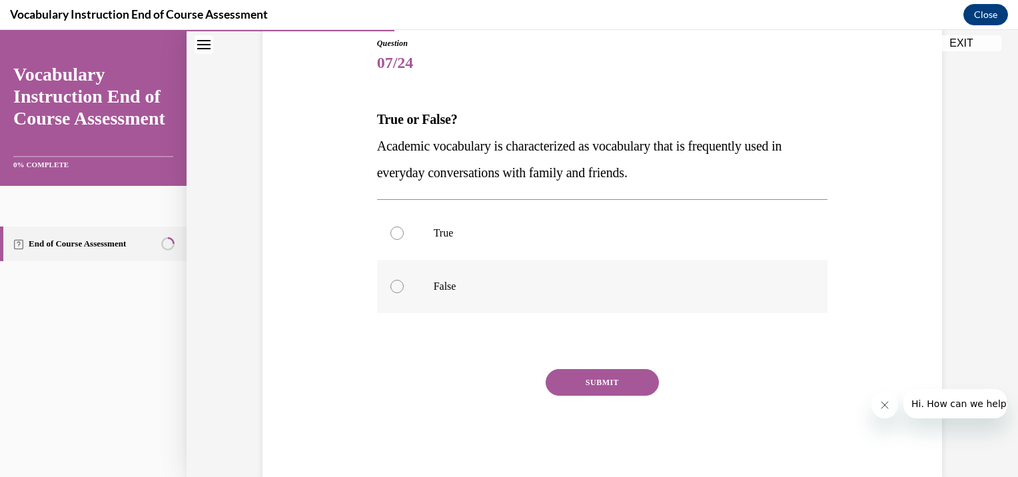
click at [392, 287] on div at bounding box center [396, 286] width 13 height 13
click at [392, 287] on input "False" at bounding box center [396, 286] width 13 height 13
radio input "true"
click at [581, 383] on button "SUBMIT" at bounding box center [602, 382] width 113 height 27
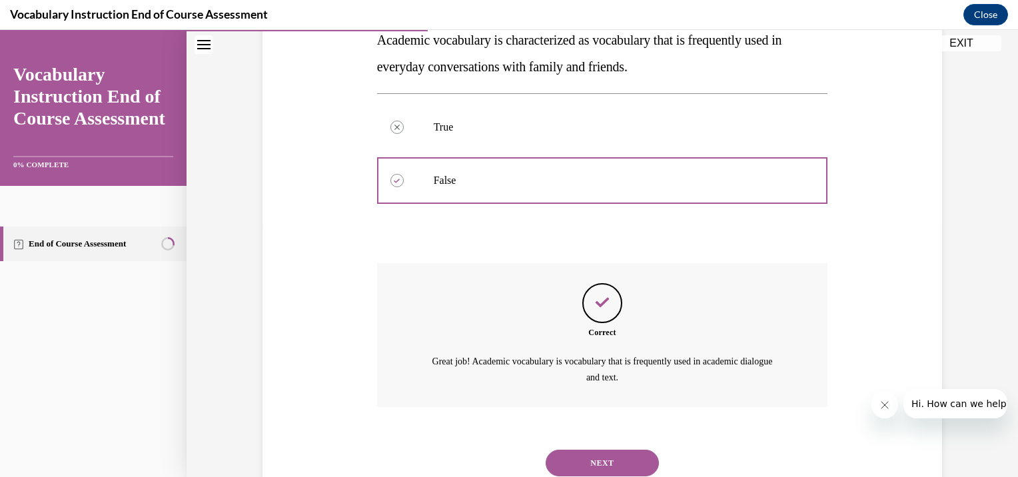
scroll to position [299, 0]
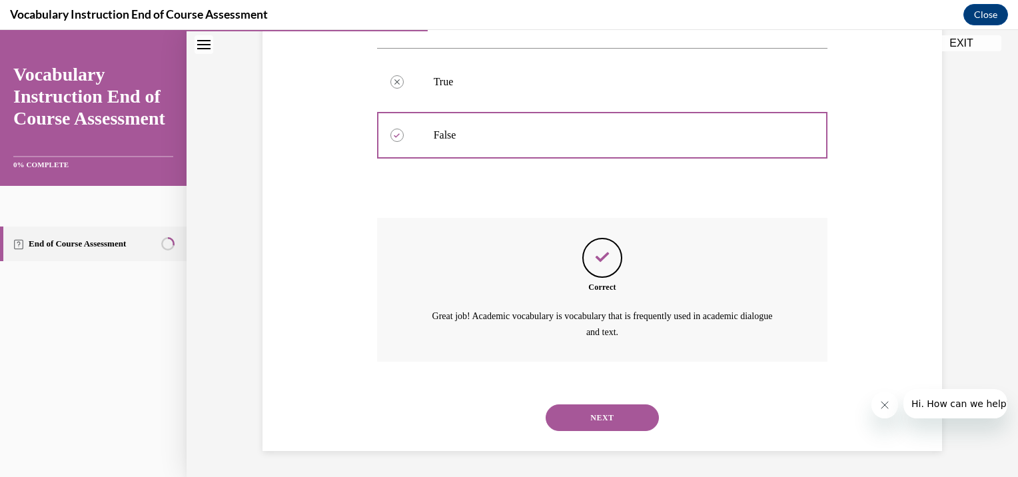
click at [623, 414] on button "NEXT" at bounding box center [602, 417] width 113 height 27
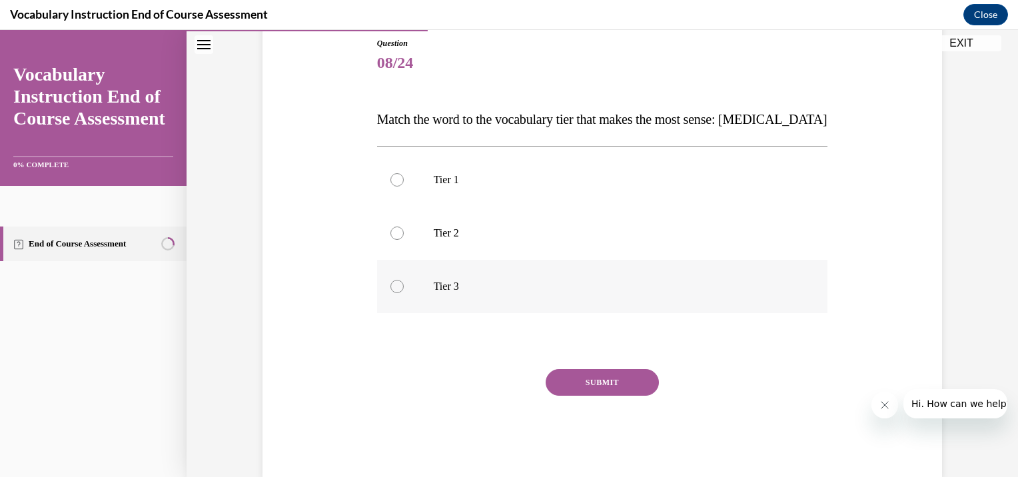
click at [392, 286] on div at bounding box center [396, 286] width 13 height 13
click at [392, 286] on input "Tier 3" at bounding box center [396, 286] width 13 height 13
radio input "true"
click at [586, 381] on button "SUBMIT" at bounding box center [602, 382] width 113 height 27
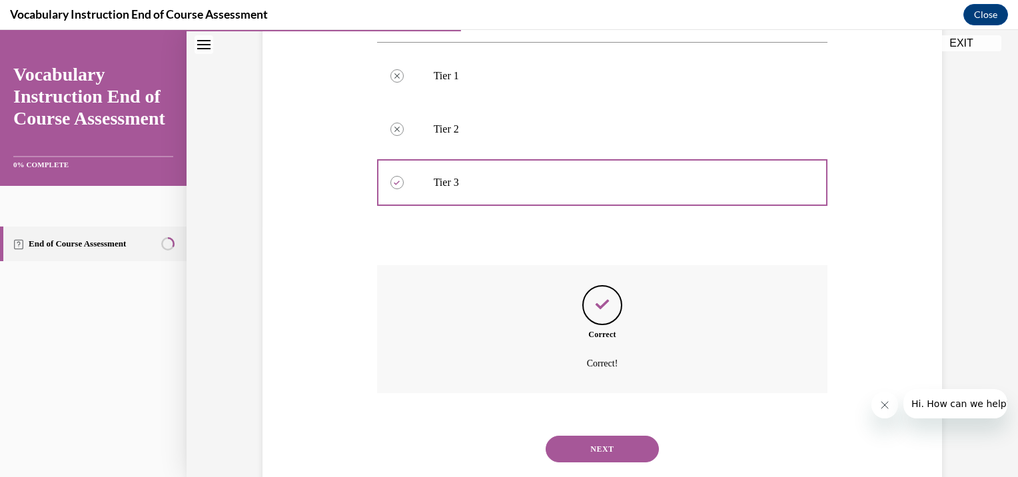
scroll to position [283, 0]
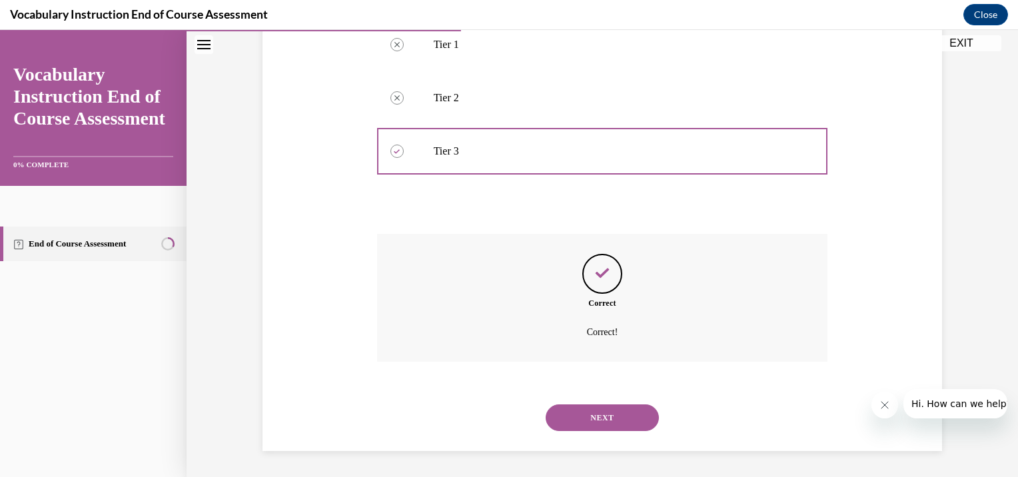
click at [615, 414] on button "NEXT" at bounding box center [602, 417] width 113 height 27
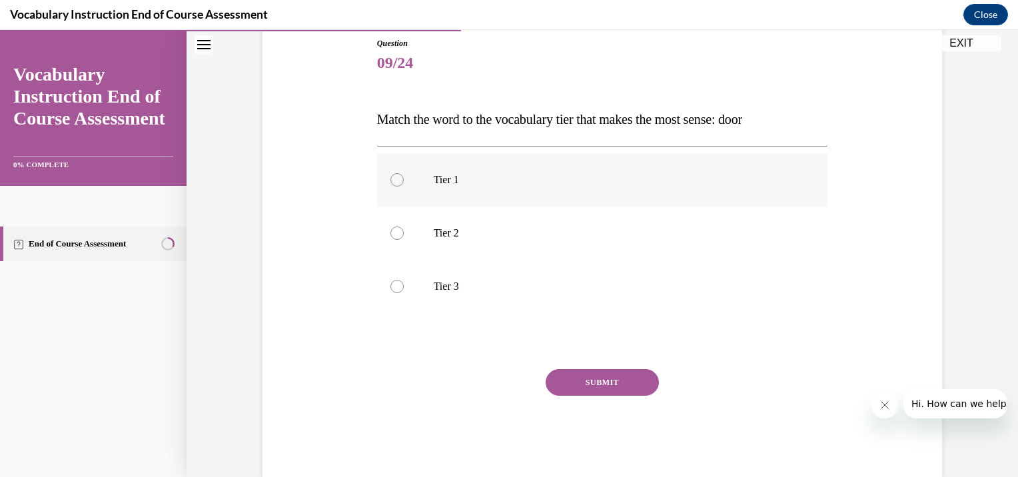
drag, startPoint x: 386, startPoint y: 179, endPoint x: 390, endPoint y: 189, distance: 10.1
click at [390, 180] on div at bounding box center [396, 179] width 13 height 13
click at [390, 180] on input "Tier 1" at bounding box center [396, 179] width 13 height 13
radio input "true"
click at [595, 379] on button "SUBMIT" at bounding box center [602, 382] width 113 height 27
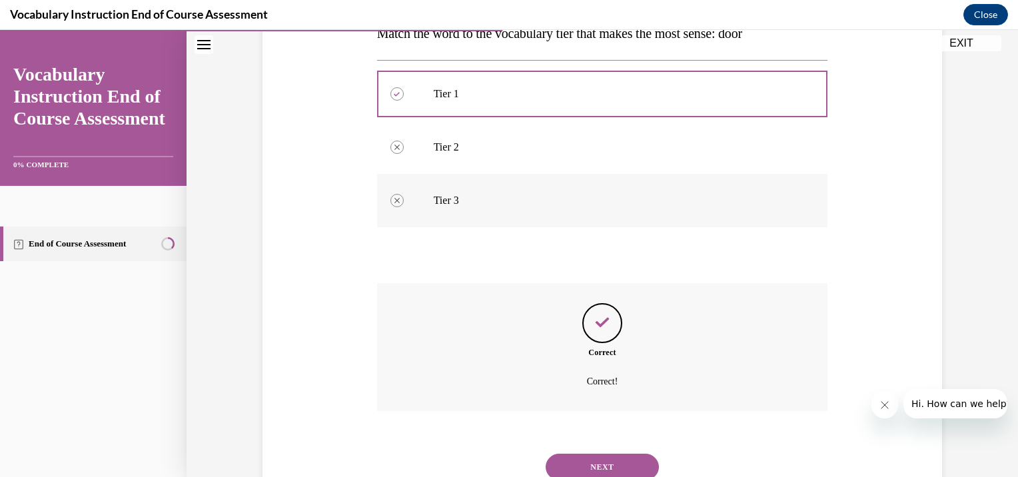
scroll to position [283, 0]
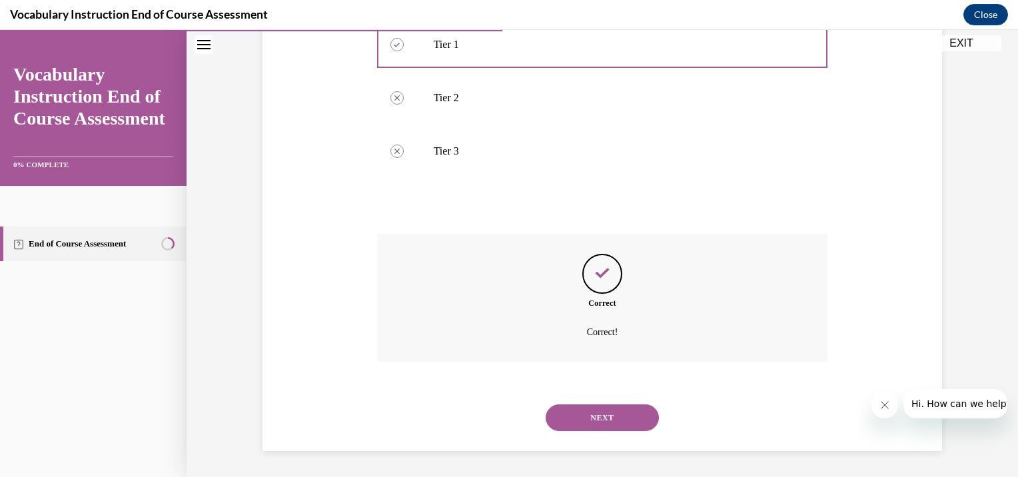
click at [621, 416] on button "NEXT" at bounding box center [602, 417] width 113 height 27
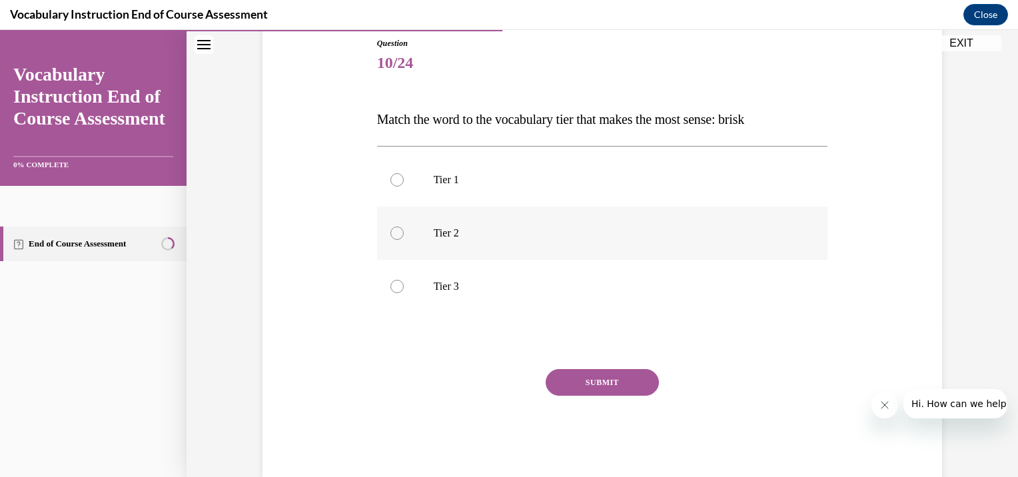
click at [392, 236] on div at bounding box center [396, 232] width 13 height 13
click at [392, 236] on input "Tier 2" at bounding box center [396, 232] width 13 height 13
radio input "true"
drag, startPoint x: 589, startPoint y: 376, endPoint x: 610, endPoint y: 370, distance: 22.1
click at [591, 374] on button "SUBMIT" at bounding box center [602, 382] width 113 height 27
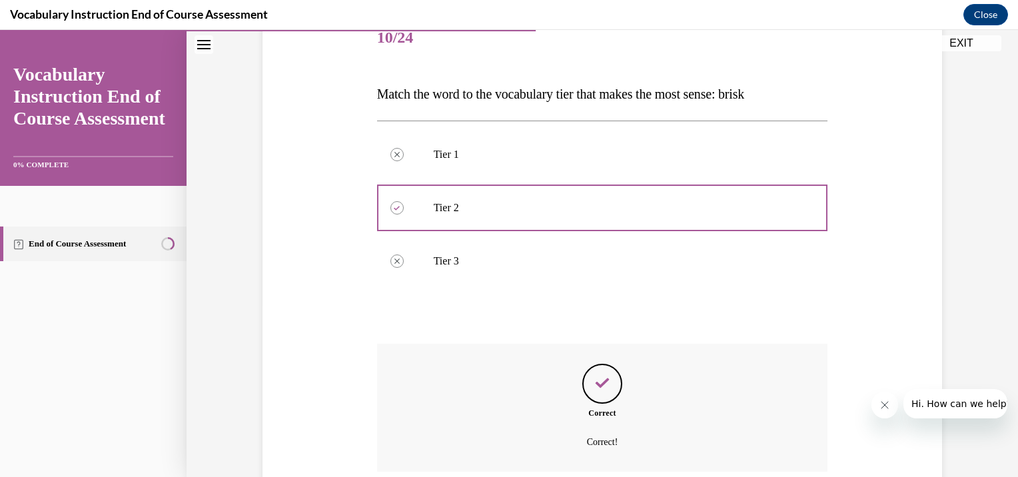
scroll to position [283, 0]
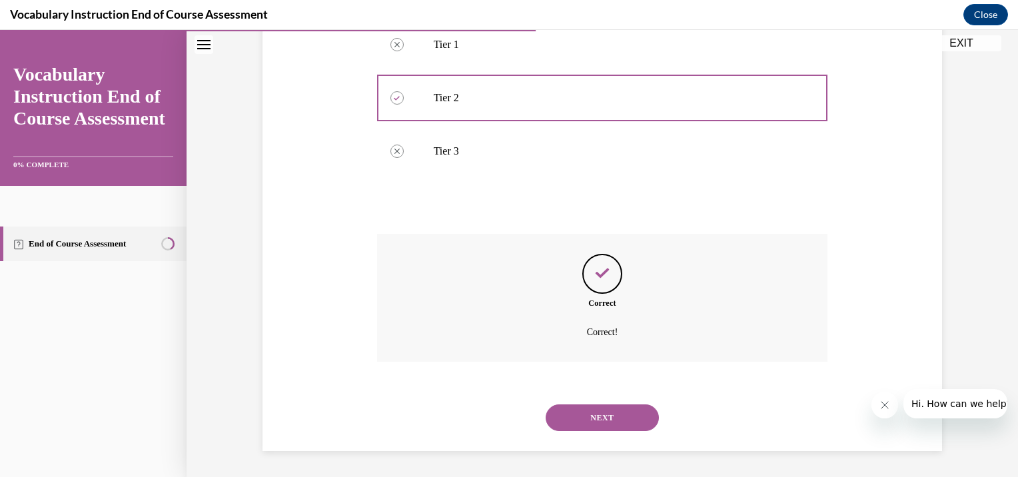
click at [620, 419] on button "NEXT" at bounding box center [602, 417] width 113 height 27
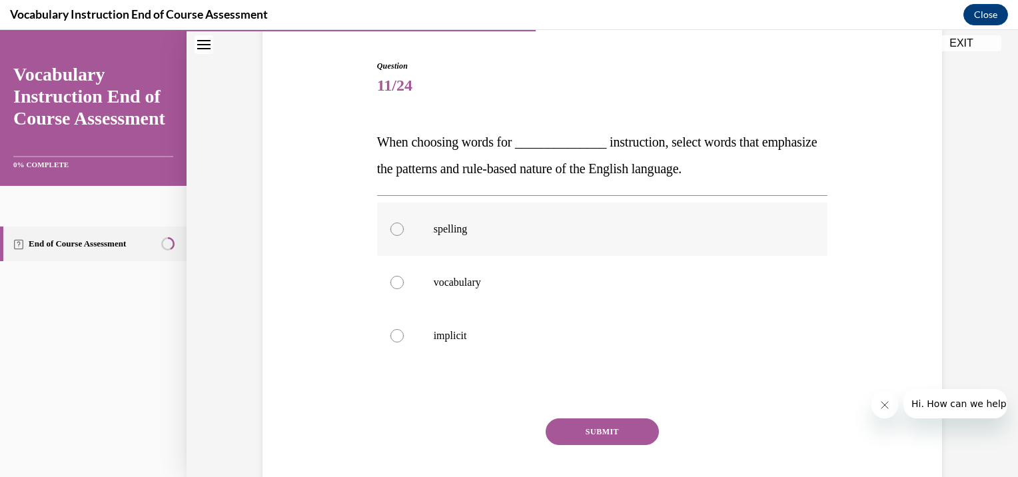
scroll to position [133, 0]
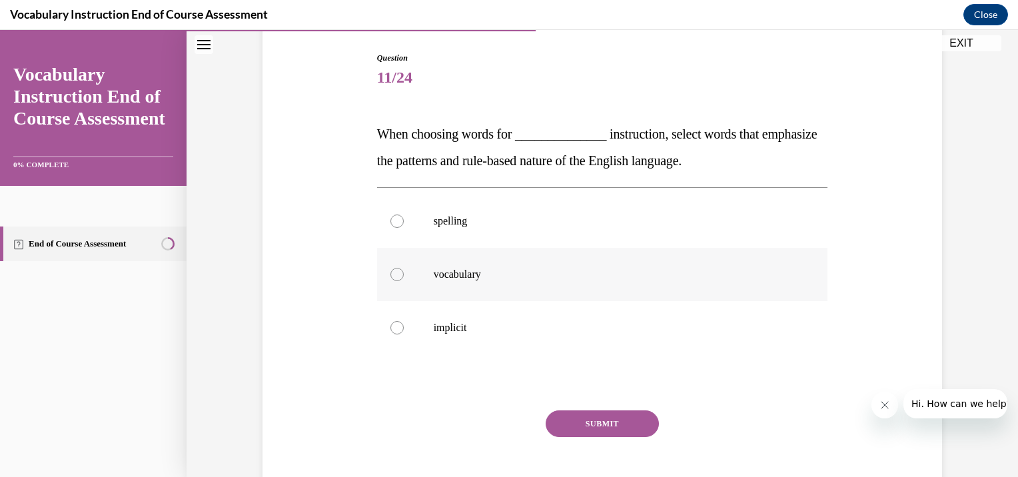
click at [390, 272] on div at bounding box center [396, 274] width 13 height 13
click at [390, 272] on input "vocabulary" at bounding box center [396, 274] width 13 height 13
radio input "true"
click at [614, 432] on button "SUBMIT" at bounding box center [602, 423] width 113 height 27
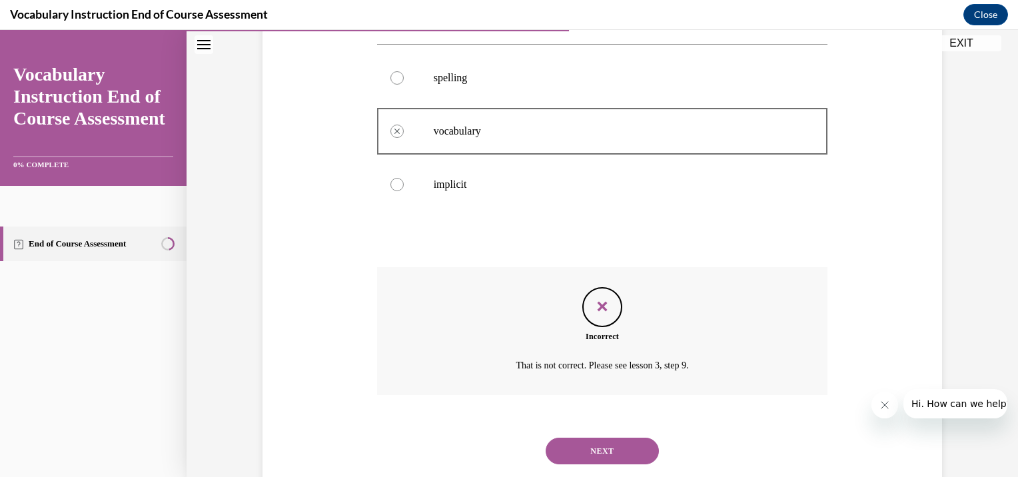
scroll to position [310, 0]
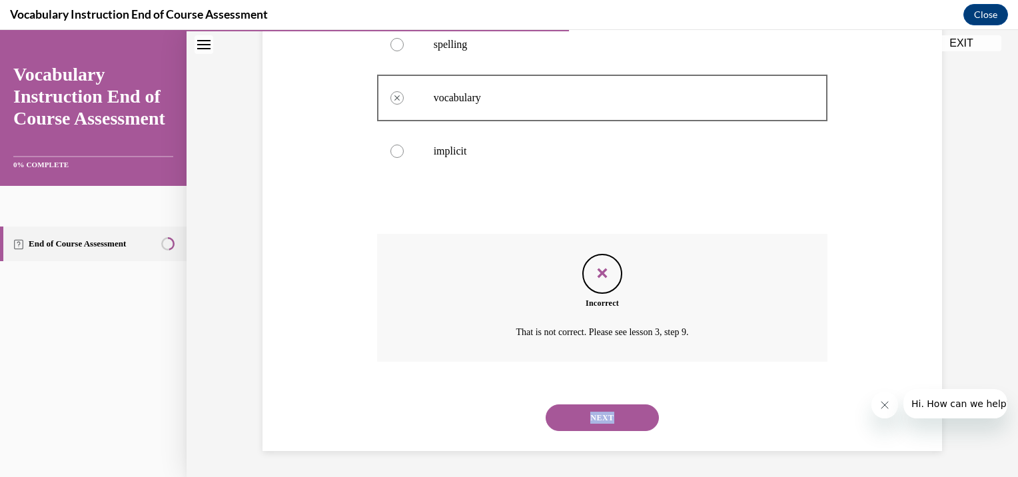
click at [612, 404] on div "NEXT" at bounding box center [602, 417] width 451 height 53
drag, startPoint x: 612, startPoint y: 404, endPoint x: 587, endPoint y: 417, distance: 28.6
click at [587, 417] on button "NEXT" at bounding box center [602, 417] width 113 height 27
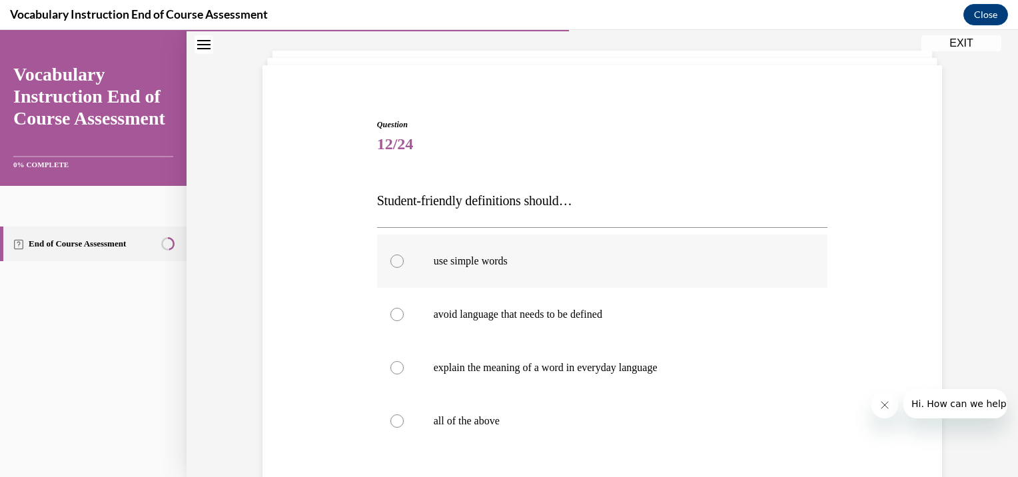
scroll to position [133, 0]
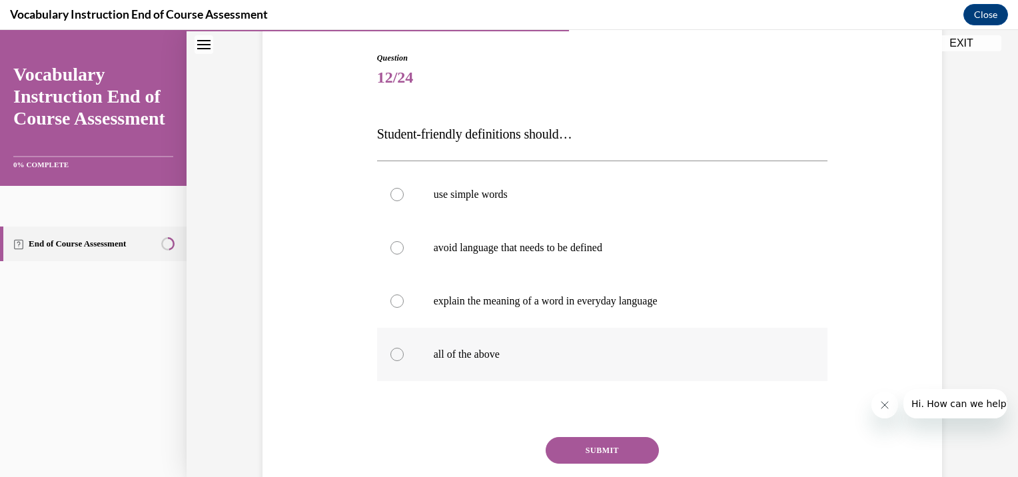
click at [394, 356] on div at bounding box center [396, 354] width 13 height 13
click at [394, 356] on input "all of the above" at bounding box center [396, 354] width 13 height 13
radio input "true"
click at [589, 448] on button "SUBMIT" at bounding box center [602, 450] width 113 height 27
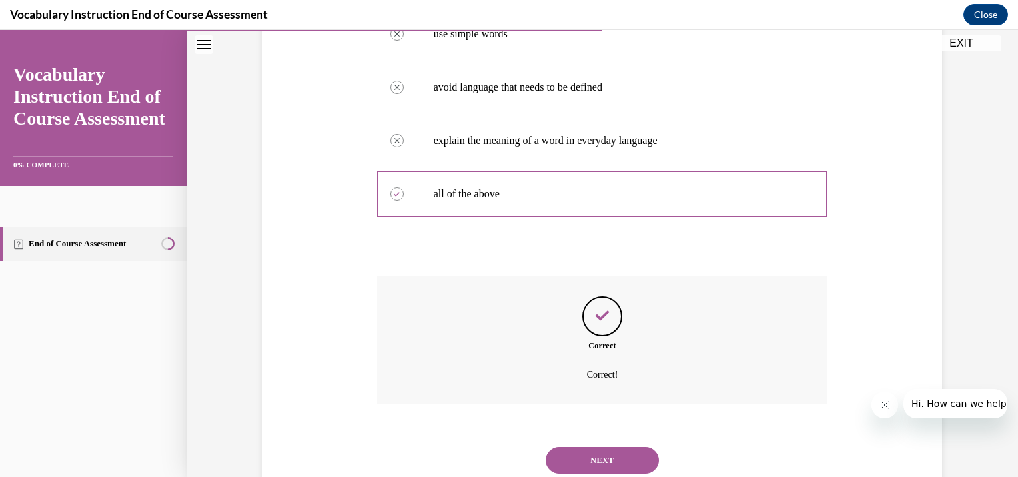
scroll to position [336, 0]
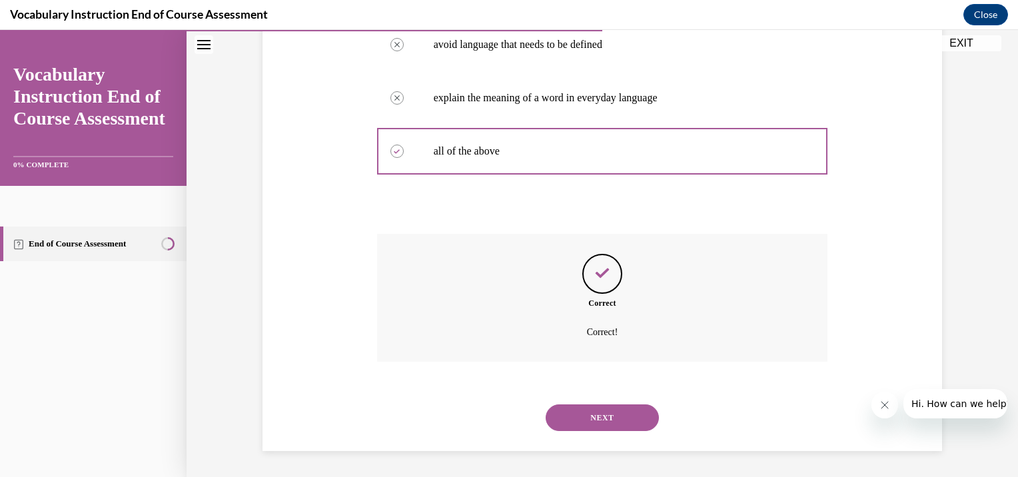
click at [604, 416] on button "NEXT" at bounding box center [602, 417] width 113 height 27
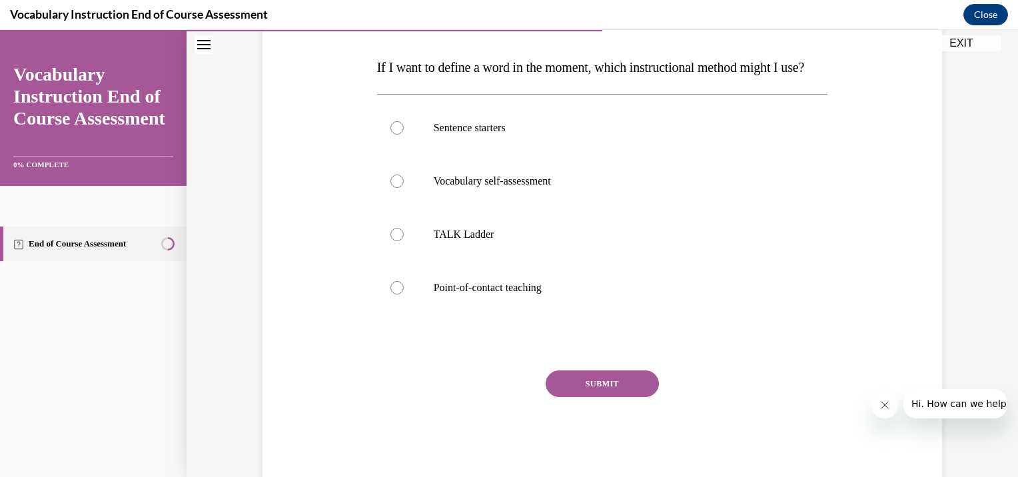
scroll to position [133, 0]
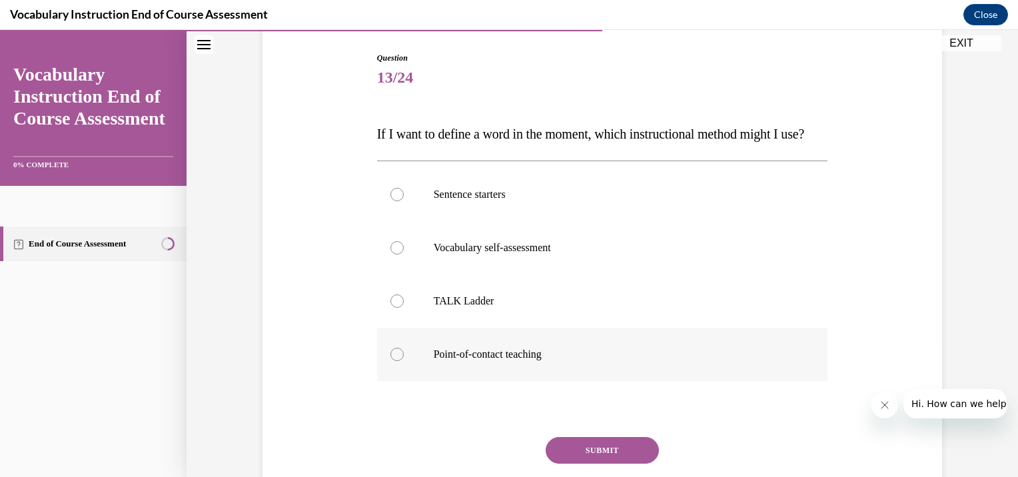
click at [392, 361] on div at bounding box center [396, 354] width 13 height 13
click at [392, 361] on input "Point-of-contact teaching" at bounding box center [396, 354] width 13 height 13
radio input "true"
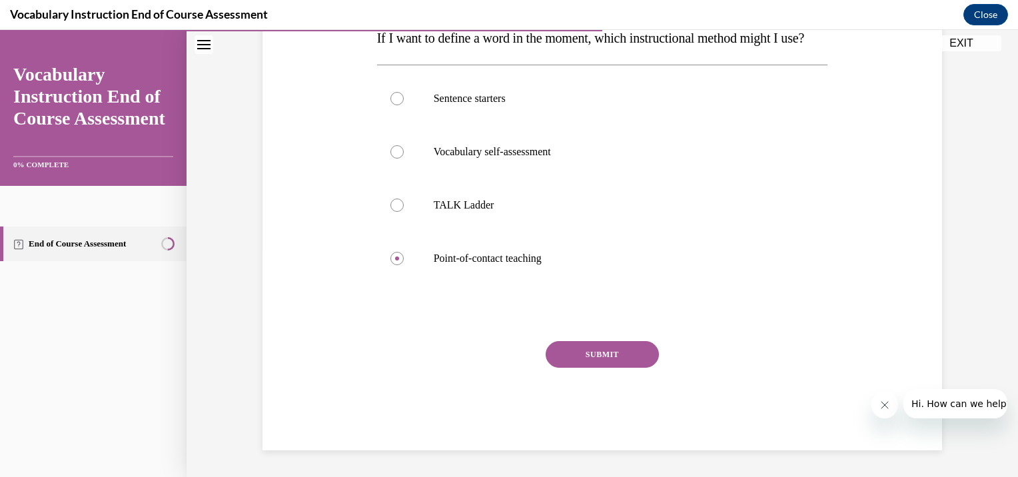
click at [614, 354] on button "SUBMIT" at bounding box center [602, 354] width 113 height 27
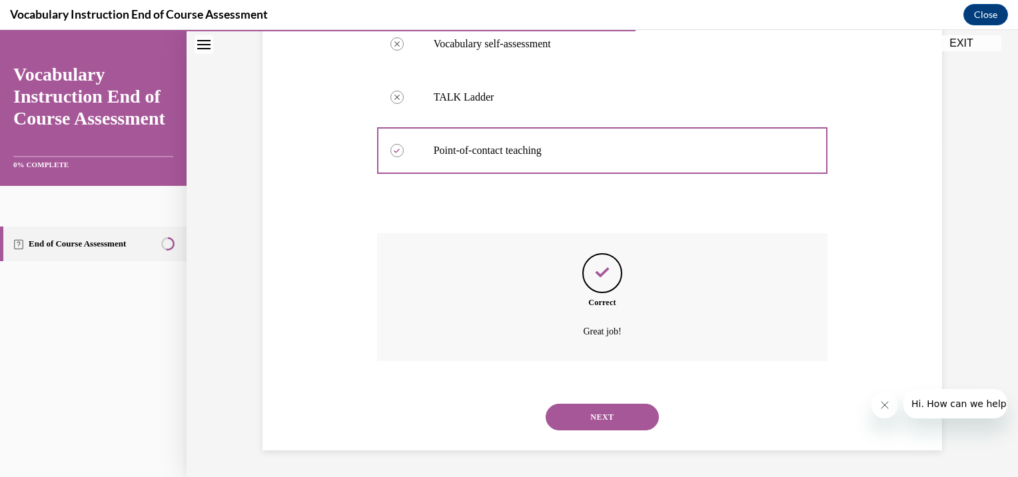
scroll to position [363, 0]
click at [605, 420] on button "NEXT" at bounding box center [602, 417] width 113 height 27
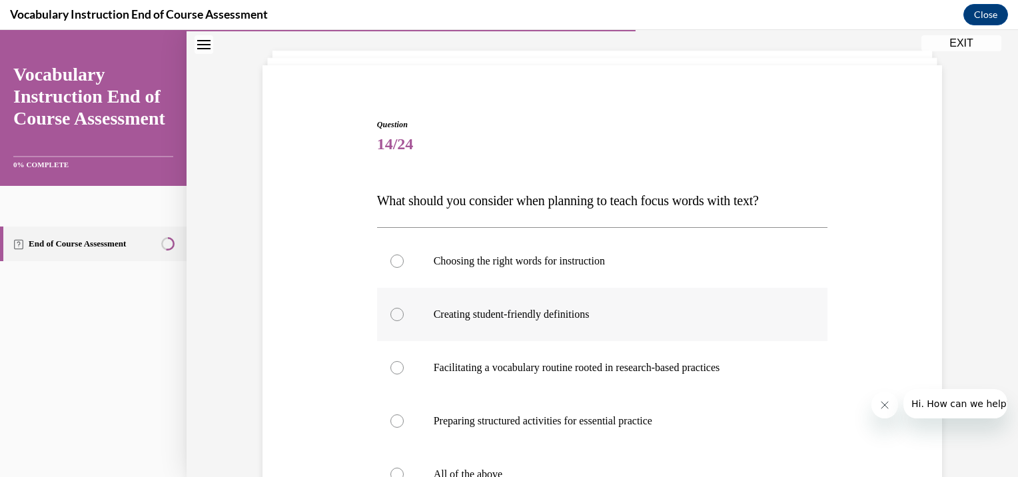
scroll to position [133, 0]
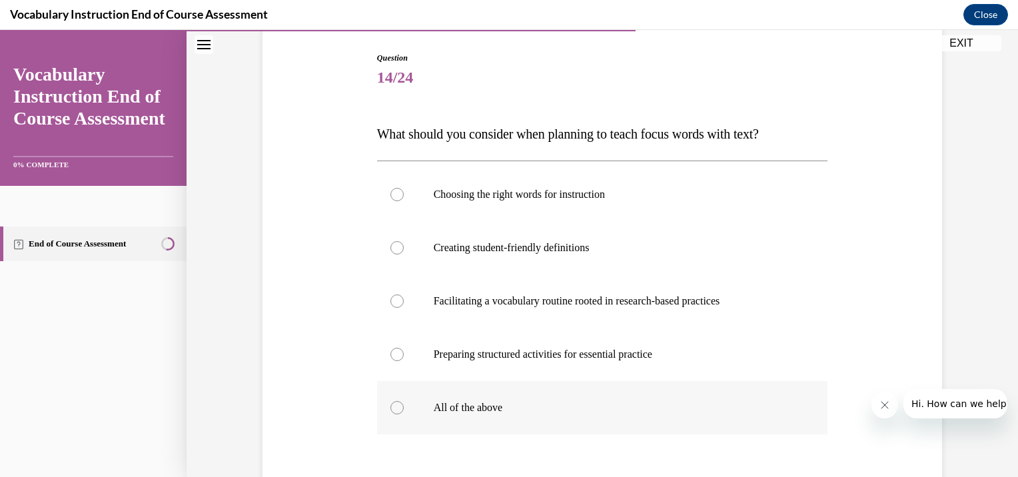
click at [390, 405] on div at bounding box center [396, 407] width 13 height 13
click at [390, 405] on input "All of the above" at bounding box center [396, 407] width 13 height 13
radio input "true"
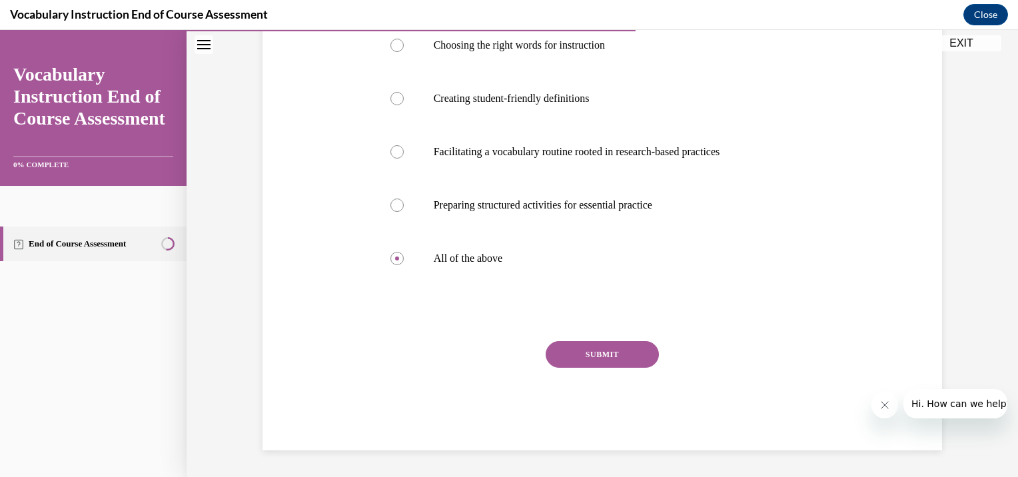
click at [599, 356] on button "SUBMIT" at bounding box center [602, 354] width 113 height 27
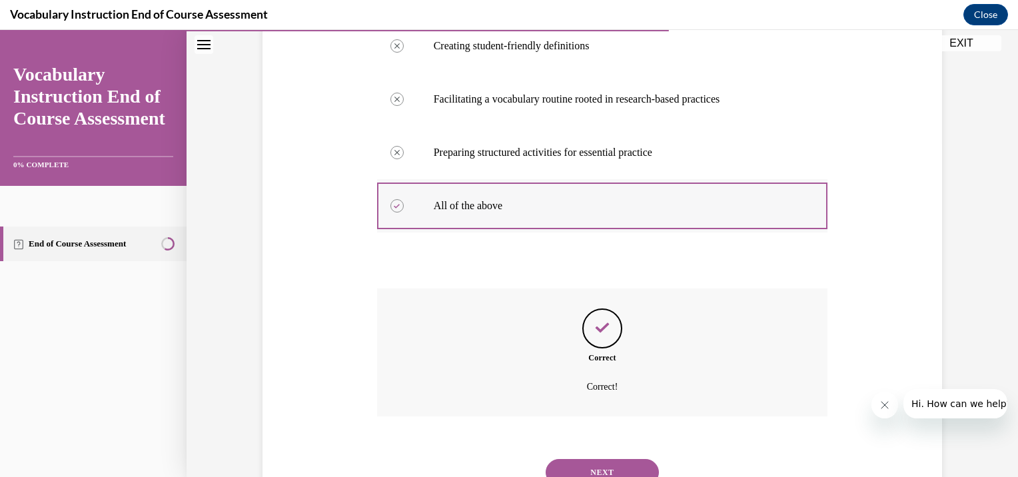
scroll to position [390, 0]
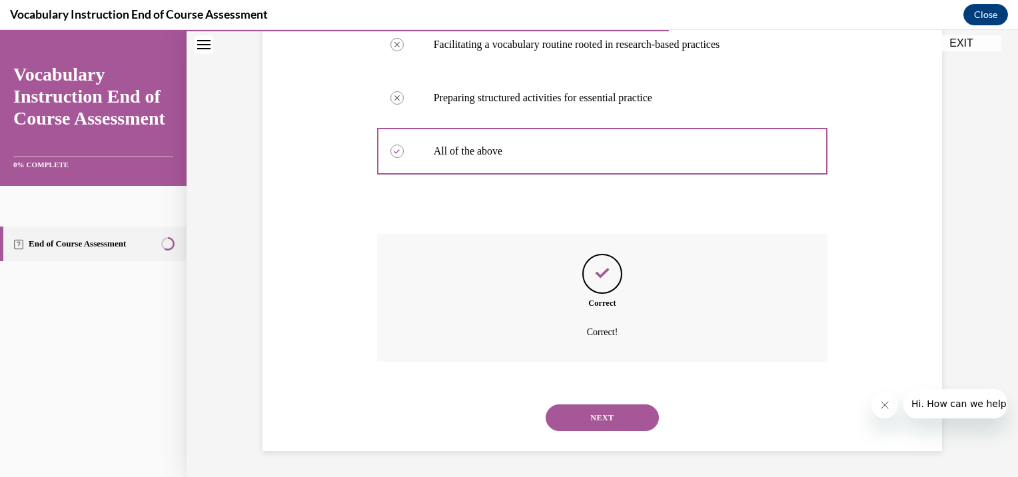
click at [608, 418] on button "NEXT" at bounding box center [602, 417] width 113 height 27
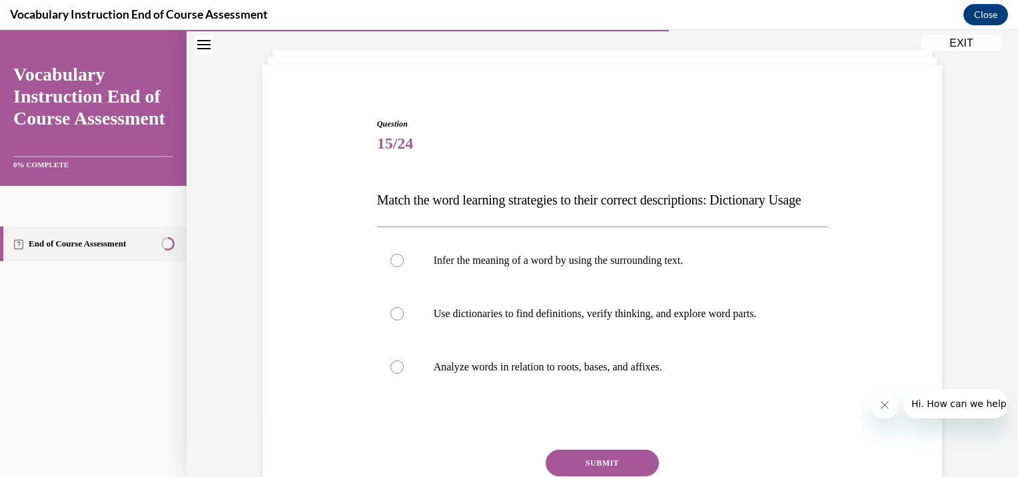
scroll to position [133, 0]
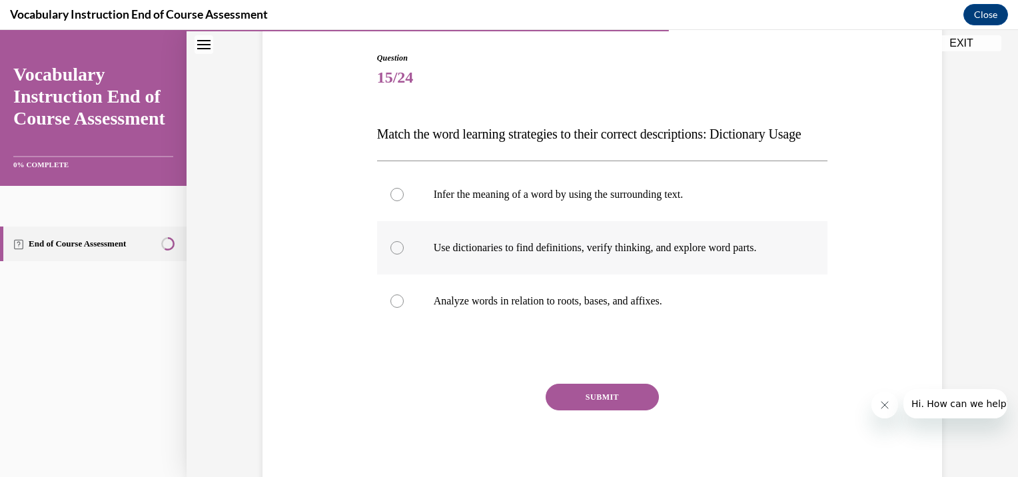
click at [393, 254] on div at bounding box center [396, 247] width 13 height 13
click at [393, 254] on input "Use dictionaries to find definitions, verify thinking, and explore word parts." at bounding box center [396, 247] width 13 height 13
radio input "true"
click at [610, 410] on button "SUBMIT" at bounding box center [602, 397] width 113 height 27
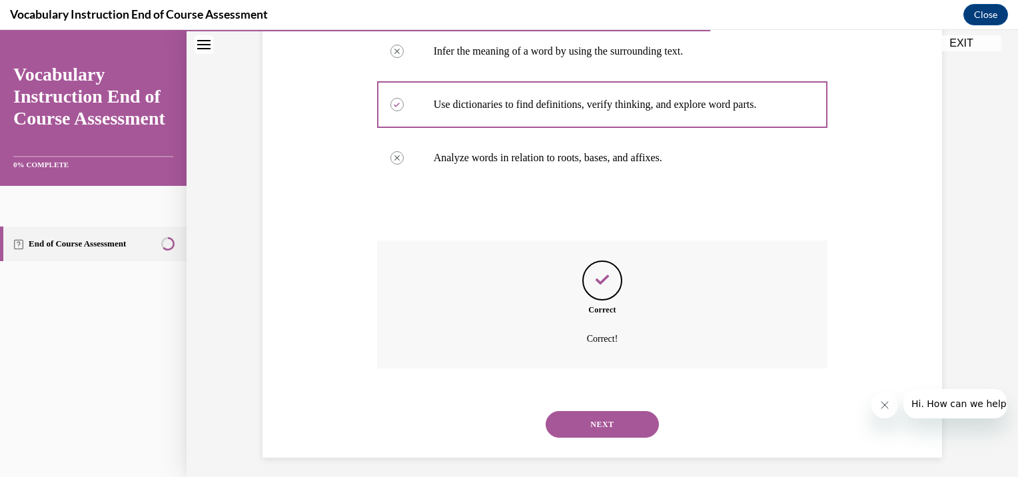
scroll to position [310, 0]
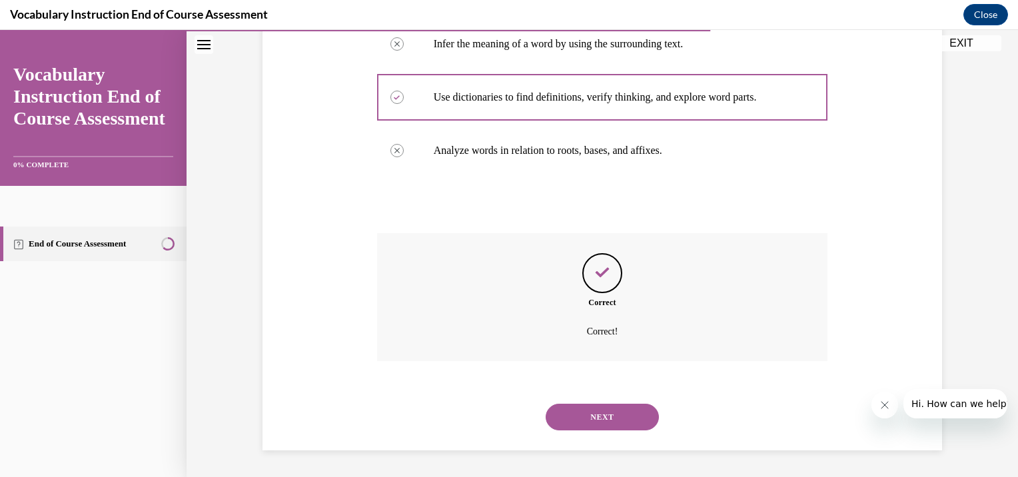
click at [610, 422] on button "NEXT" at bounding box center [602, 417] width 113 height 27
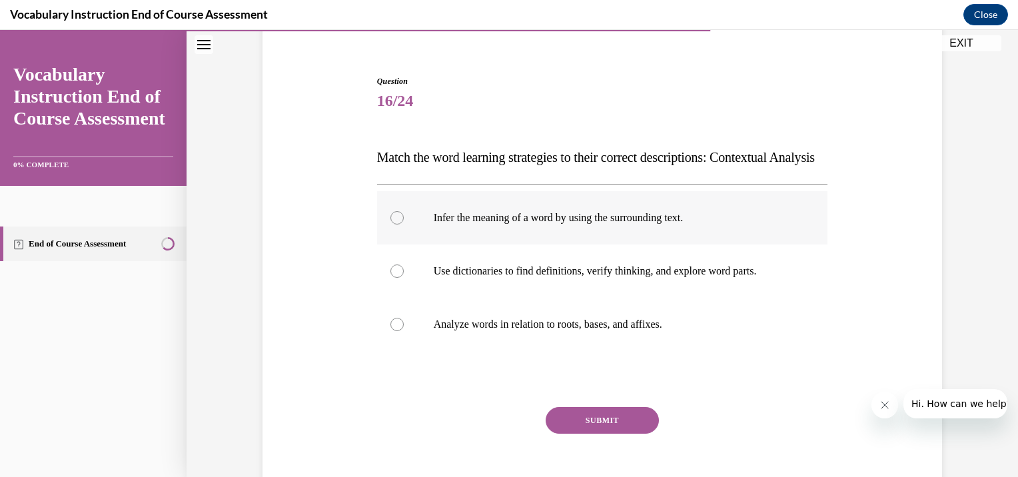
scroll to position [133, 0]
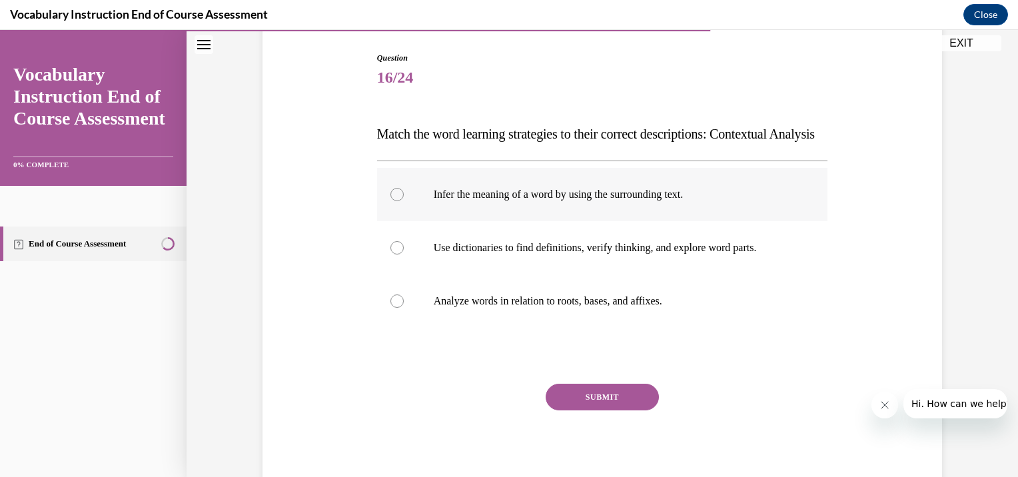
click at [392, 201] on div at bounding box center [396, 194] width 13 height 13
click at [392, 201] on input "Infer the meaning of a word by using the surrounding text." at bounding box center [396, 194] width 13 height 13
radio input "true"
click at [602, 410] on button "SUBMIT" at bounding box center [602, 397] width 113 height 27
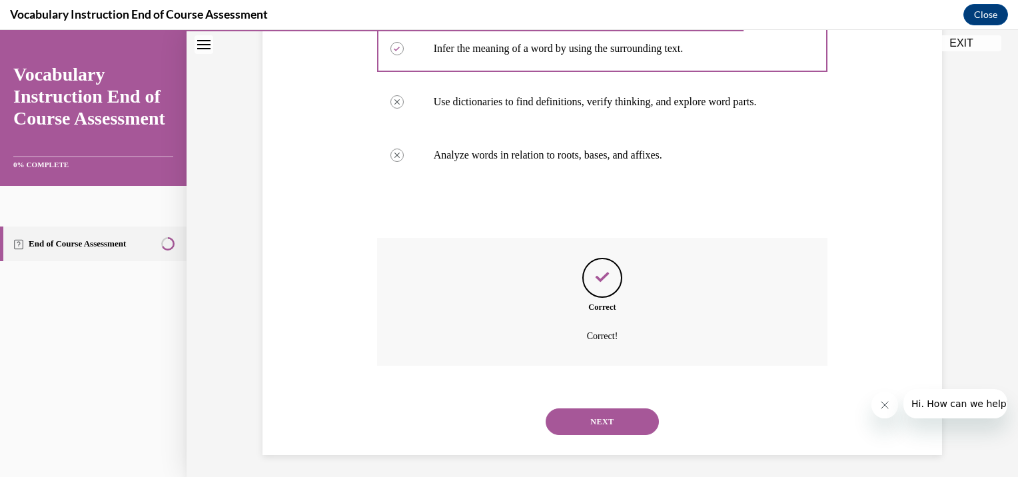
scroll to position [310, 0]
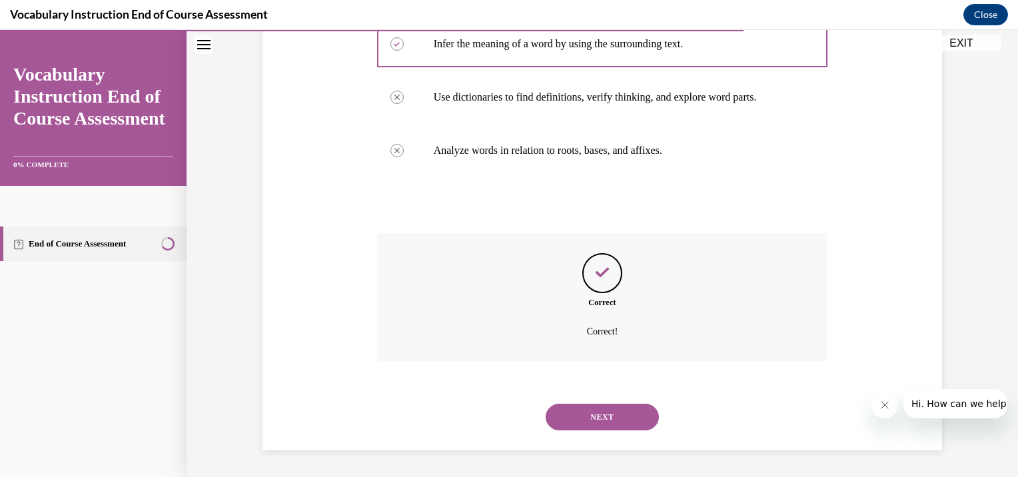
click at [623, 408] on button "NEXT" at bounding box center [602, 417] width 113 height 27
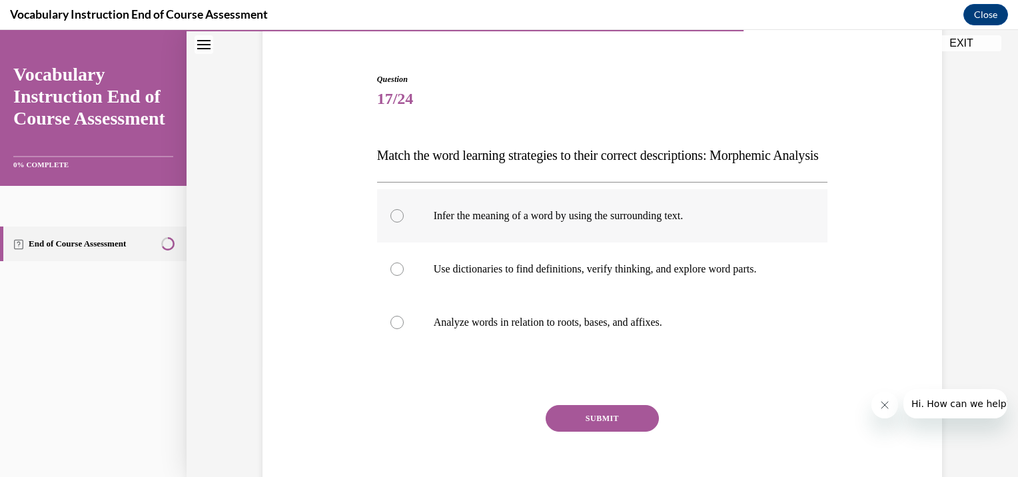
scroll to position [133, 0]
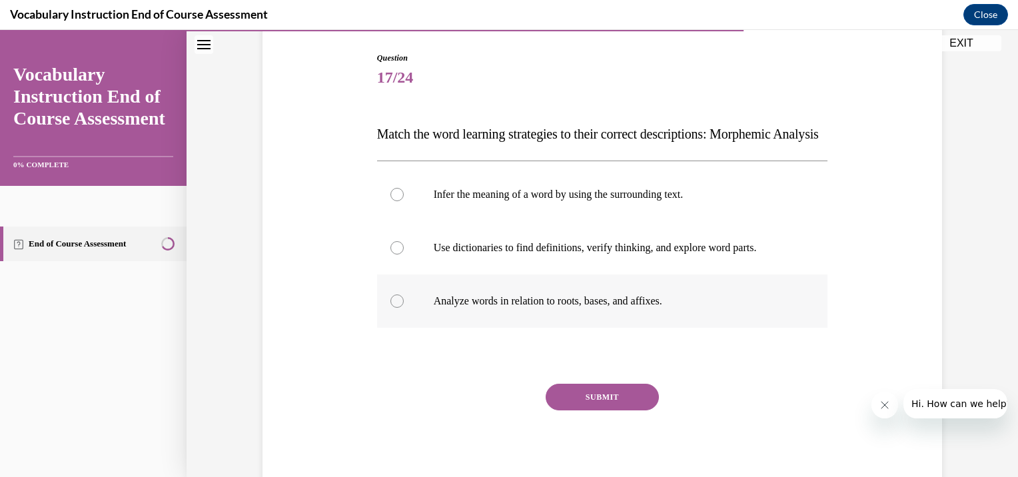
click at [394, 308] on div at bounding box center [396, 300] width 13 height 13
click at [394, 308] on input "Analyze words in relation to roots, bases, and affixes." at bounding box center [396, 300] width 13 height 13
radio input "true"
click at [584, 410] on button "SUBMIT" at bounding box center [602, 397] width 113 height 27
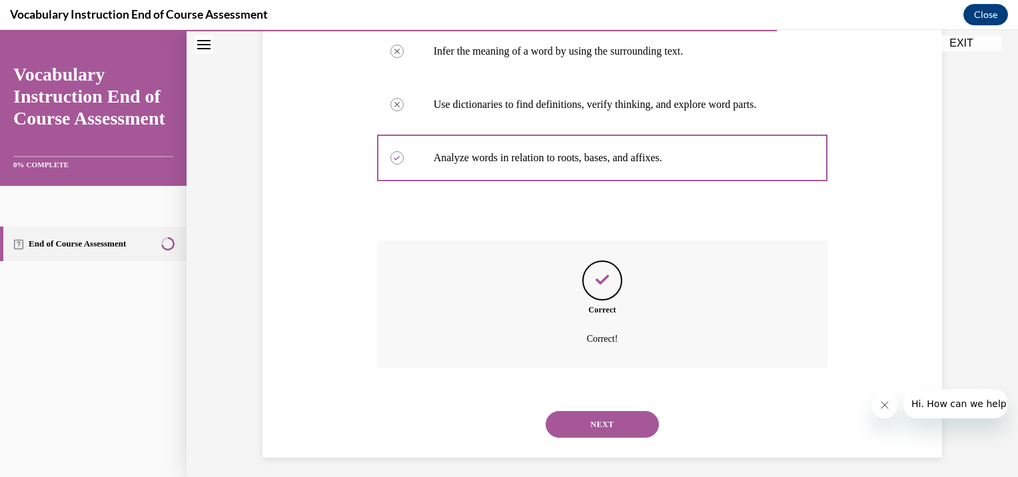
scroll to position [310, 0]
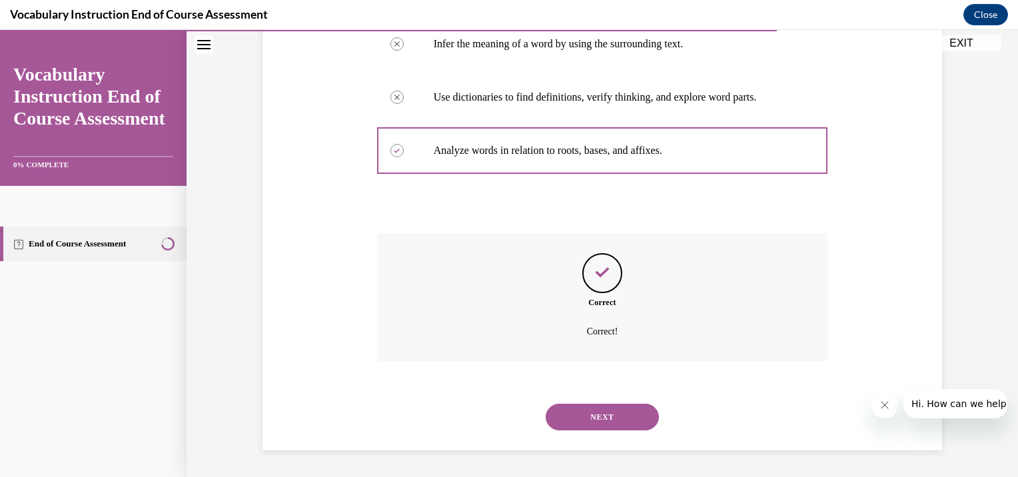
click at [622, 418] on button "NEXT" at bounding box center [602, 417] width 113 height 27
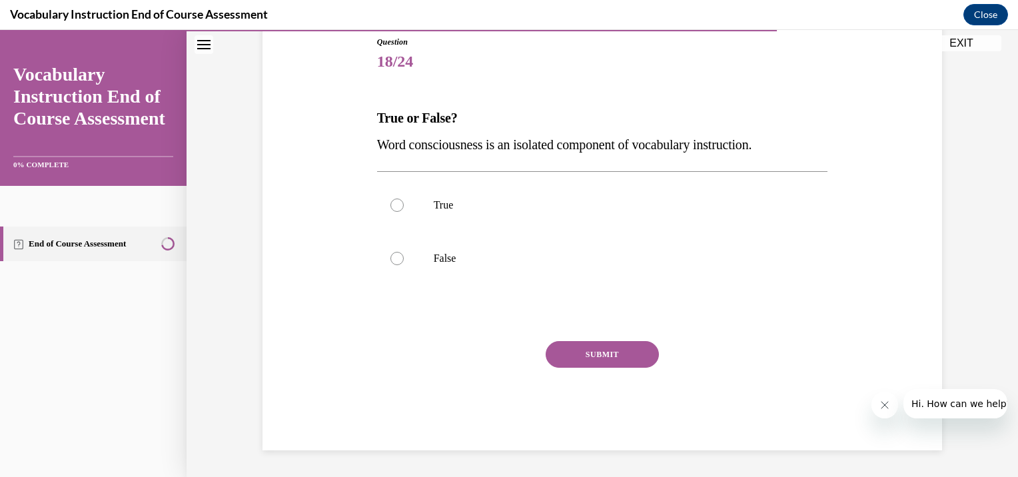
scroll to position [147, 0]
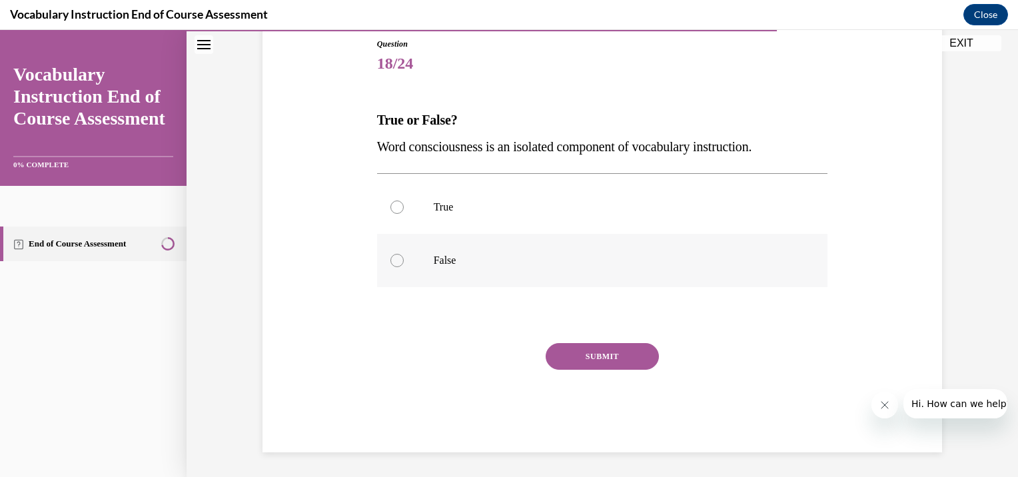
click at [394, 266] on label "False" at bounding box center [602, 260] width 451 height 53
click at [394, 266] on input "False" at bounding box center [396, 260] width 13 height 13
radio input "true"
click at [582, 359] on button "SUBMIT" at bounding box center [602, 356] width 113 height 27
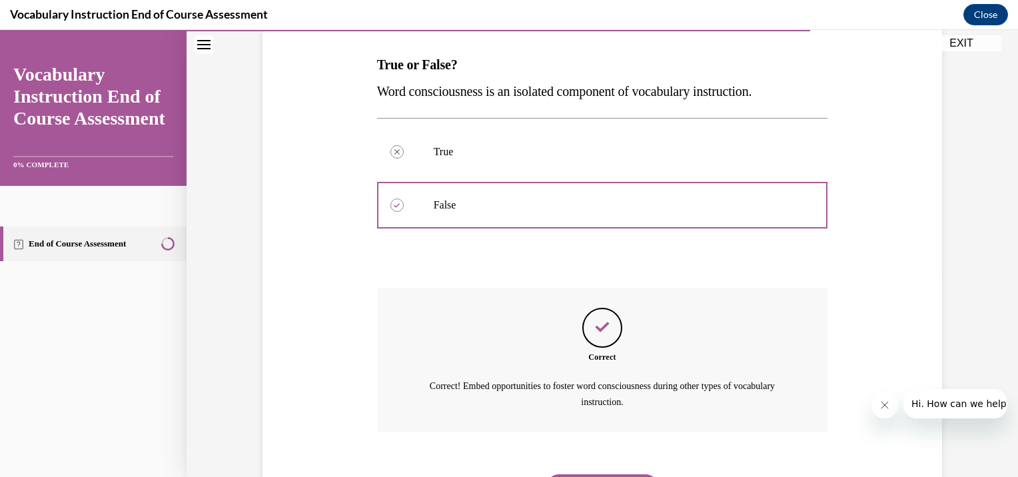
scroll to position [272, 0]
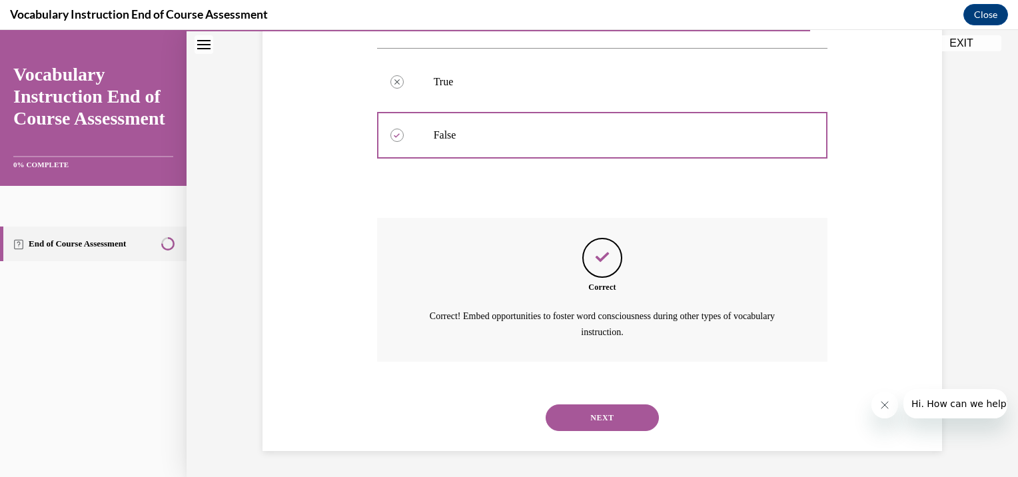
click at [615, 415] on button "NEXT" at bounding box center [602, 417] width 113 height 27
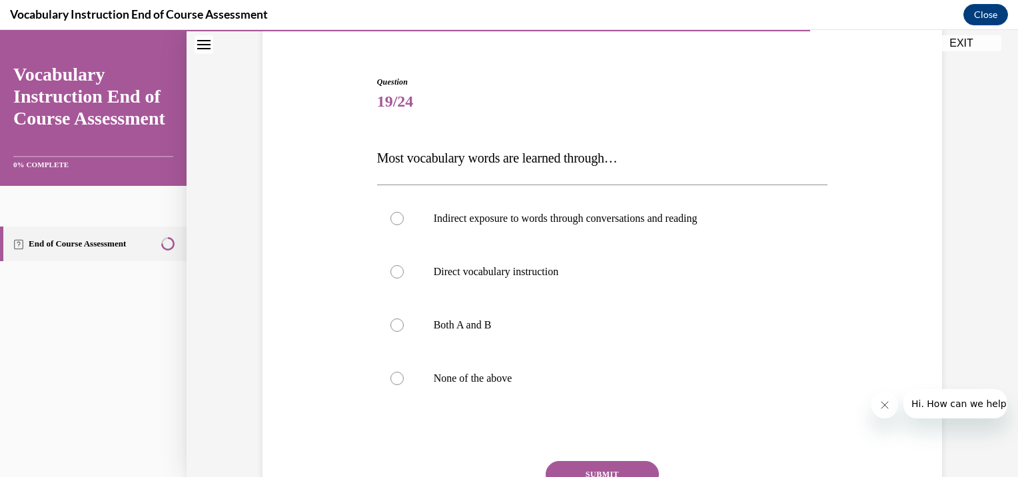
scroll to position [133, 0]
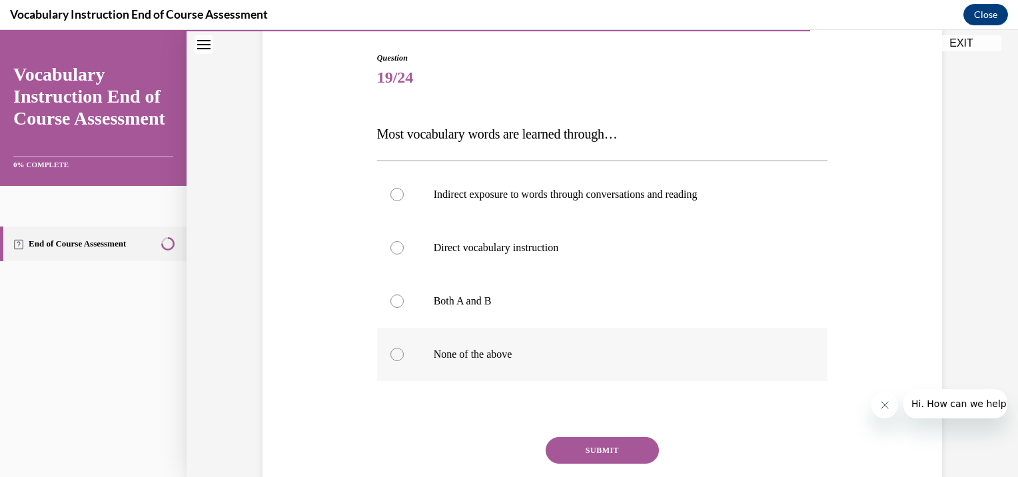
click at [393, 356] on div at bounding box center [396, 354] width 13 height 13
click at [393, 356] on input "None of the above" at bounding box center [396, 354] width 13 height 13
radio input "true"
click at [596, 449] on button "SUBMIT" at bounding box center [602, 450] width 113 height 27
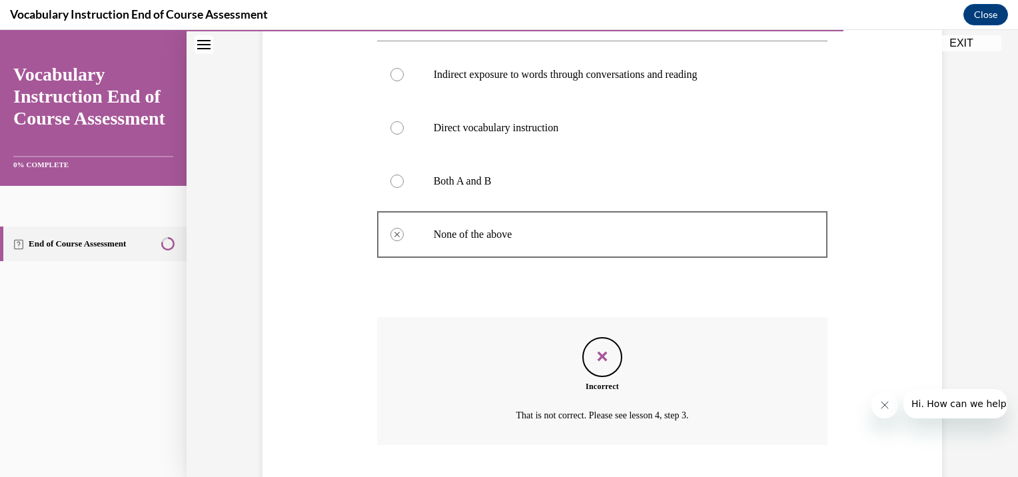
scroll to position [336, 0]
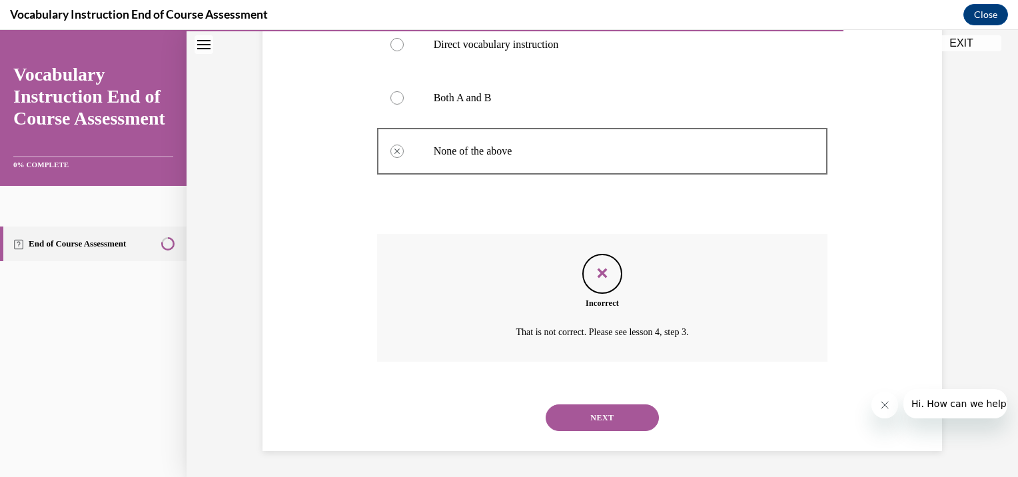
click at [603, 412] on button "NEXT" at bounding box center [602, 417] width 113 height 27
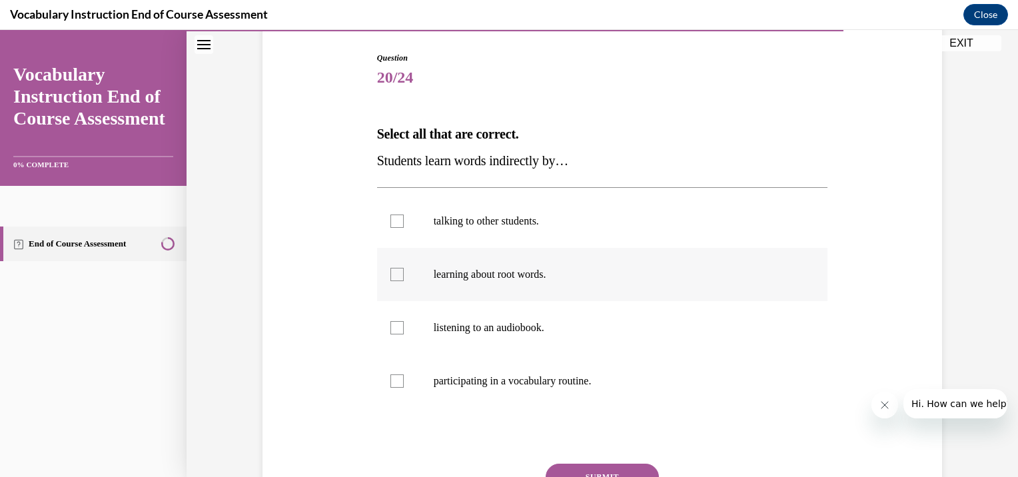
scroll to position [200, 0]
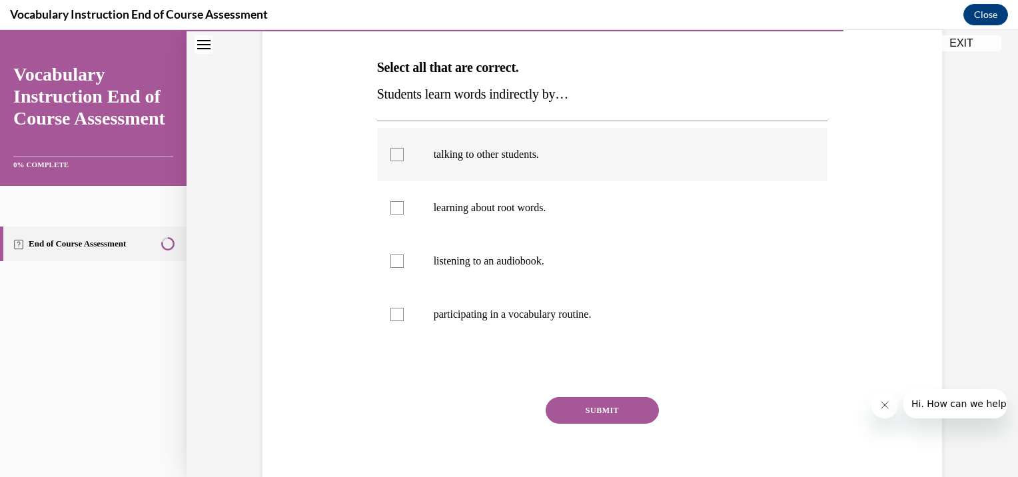
click at [390, 157] on div at bounding box center [396, 154] width 13 height 13
click at [390, 157] on input "talking to other students." at bounding box center [396, 154] width 13 height 13
checkbox input "true"
click at [395, 261] on div at bounding box center [396, 260] width 13 height 13
click at [395, 261] on input "listening to an audiobook." at bounding box center [396, 260] width 13 height 13
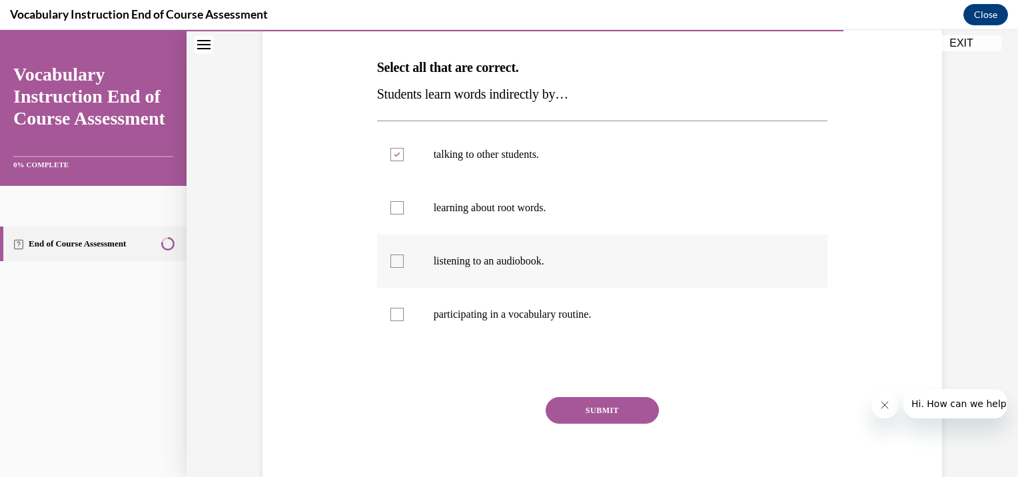
checkbox input "true"
click at [394, 314] on div at bounding box center [396, 314] width 13 height 13
click at [394, 314] on input "participating in a vocabulary routine." at bounding box center [396, 314] width 13 height 13
checkbox input "true"
click at [584, 424] on div "SUBMIT" at bounding box center [602, 430] width 451 height 67
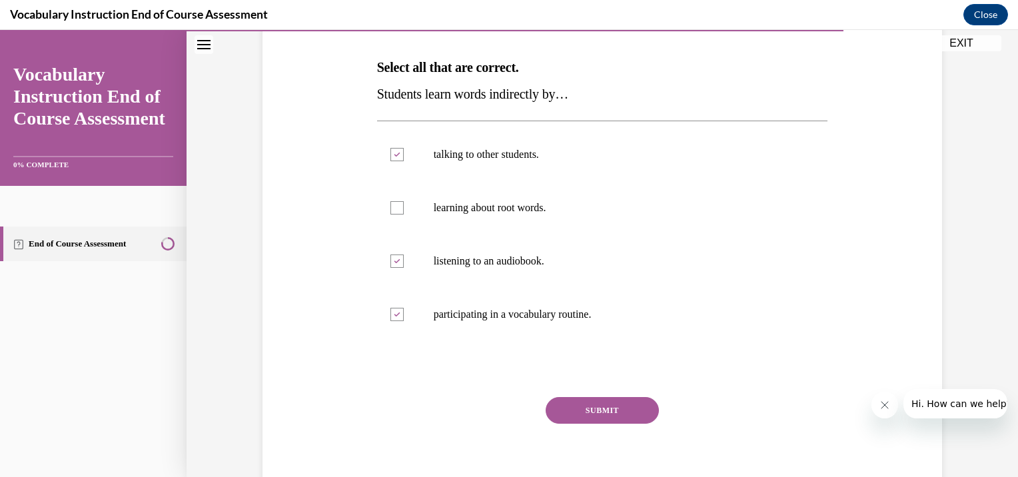
click at [596, 412] on button "SUBMIT" at bounding box center [602, 410] width 113 height 27
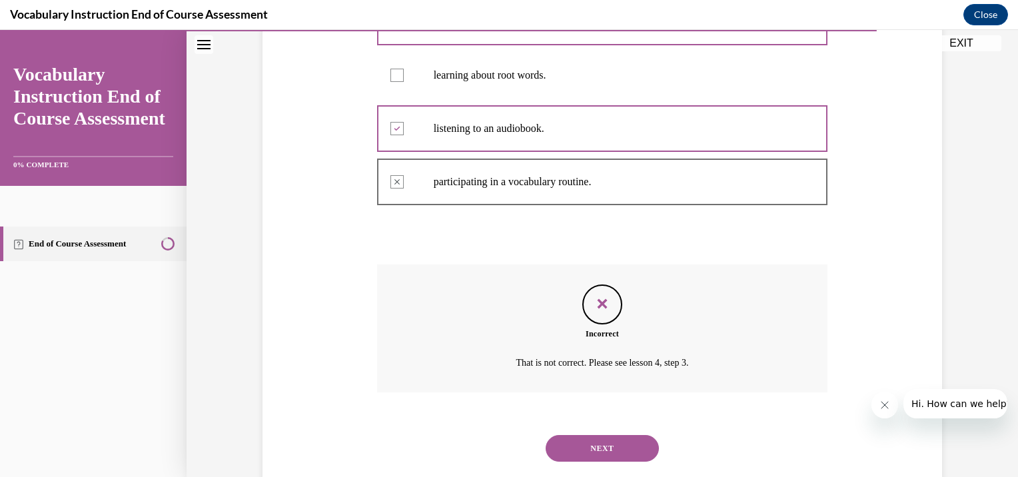
scroll to position [363, 0]
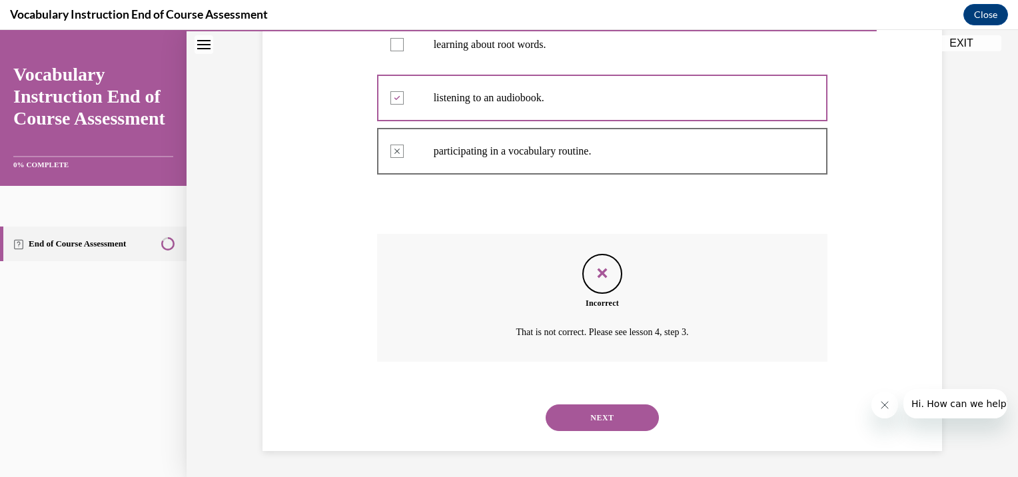
click at [621, 409] on button "NEXT" at bounding box center [602, 417] width 113 height 27
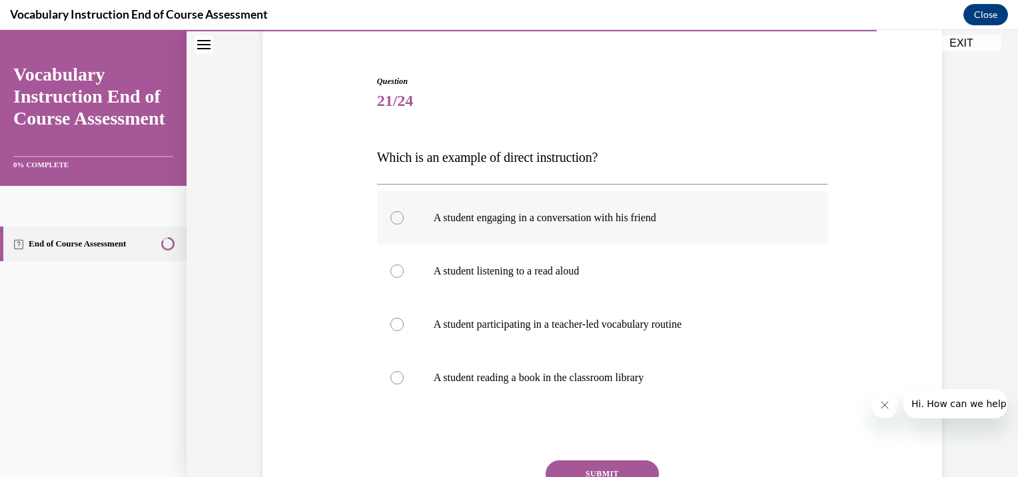
scroll to position [133, 0]
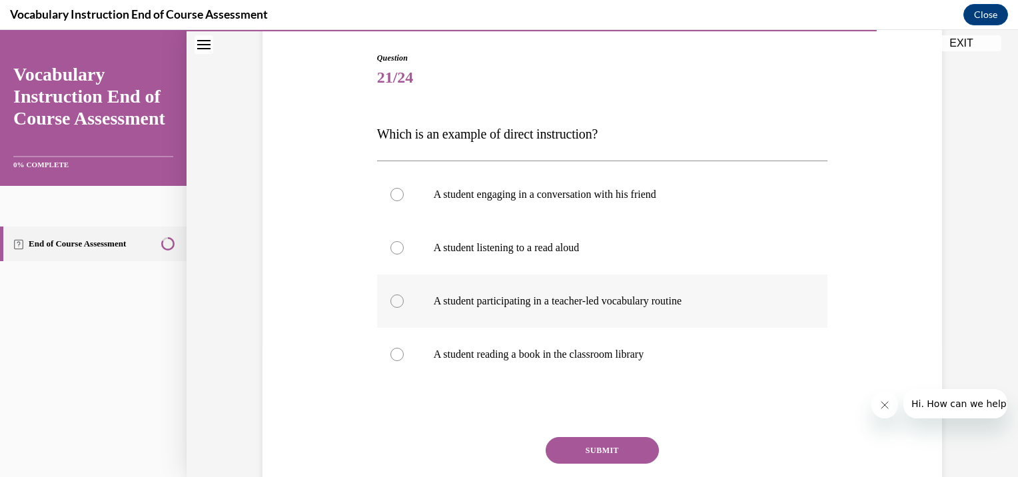
click at [390, 301] on div at bounding box center [396, 300] width 13 height 13
click at [390, 301] on input "A student participating in a teacher-led vocabulary routine" at bounding box center [396, 300] width 13 height 13
radio input "true"
click at [562, 450] on button "SUBMIT" at bounding box center [602, 450] width 113 height 27
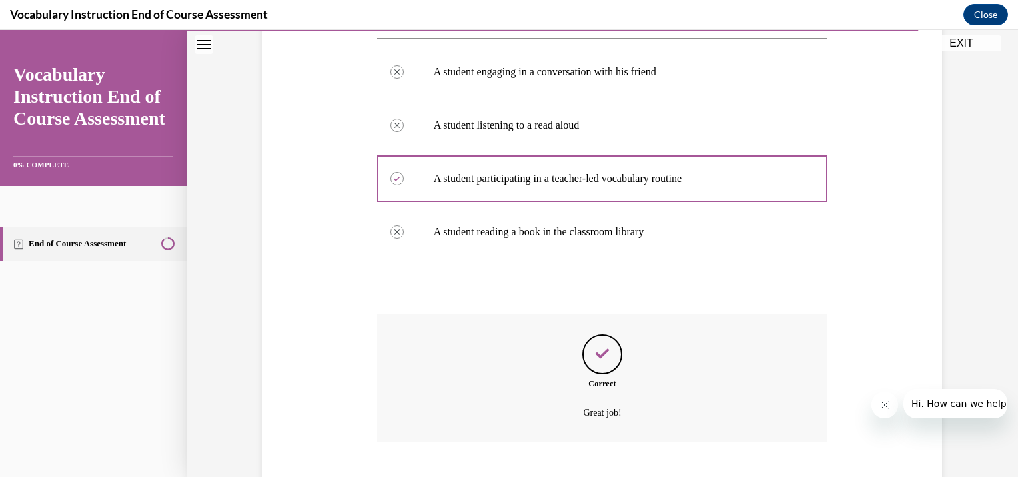
scroll to position [336, 0]
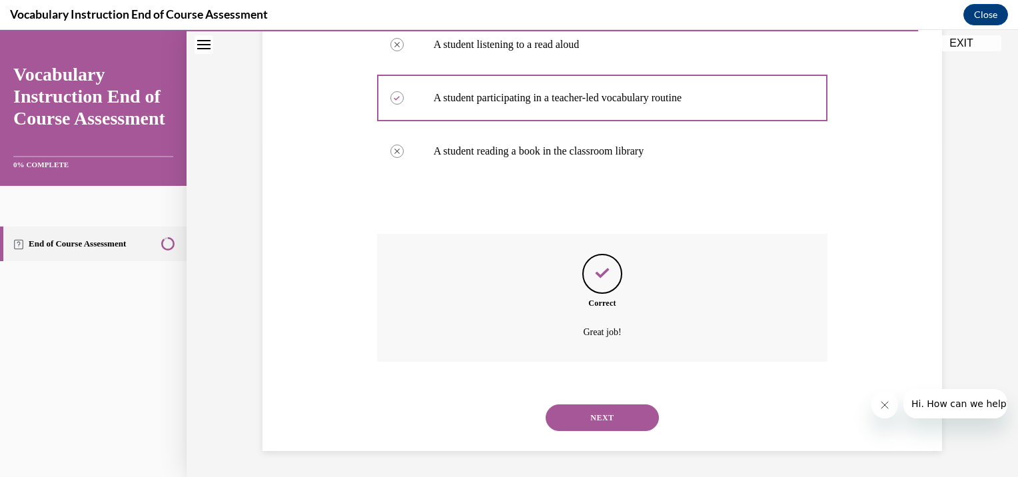
click at [614, 418] on button "NEXT" at bounding box center [602, 417] width 113 height 27
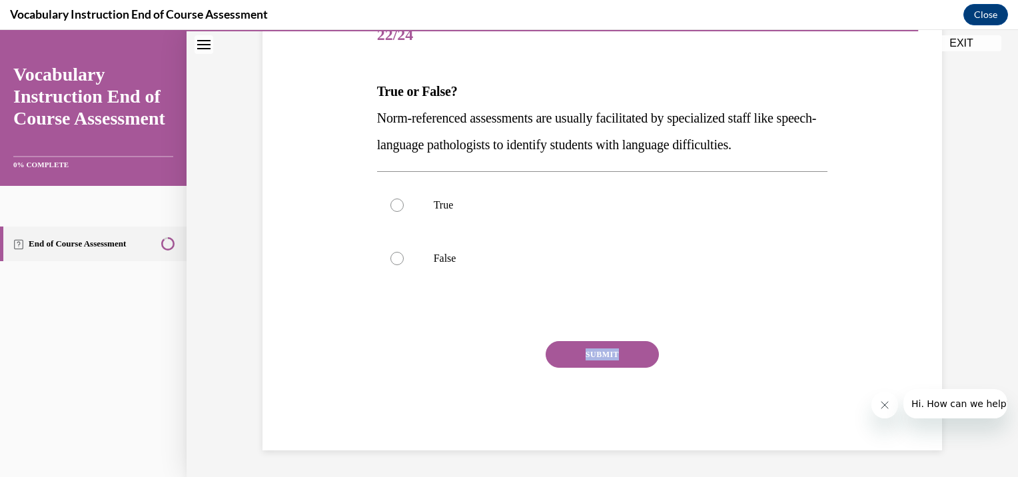
click at [614, 408] on div "SUBMIT" at bounding box center [602, 374] width 451 height 67
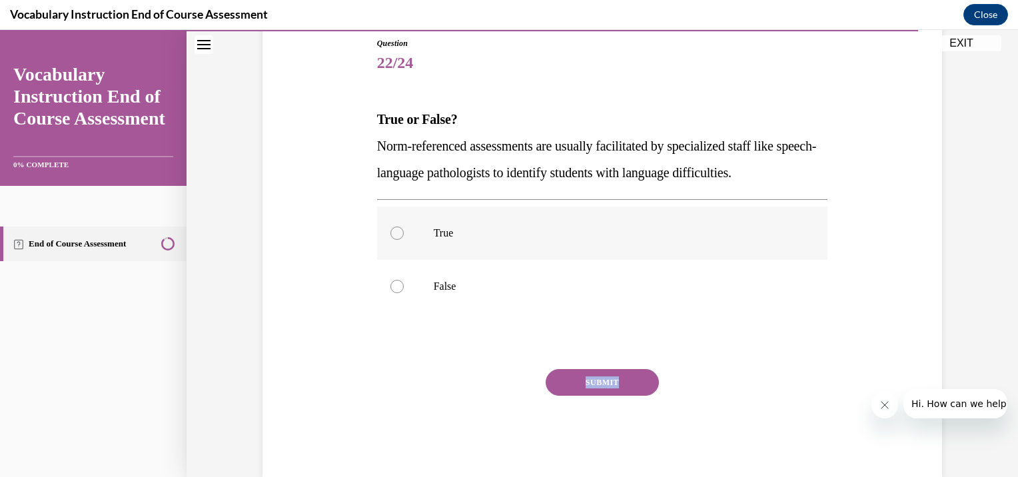
click at [390, 232] on div at bounding box center [396, 232] width 13 height 13
click at [390, 232] on input "True" at bounding box center [396, 232] width 13 height 13
radio input "true"
click at [581, 382] on button "SUBMIT" at bounding box center [602, 382] width 113 height 27
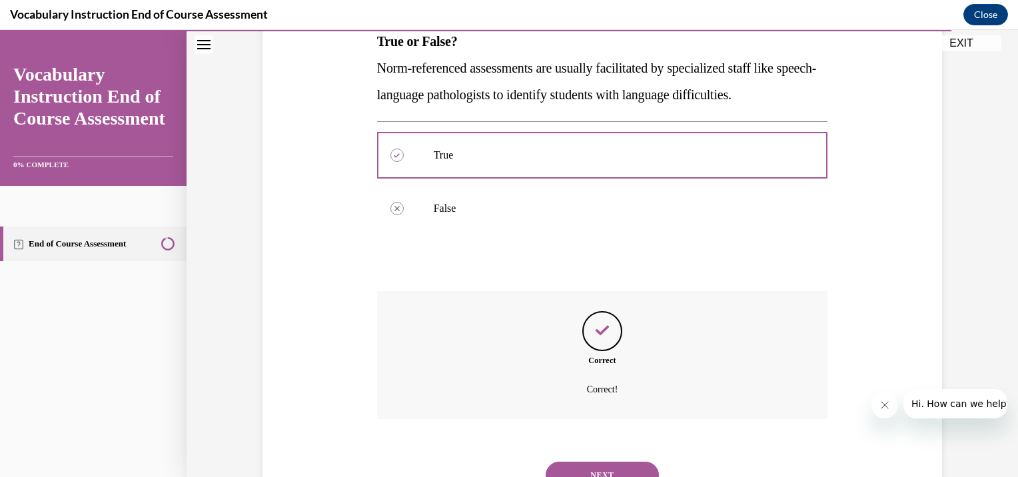
scroll to position [283, 0]
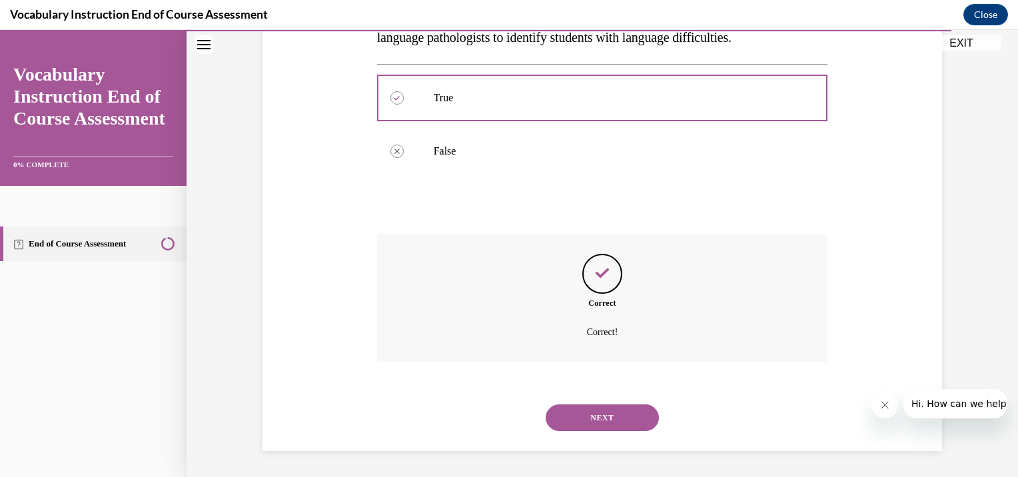
click at [625, 418] on button "NEXT" at bounding box center [602, 417] width 113 height 27
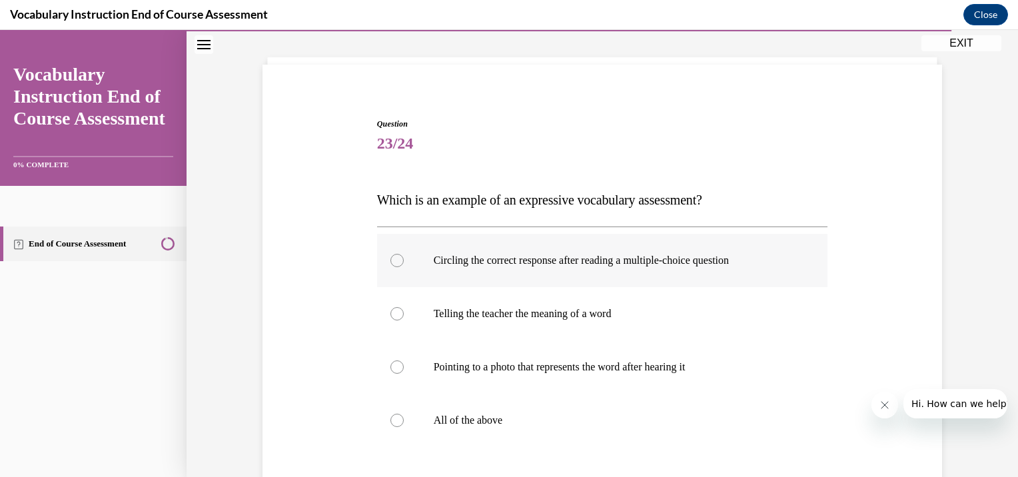
scroll to position [133, 0]
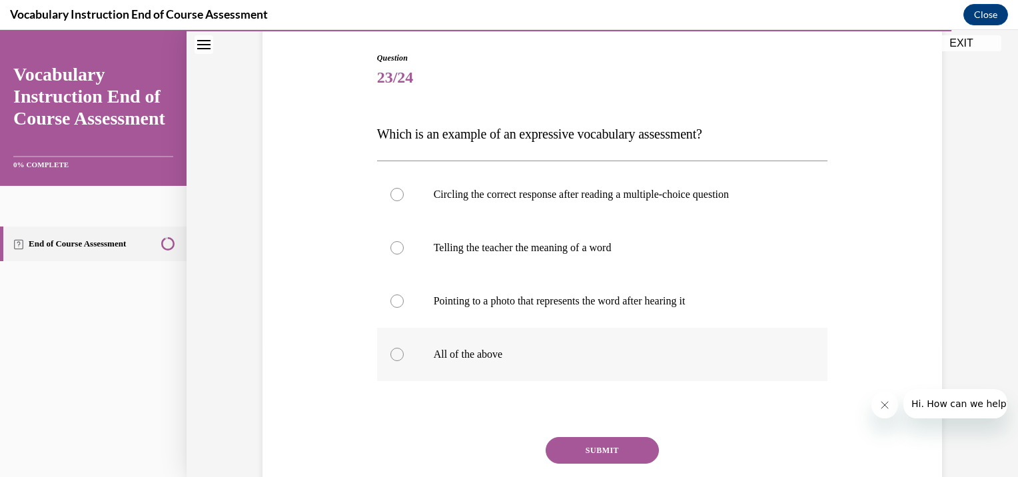
click at [390, 354] on div at bounding box center [396, 354] width 13 height 13
click at [390, 354] on input "All of the above" at bounding box center [396, 354] width 13 height 13
radio input "true"
click at [590, 442] on button "SUBMIT" at bounding box center [602, 450] width 113 height 27
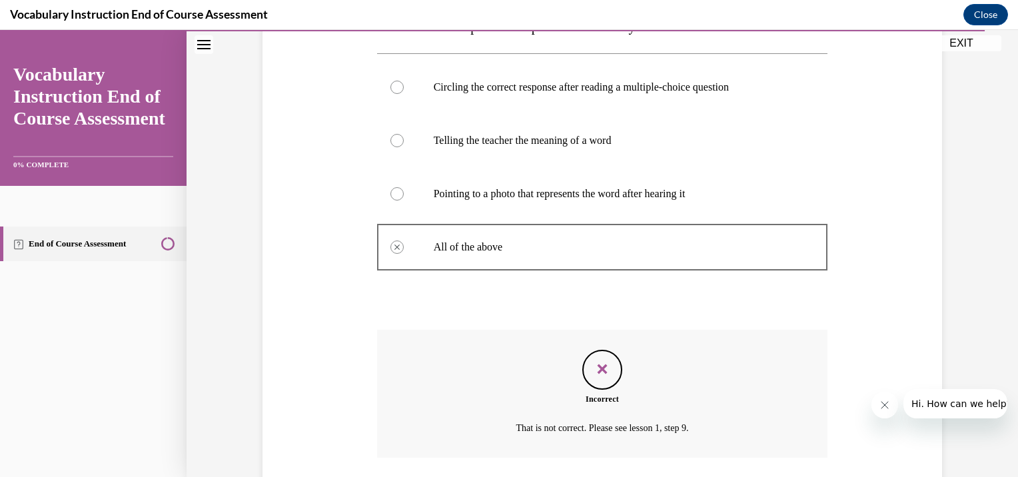
scroll to position [336, 0]
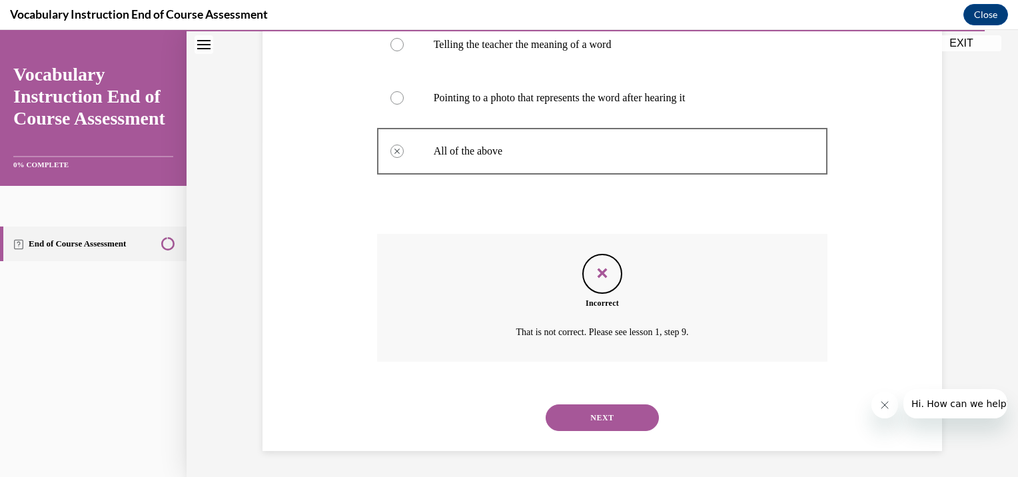
click at [619, 411] on button "NEXT" at bounding box center [602, 417] width 113 height 27
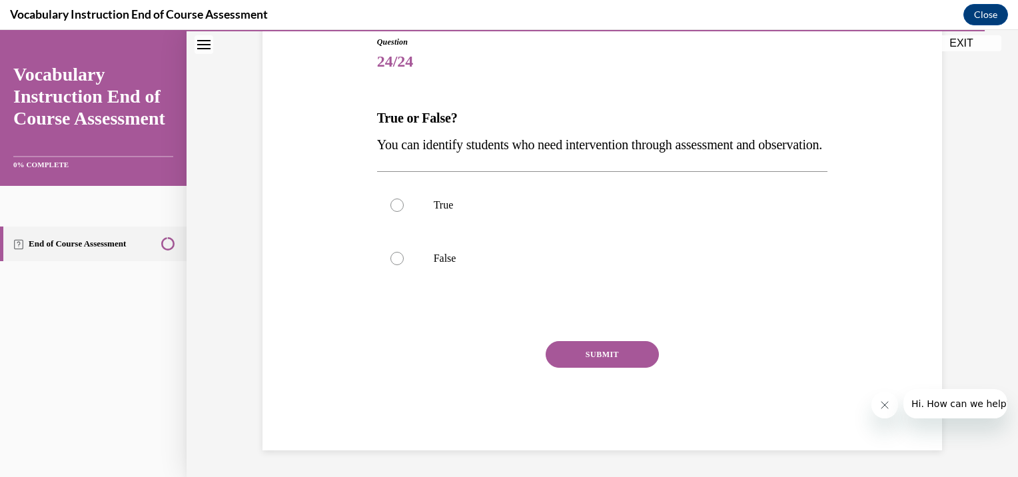
scroll to position [148, 0]
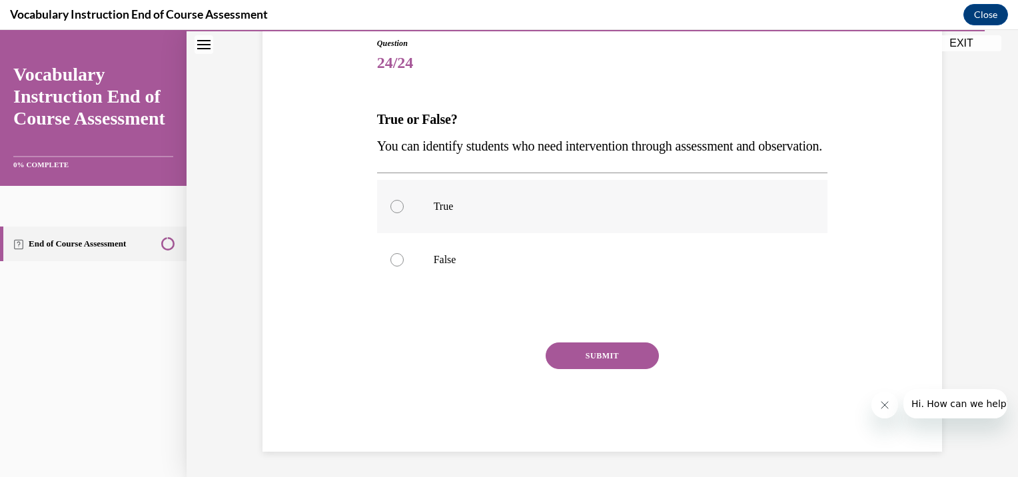
click at [390, 213] on div at bounding box center [396, 206] width 13 height 13
click at [390, 213] on input "True" at bounding box center [396, 206] width 13 height 13
radio input "true"
click at [580, 369] on button "SUBMIT" at bounding box center [602, 355] width 113 height 27
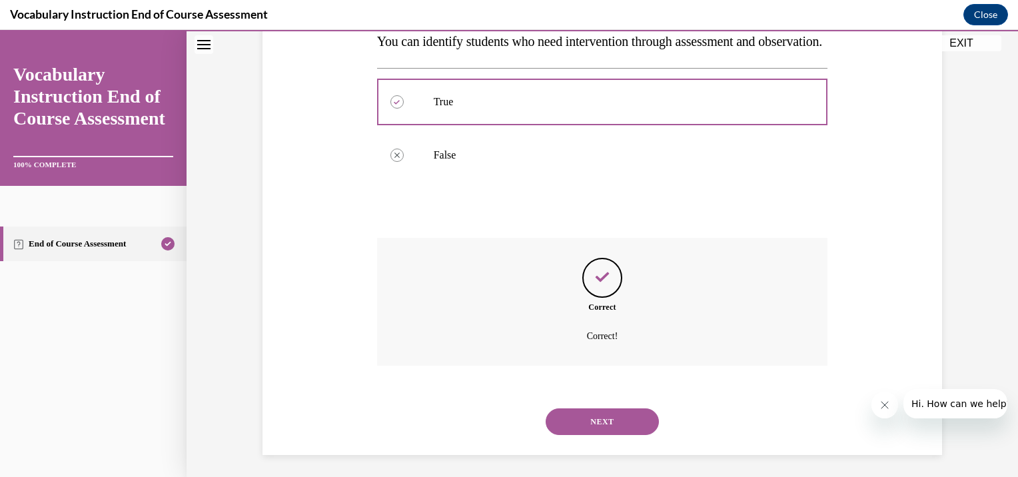
scroll to position [283, 0]
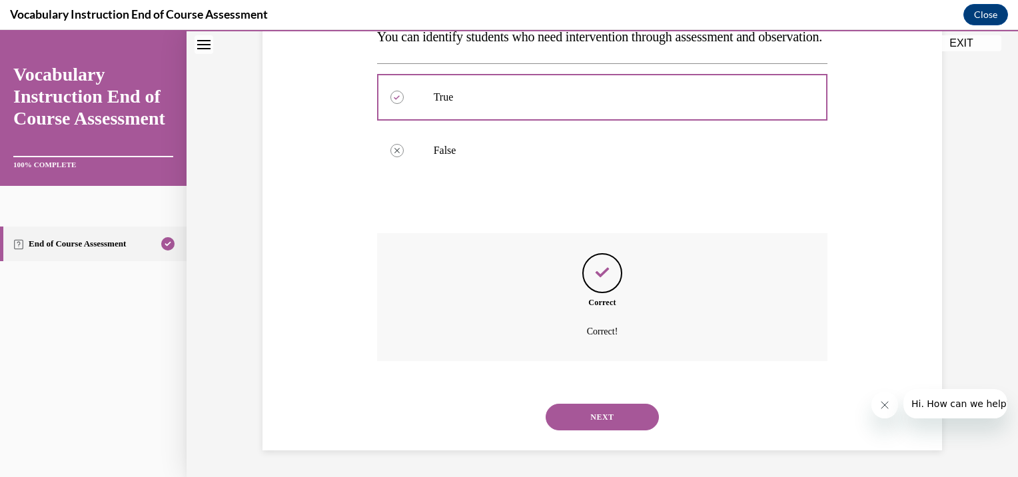
click at [628, 412] on button "NEXT" at bounding box center [602, 417] width 113 height 27
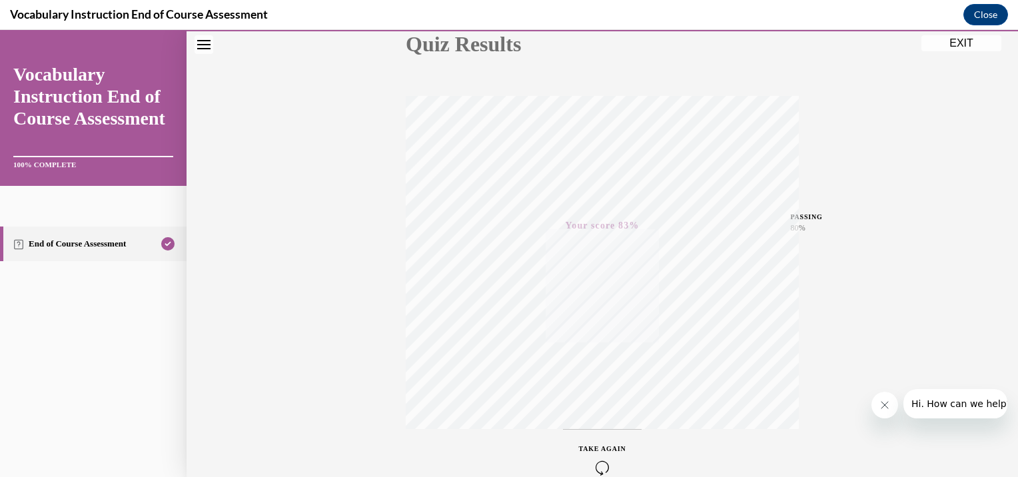
scroll to position [235, 0]
click at [959, 44] on button "EXIT" at bounding box center [961, 43] width 80 height 16
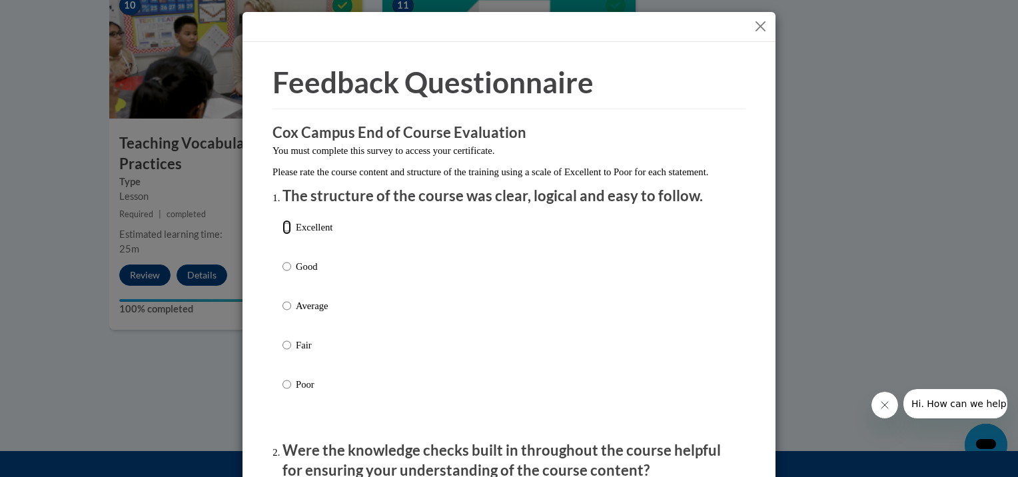
click at [285, 234] on input "Excellent" at bounding box center [286, 227] width 9 height 15
radio input "true"
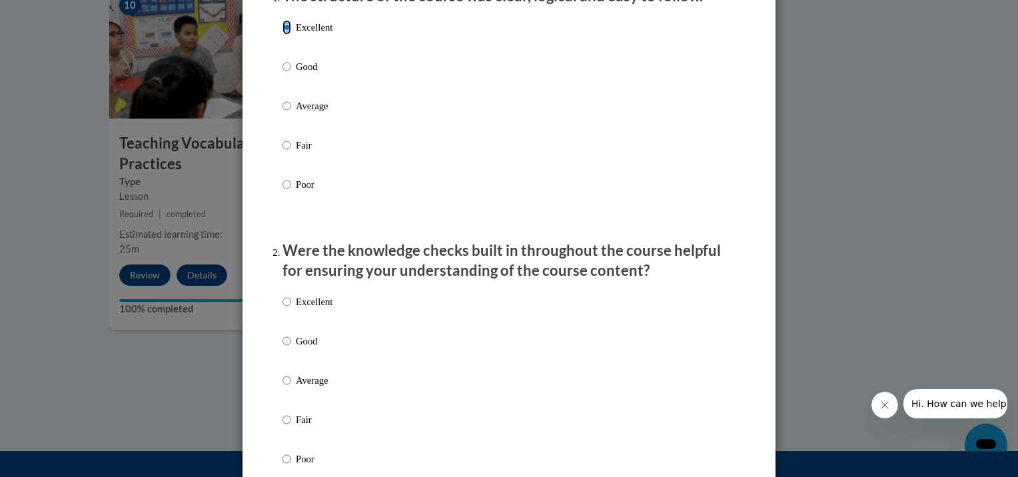
scroll to position [266, 0]
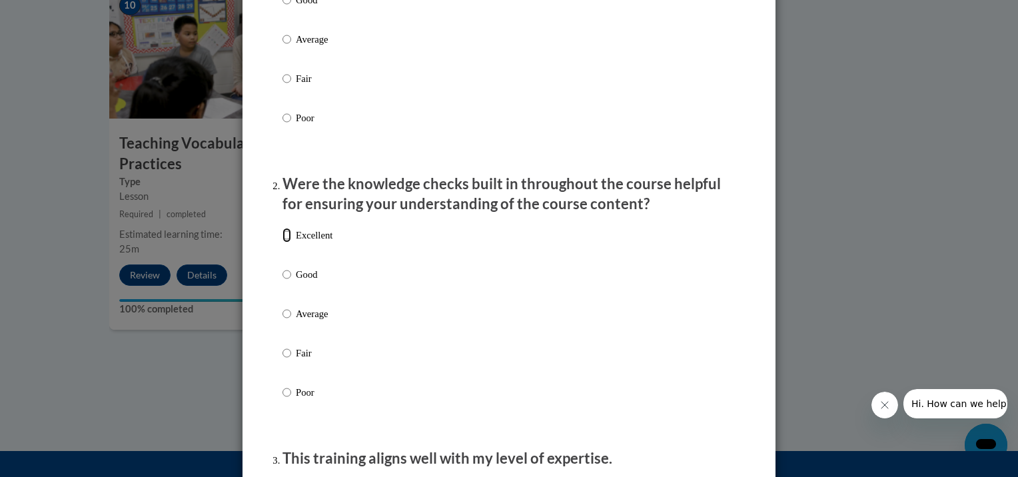
click at [282, 242] on input "Excellent" at bounding box center [286, 235] width 9 height 15
radio input "true"
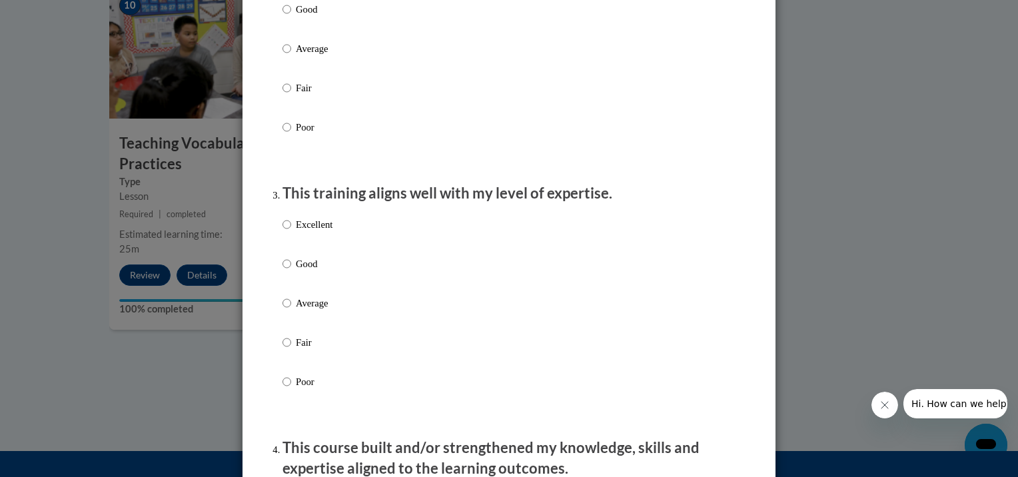
scroll to position [533, 0]
click at [283, 230] on input "Excellent" at bounding box center [286, 223] width 9 height 15
radio input "true"
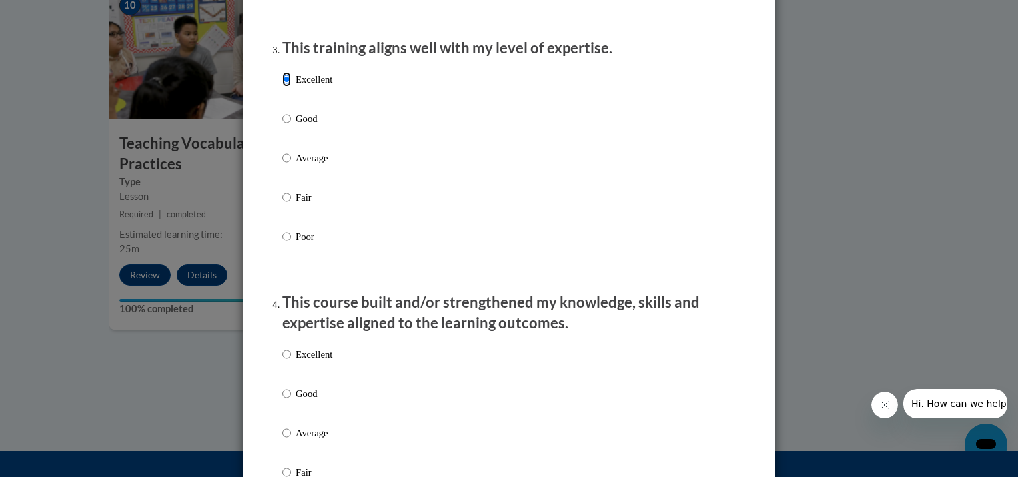
scroll to position [733, 0]
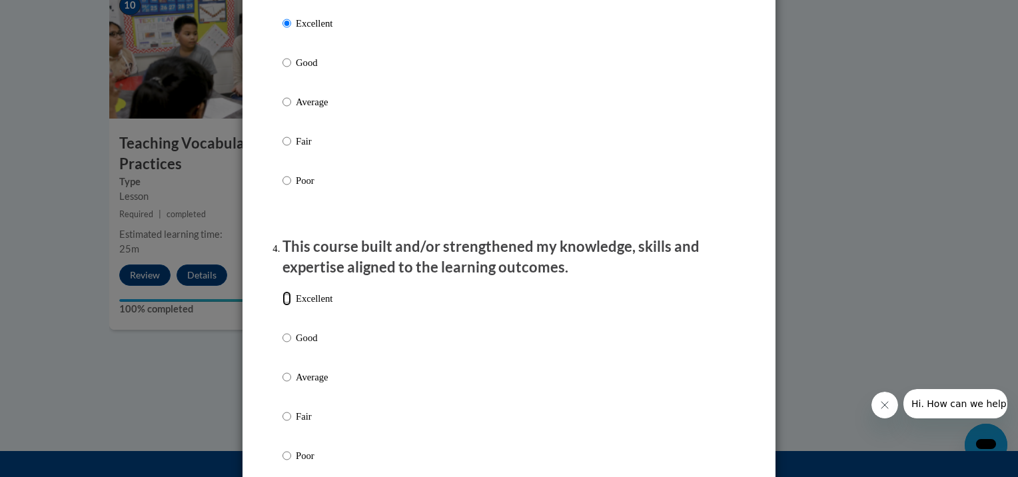
click at [282, 306] on input "Excellent" at bounding box center [286, 298] width 9 height 15
radio input "true"
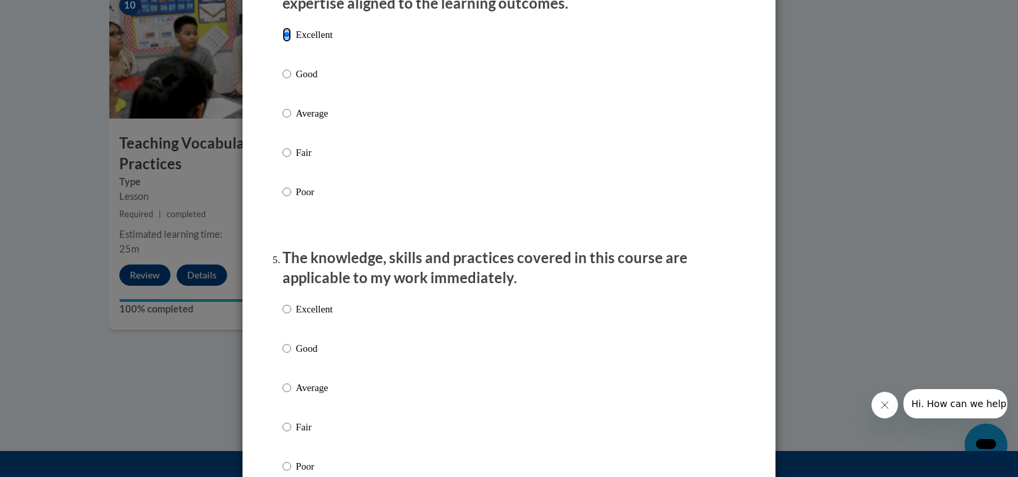
scroll to position [999, 0]
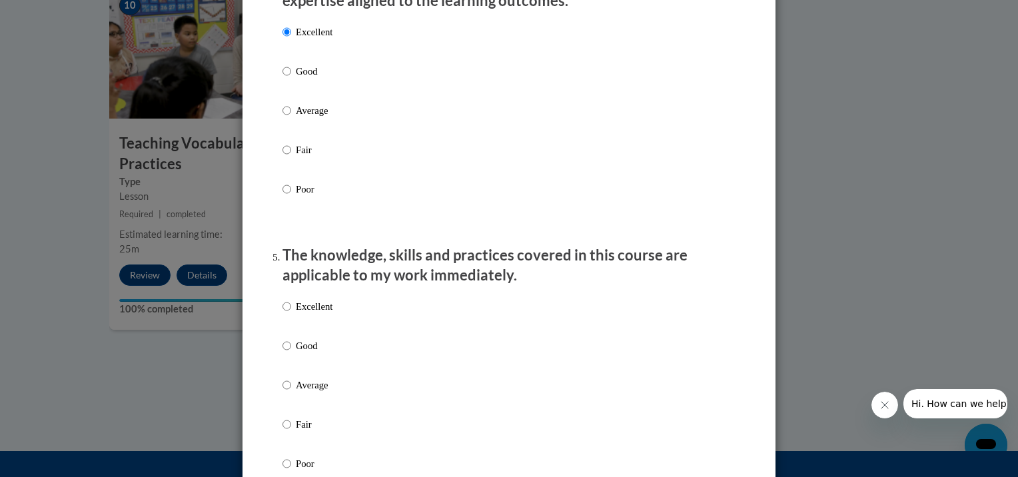
click at [286, 325] on label "Excellent" at bounding box center [307, 317] width 50 height 36
click at [286, 314] on input "Excellent" at bounding box center [286, 306] width 9 height 15
radio input "true"
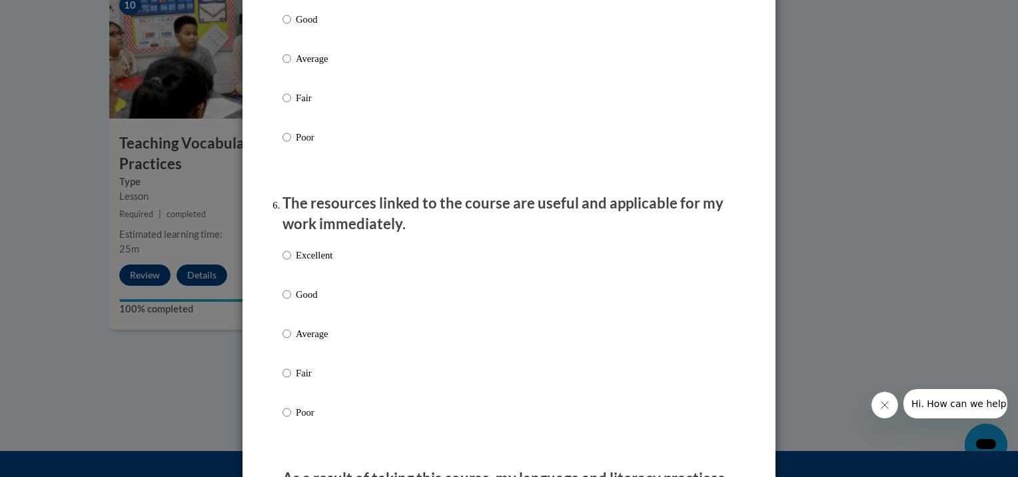
scroll to position [1332, 0]
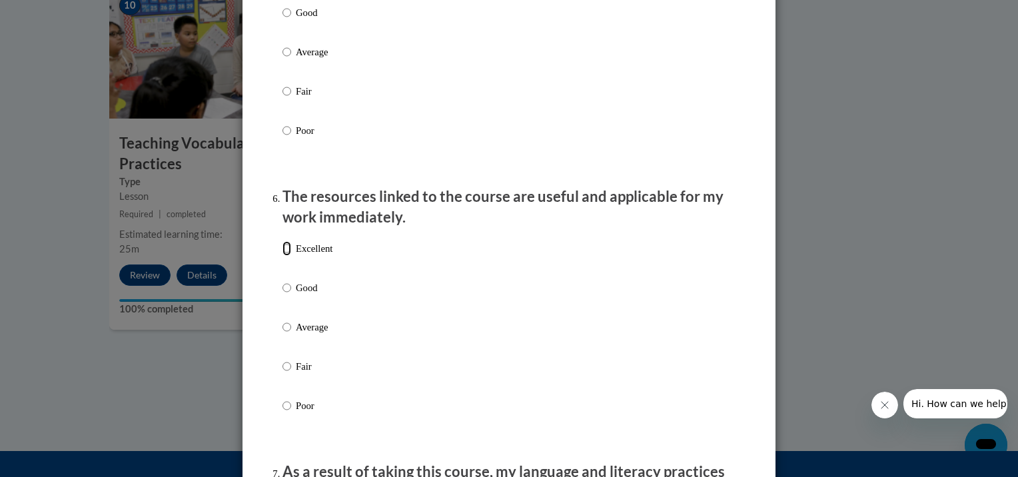
click at [282, 256] on input "Excellent" at bounding box center [286, 248] width 9 height 15
radio input "true"
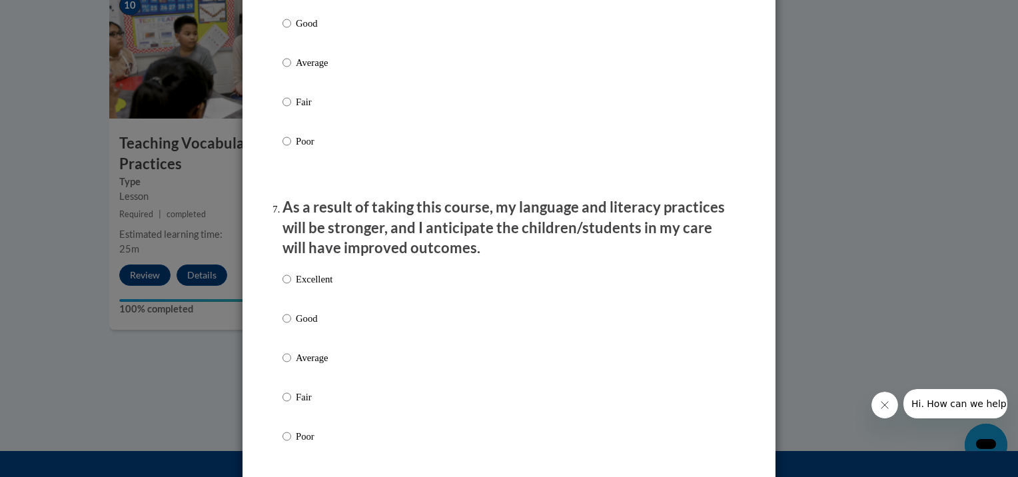
scroll to position [1599, 0]
click at [282, 284] on input "Excellent" at bounding box center [286, 277] width 9 height 15
radio input "true"
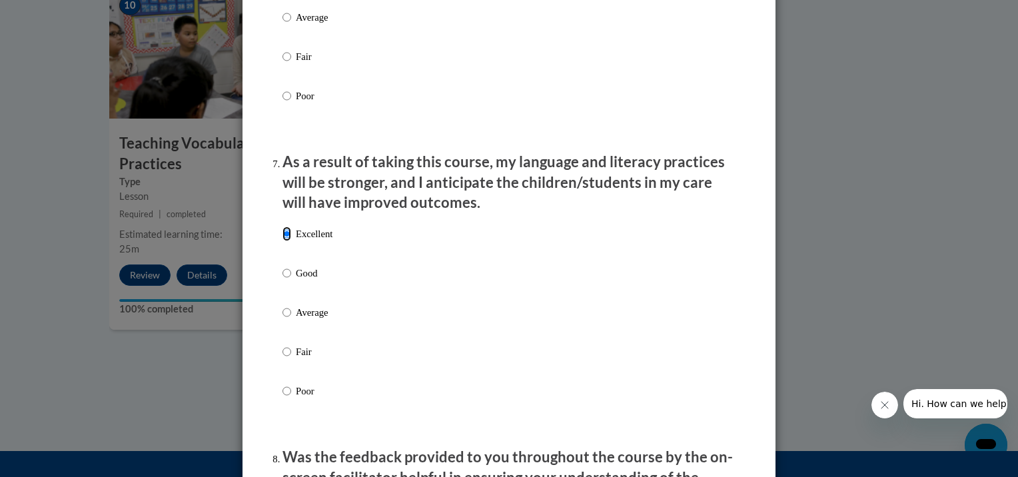
scroll to position [1865, 0]
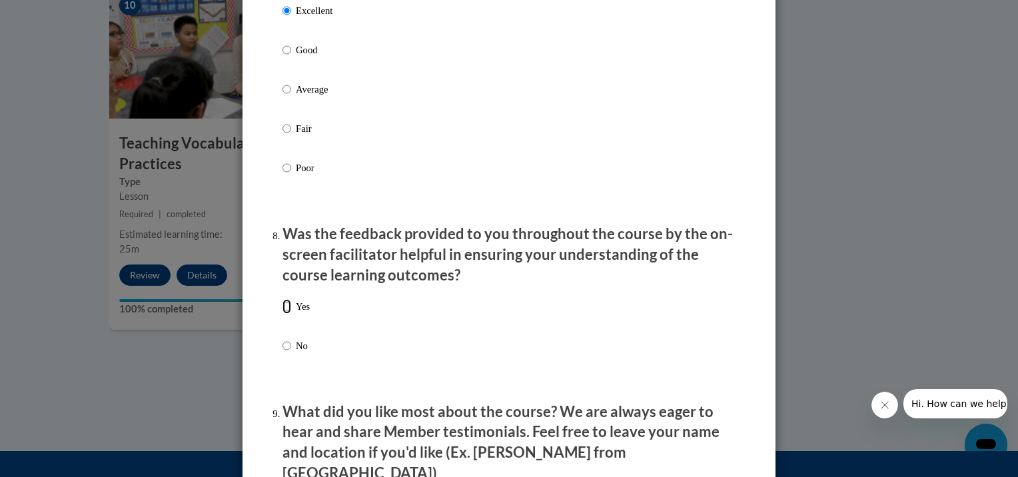
click at [283, 314] on input "Yes" at bounding box center [286, 306] width 9 height 15
radio input "true"
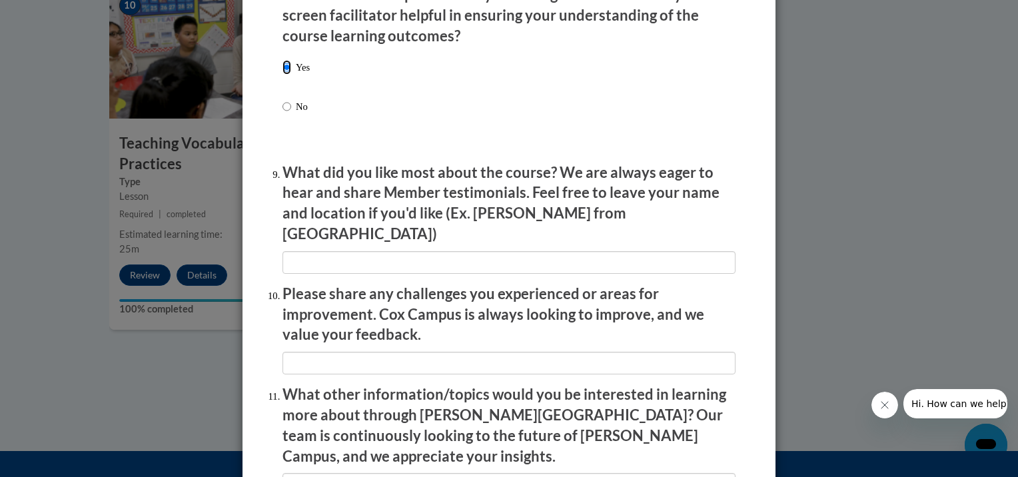
scroll to position [2132, 0]
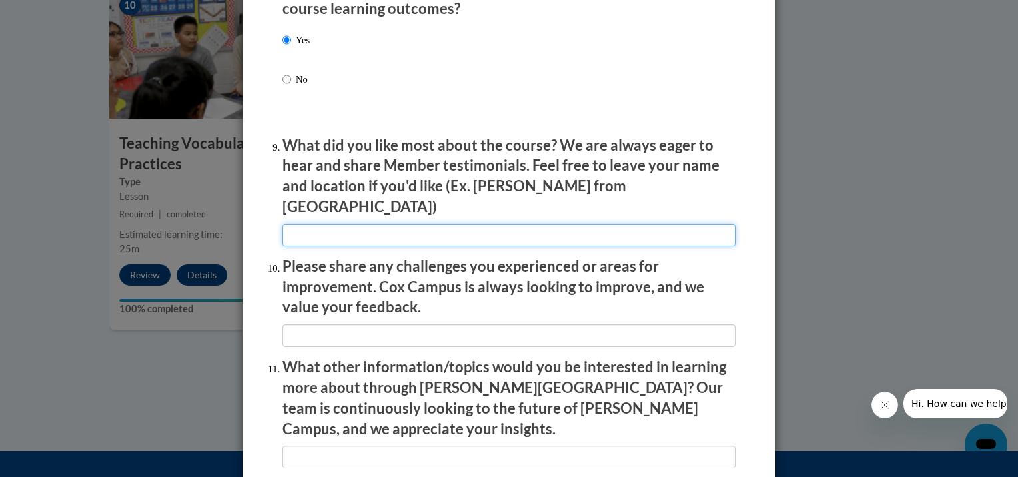
click at [318, 232] on input "textbox" at bounding box center [508, 235] width 453 height 23
type input "checkpoints"
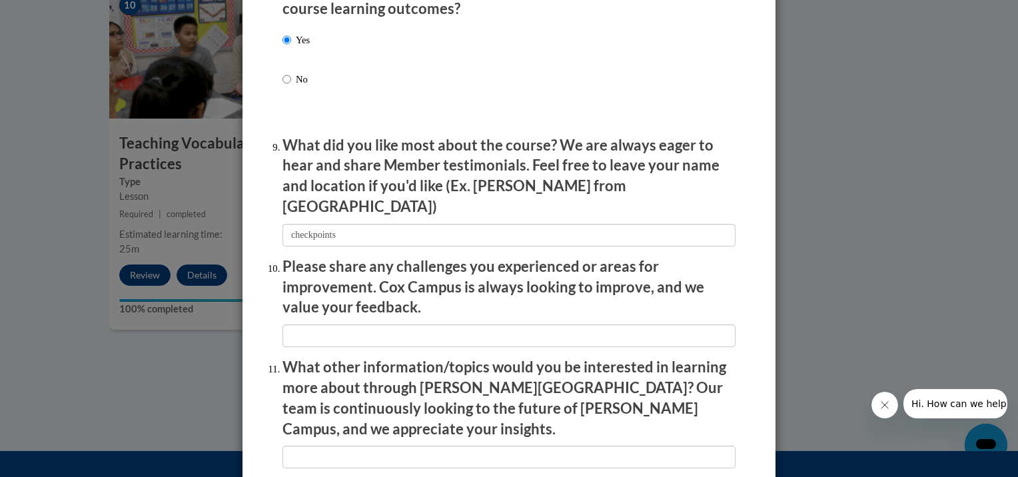
type input "nothing"
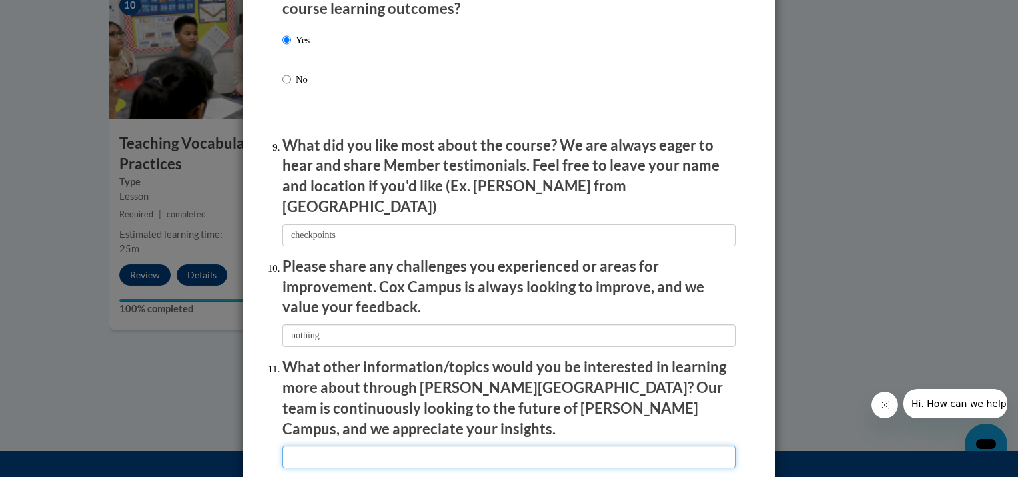
type input "this one was well done"
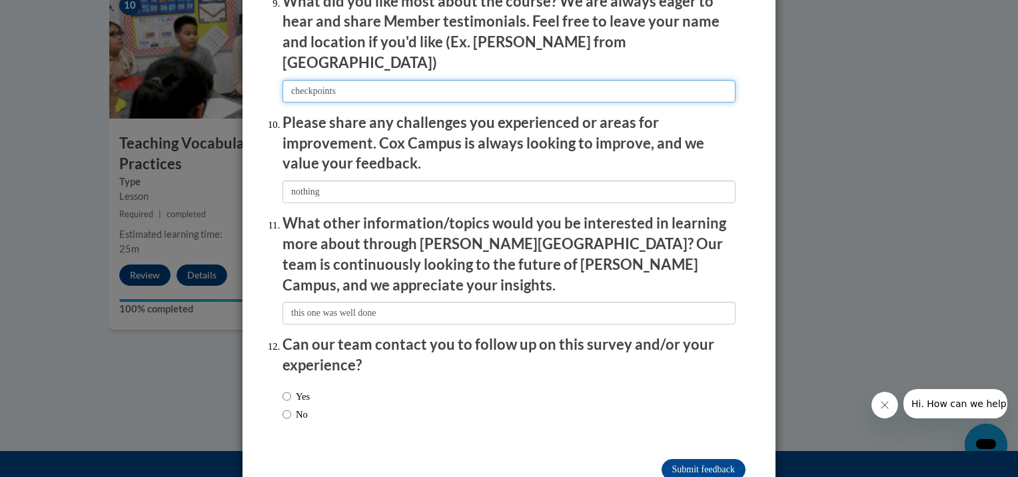
scroll to position [2297, 0]
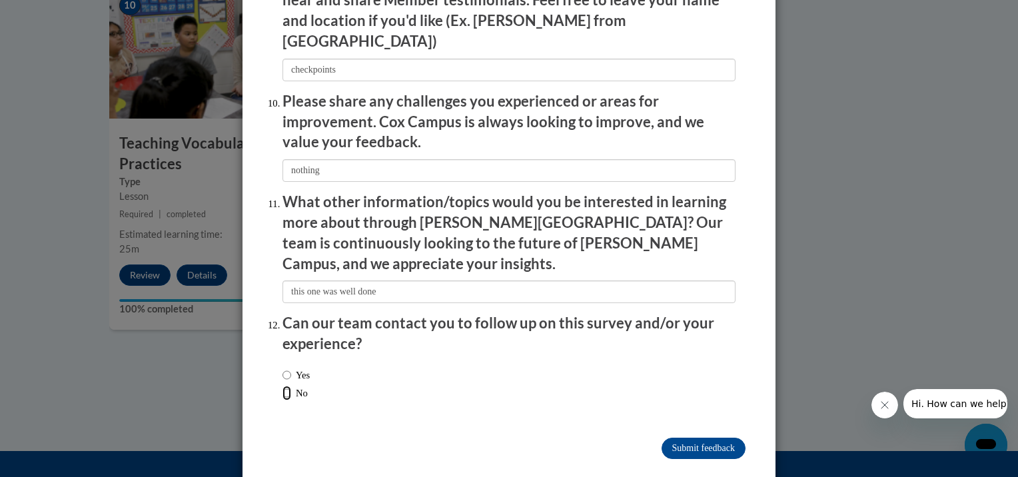
click at [282, 386] on input "No" at bounding box center [286, 393] width 9 height 15
radio input "true"
click at [685, 438] on input "Submit feedback" at bounding box center [703, 448] width 84 height 21
